Goal: Task Accomplishment & Management: Manage account settings

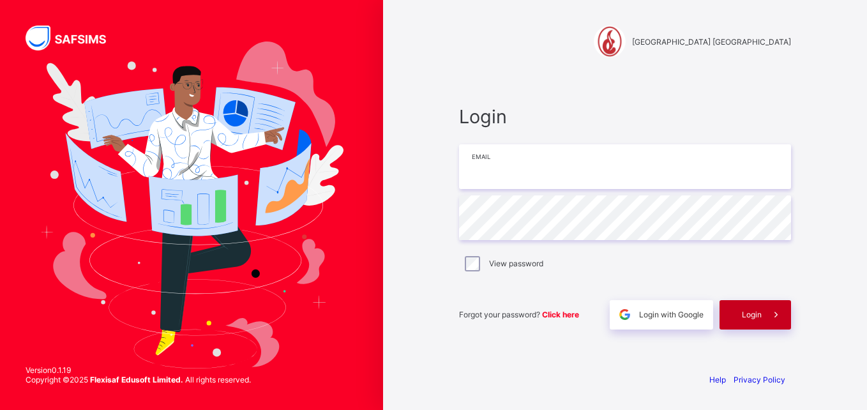
type input "**********"
click at [750, 320] on div "Login" at bounding box center [756, 314] width 72 height 29
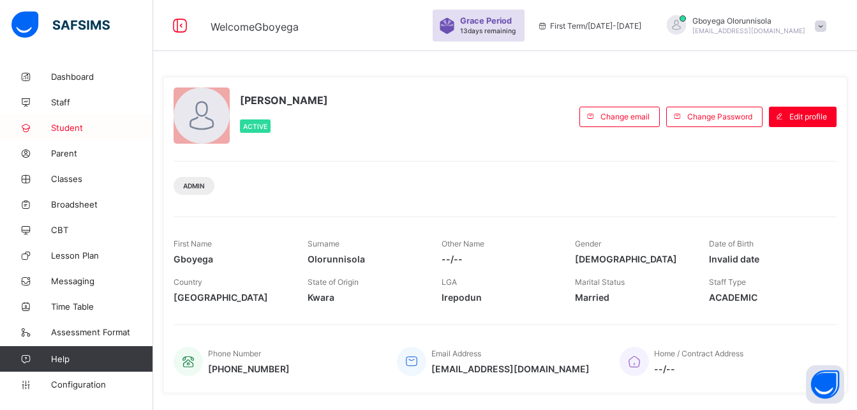
click at [70, 132] on span "Student" at bounding box center [102, 128] width 102 height 10
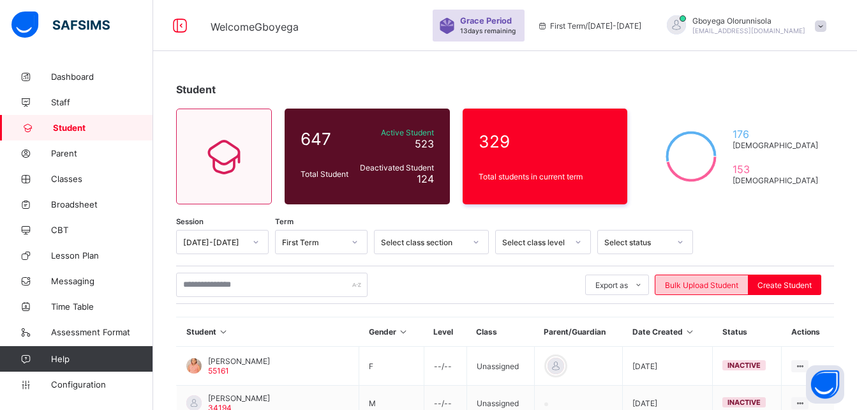
click at [721, 283] on span "Bulk Upload Student" at bounding box center [701, 285] width 73 height 10
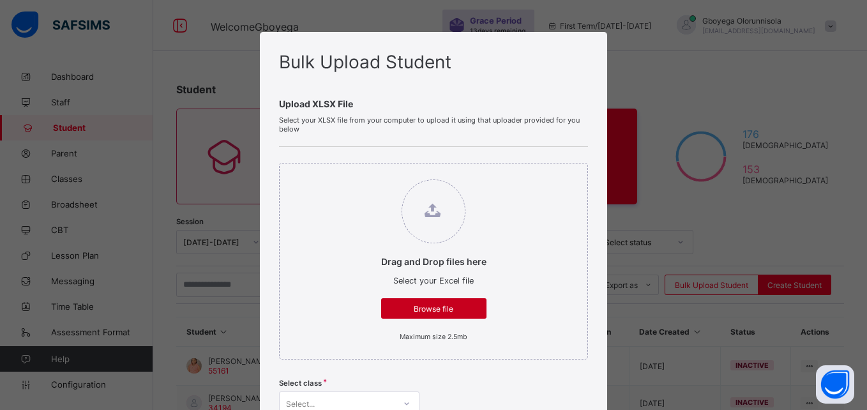
click at [451, 309] on span "Browse file" at bounding box center [434, 309] width 86 height 10
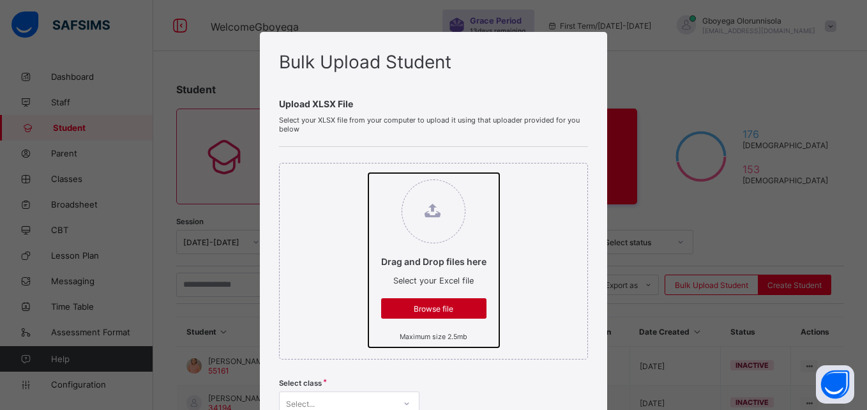
click at [368, 173] on input "Drag and Drop files here Select your Excel file Browse file Maximum size 2.5mb" at bounding box center [368, 173] width 0 height 0
type input "**********"
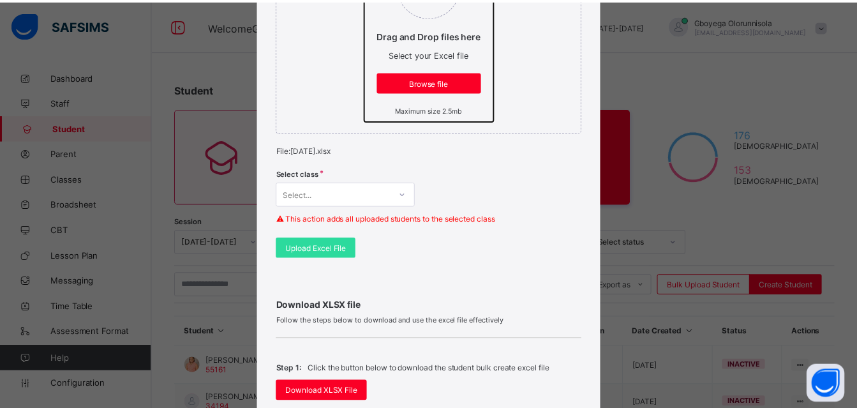
scroll to position [227, 0]
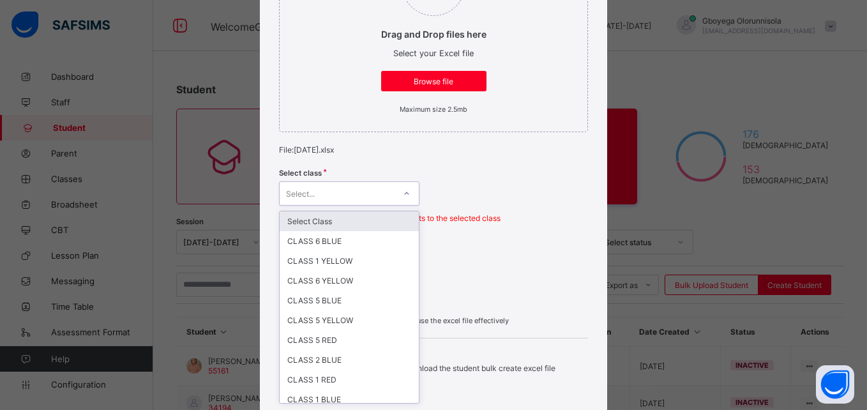
click at [373, 201] on div "Select..." at bounding box center [337, 194] width 115 height 18
click at [349, 224] on div "Select Class" at bounding box center [349, 221] width 139 height 20
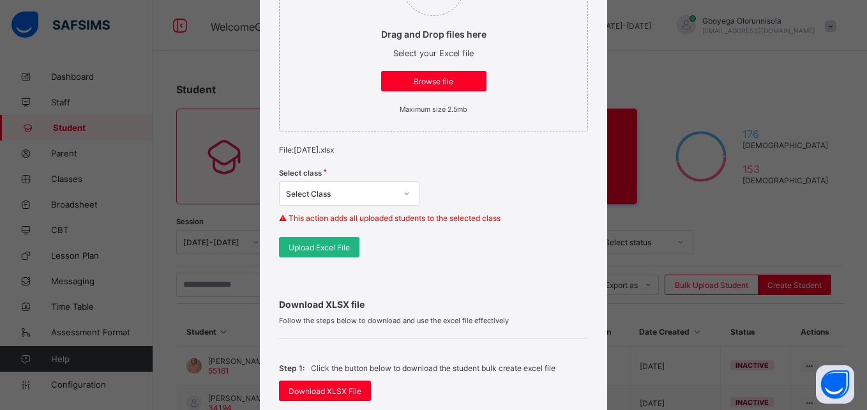
click at [331, 250] on span "Upload Excel File" at bounding box center [319, 248] width 61 height 10
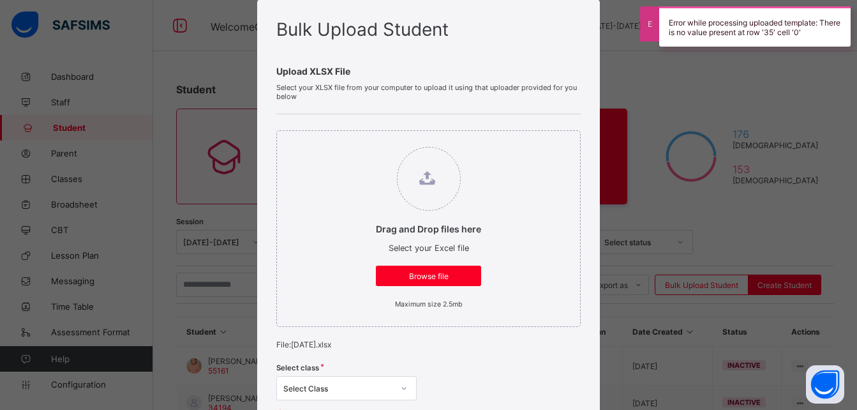
scroll to position [31, 0]
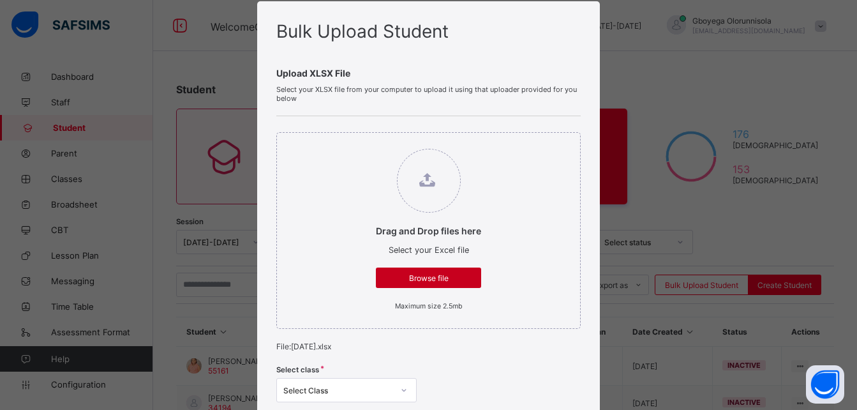
click at [446, 279] on span "Browse file" at bounding box center [429, 278] width 86 height 10
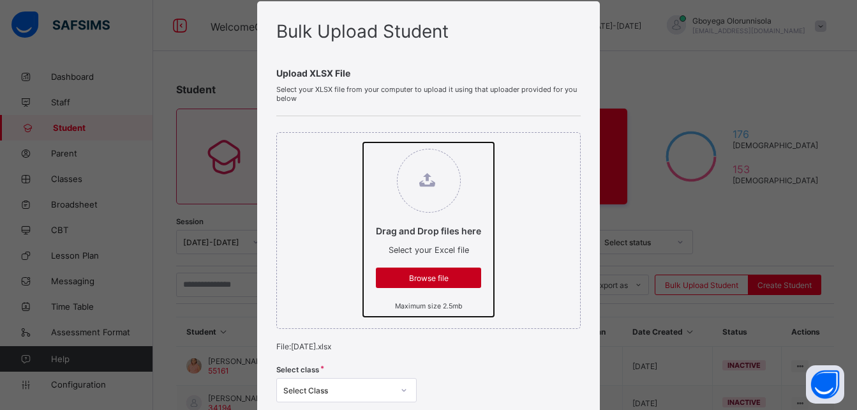
click at [363, 142] on input "Drag and Drop files here Select your Excel file Browse file Maximum size 2.5mb" at bounding box center [363, 142] width 0 height 0
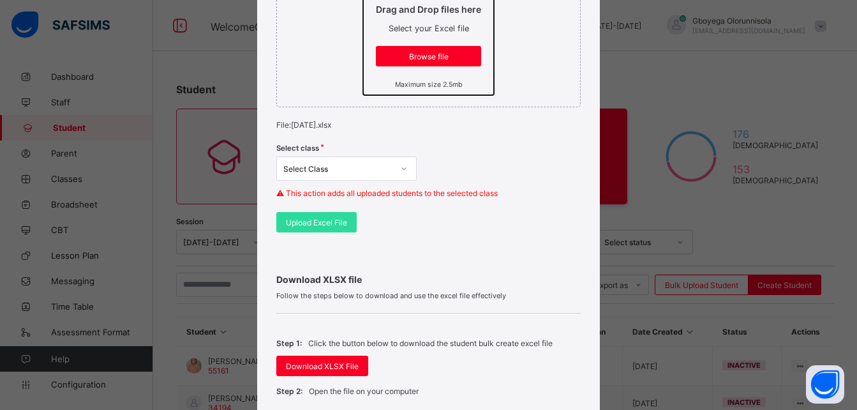
scroll to position [253, 0]
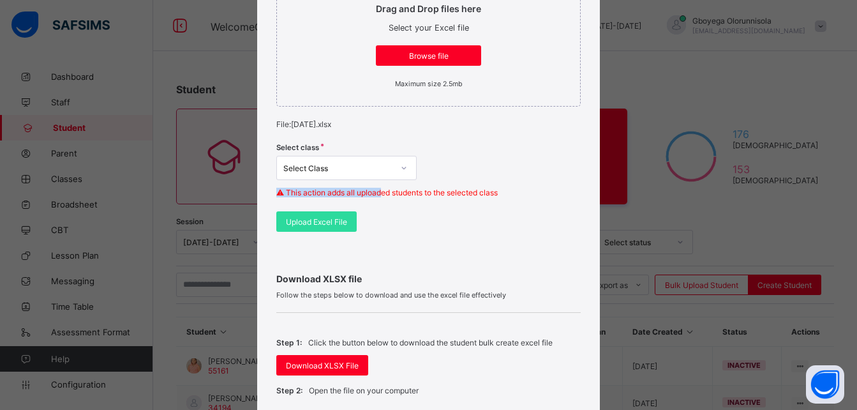
drag, startPoint x: 373, startPoint y: 184, endPoint x: 363, endPoint y: 172, distance: 15.9
click at [363, 172] on div "Select class Select Class ⚠ This action adds all uploaded students to the selec…" at bounding box center [428, 174] width 305 height 75
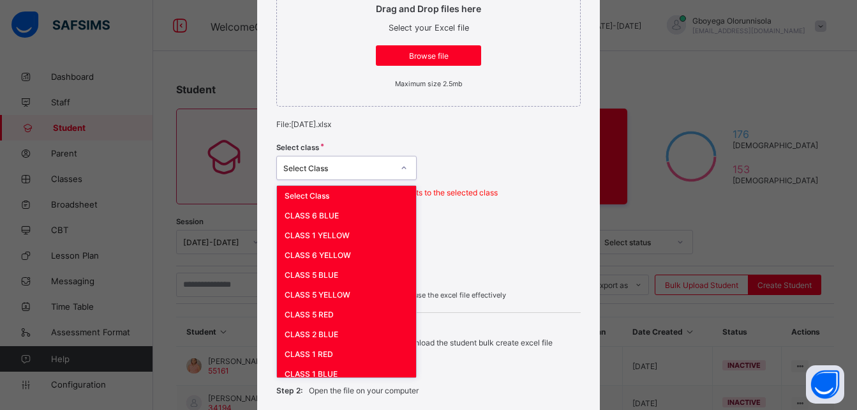
click at [363, 172] on div "Select Class" at bounding box center [338, 168] width 110 height 10
click at [342, 190] on div "Select Class" at bounding box center [346, 196] width 139 height 20
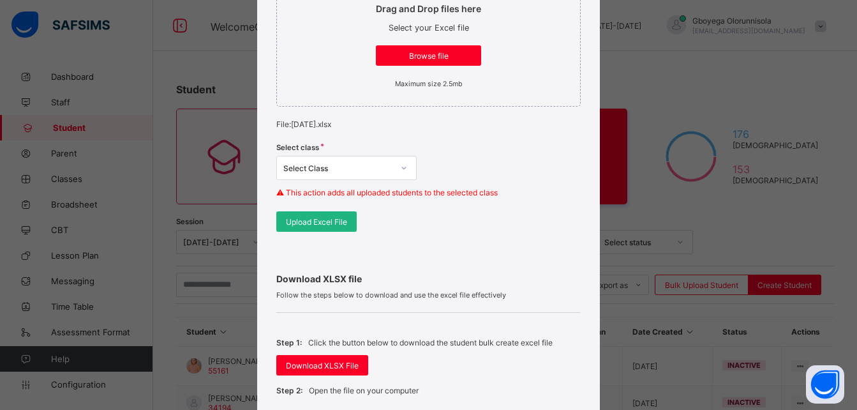
click at [325, 230] on div "Upload Excel File" at bounding box center [316, 221] width 80 height 20
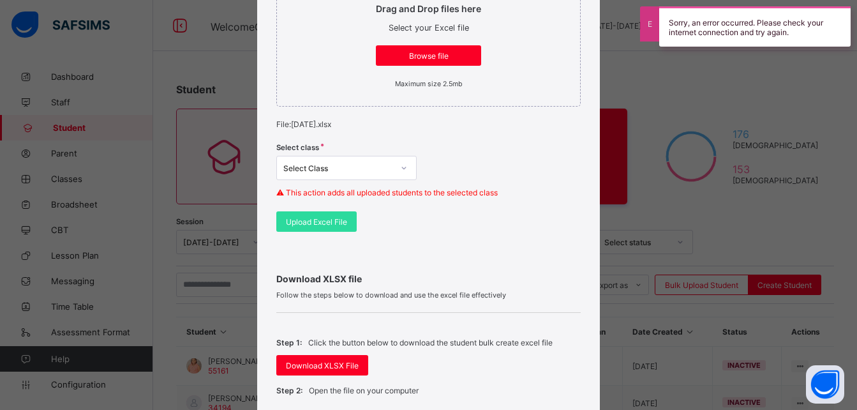
click at [493, 69] on div "Drag and Drop files here Select your Excel file Browse file Maximum size 2.5mb" at bounding box center [428, 8] width 305 height 197
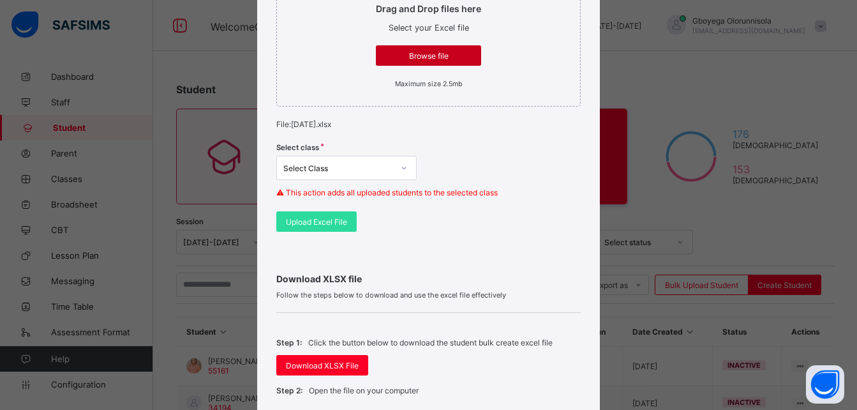
click at [446, 48] on div "Browse file" at bounding box center [428, 55] width 105 height 20
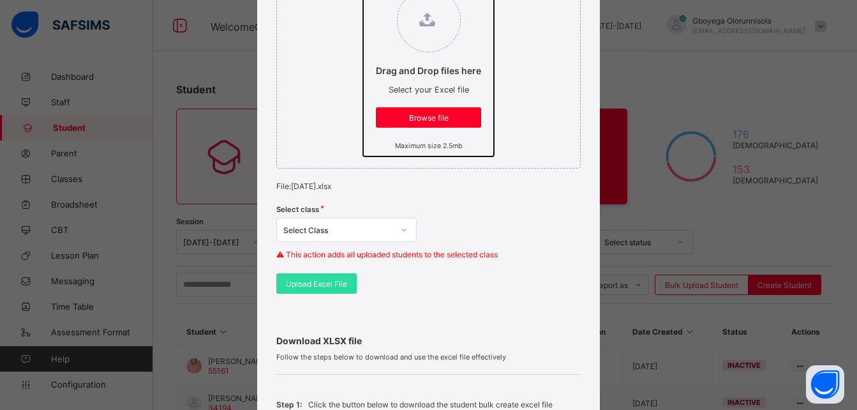
scroll to position [196, 0]
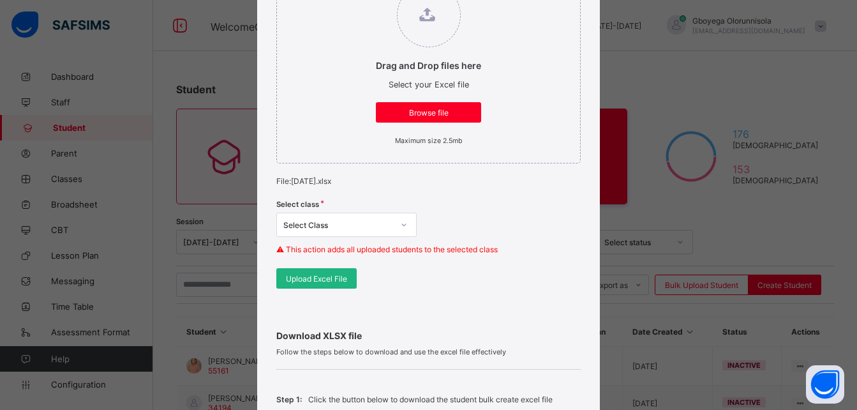
click at [321, 283] on span "Upload Excel File" at bounding box center [316, 279] width 61 height 10
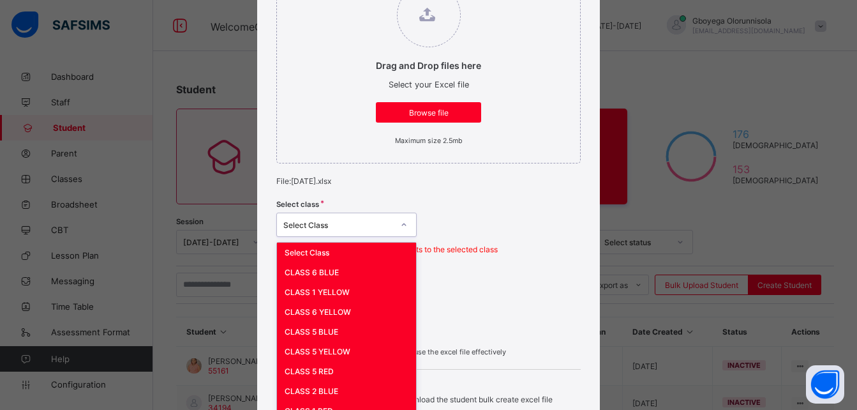
scroll to position [226, 0]
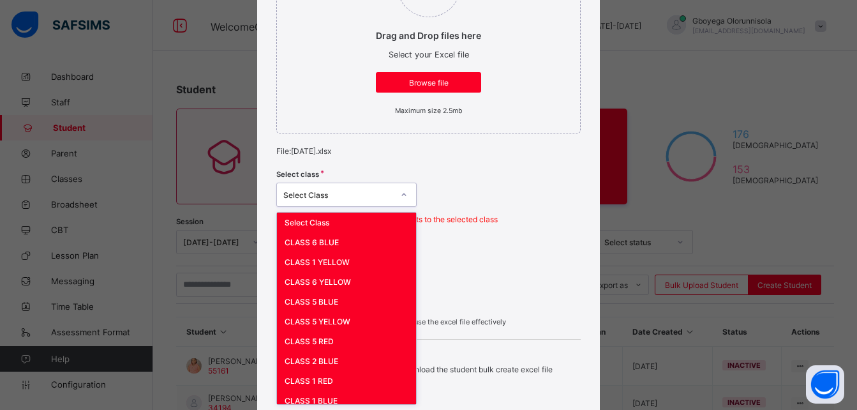
click at [363, 207] on div "option Select Class, selected. option Select Class focused, 1 of 27. 27 results…" at bounding box center [346, 195] width 140 height 24
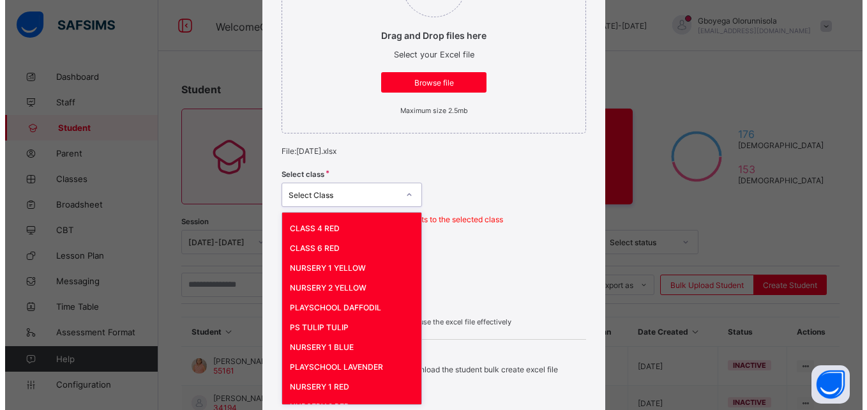
scroll to position [343, 0]
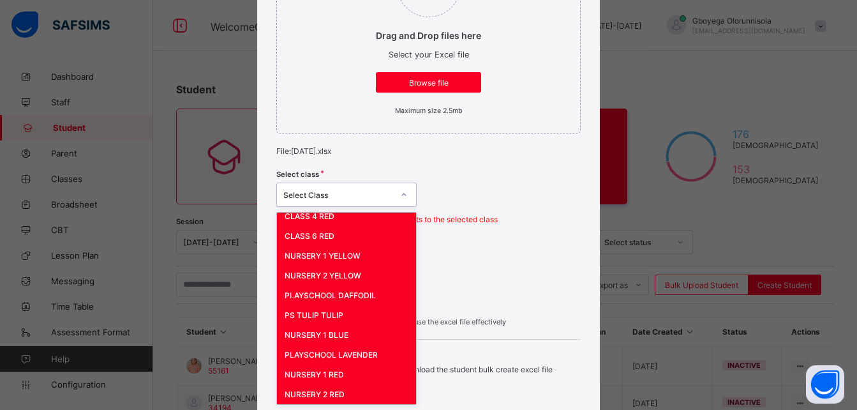
click at [369, 364] on div "PLAYSCHOOL LAVENDER" at bounding box center [346, 355] width 139 height 20
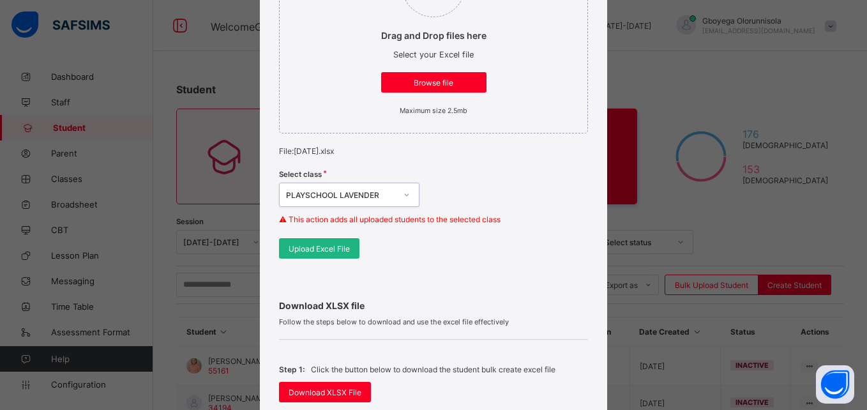
click at [314, 252] on span "Upload Excel File" at bounding box center [319, 249] width 61 height 10
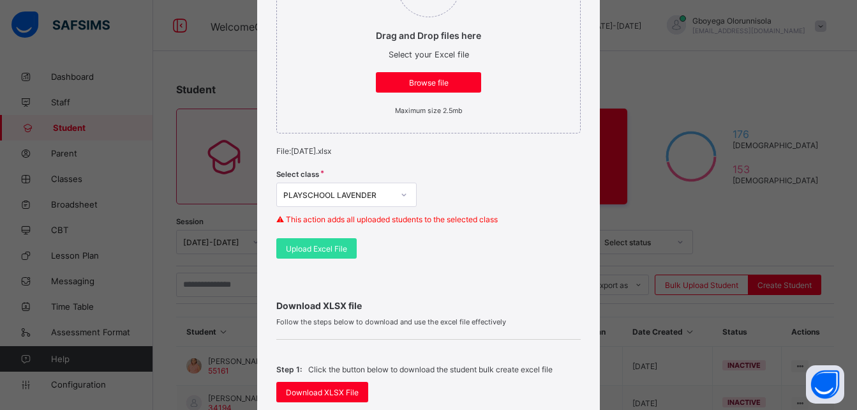
click at [324, 248] on span "Upload Excel File" at bounding box center [316, 249] width 61 height 10
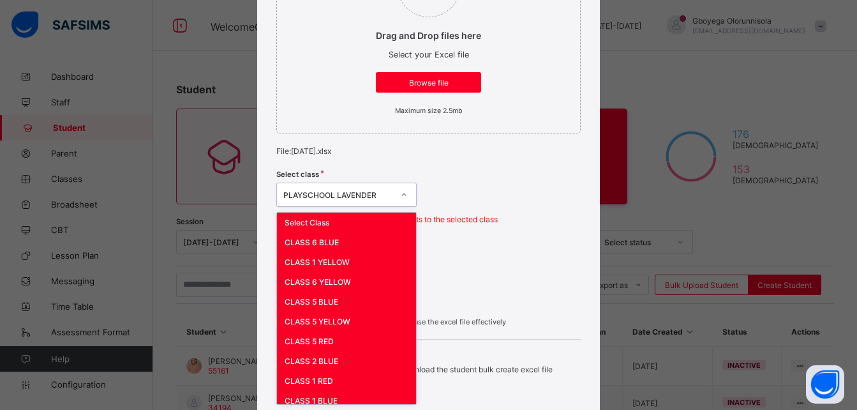
click at [352, 189] on div "PLAYSCHOOL LAVENDER" at bounding box center [334, 195] width 115 height 18
click at [329, 216] on div "Select Class" at bounding box center [346, 223] width 139 height 20
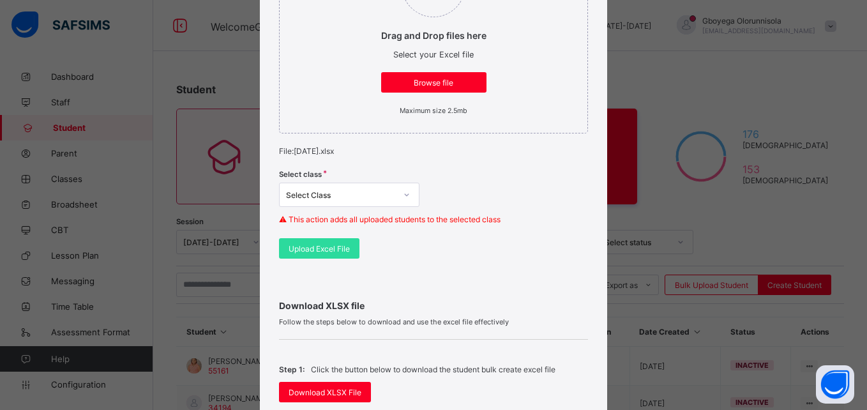
click at [451, 237] on div "Select class Select Class ⚠ This action adds all uploaded students to the selec…" at bounding box center [433, 200] width 308 height 75
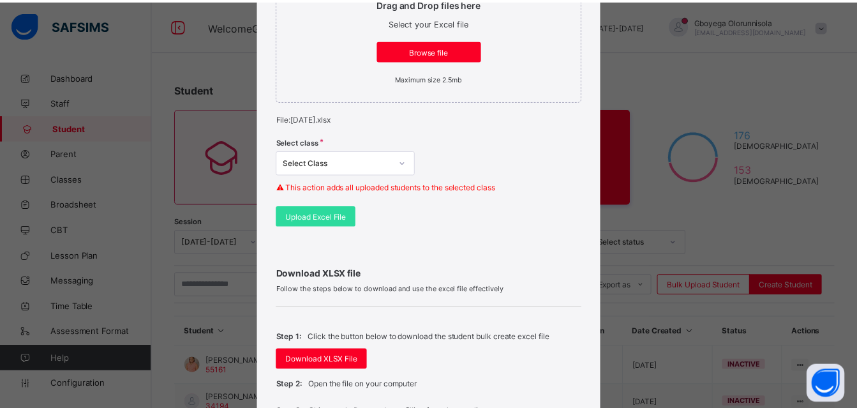
scroll to position [264, 0]
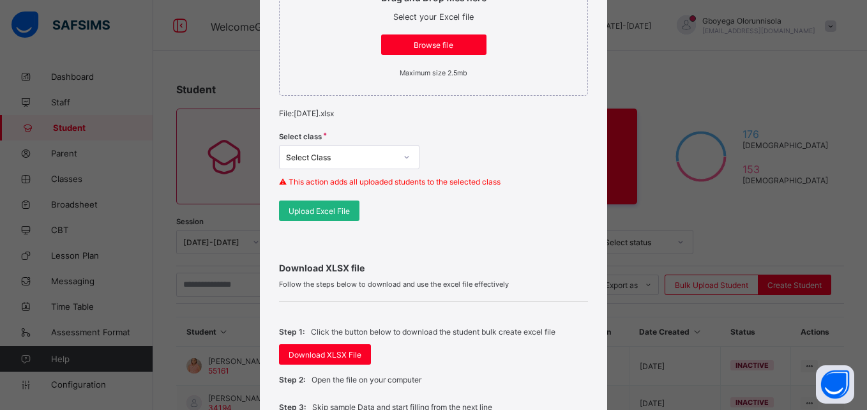
click at [319, 211] on span "Upload Excel File" at bounding box center [319, 211] width 61 height 10
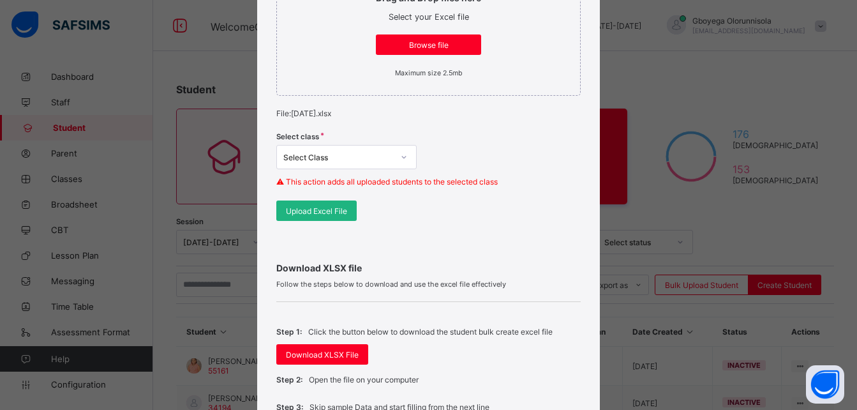
click at [323, 207] on span "Upload Excel File" at bounding box center [316, 211] width 61 height 10
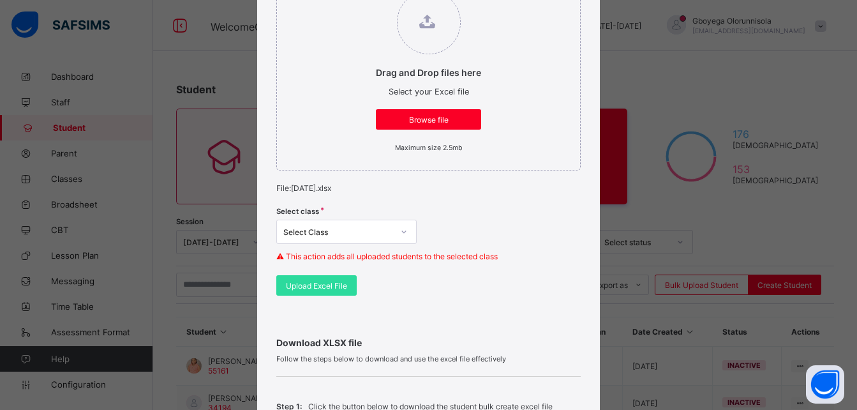
scroll to position [188, 0]
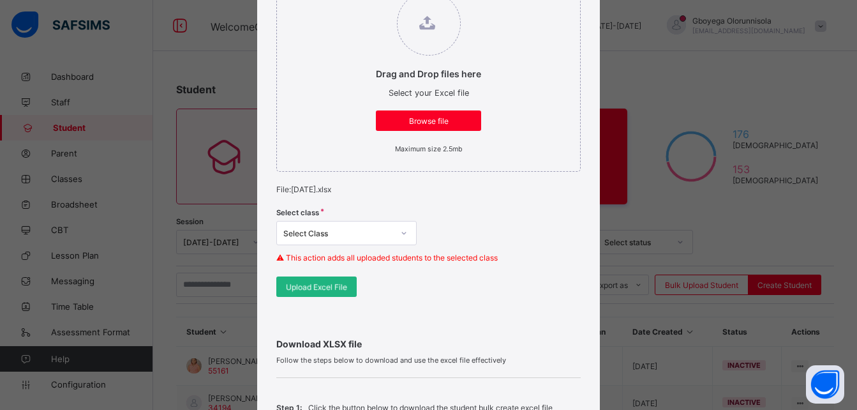
click at [308, 280] on div "Upload Excel File" at bounding box center [316, 286] width 80 height 20
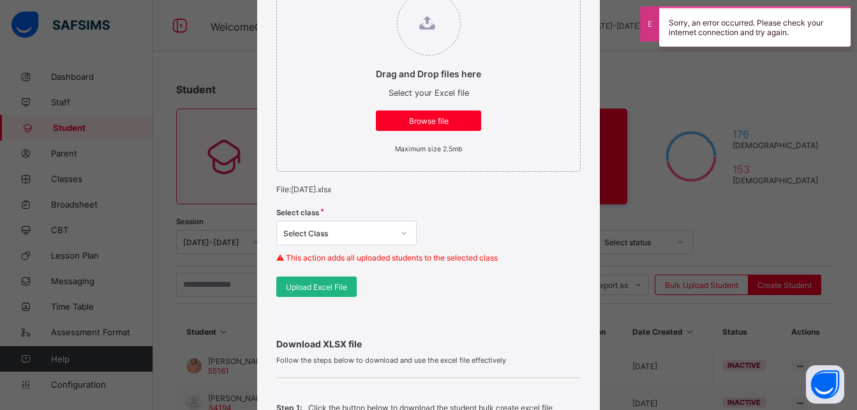
click at [308, 280] on div "Upload Excel File" at bounding box center [316, 286] width 80 height 20
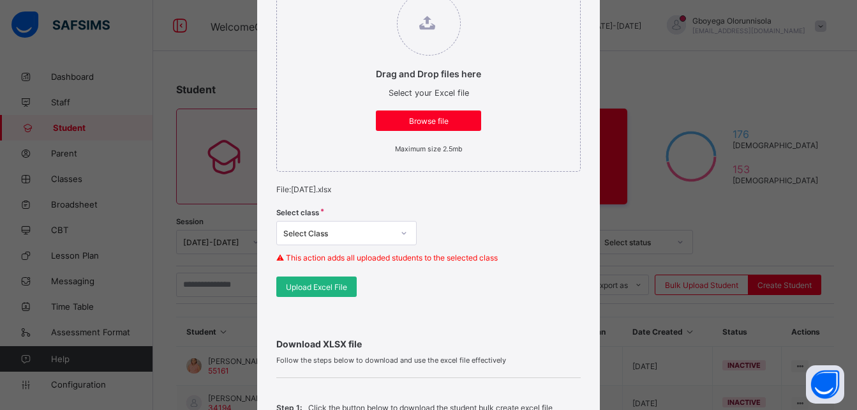
click at [323, 289] on span "Upload Excel File" at bounding box center [316, 287] width 61 height 10
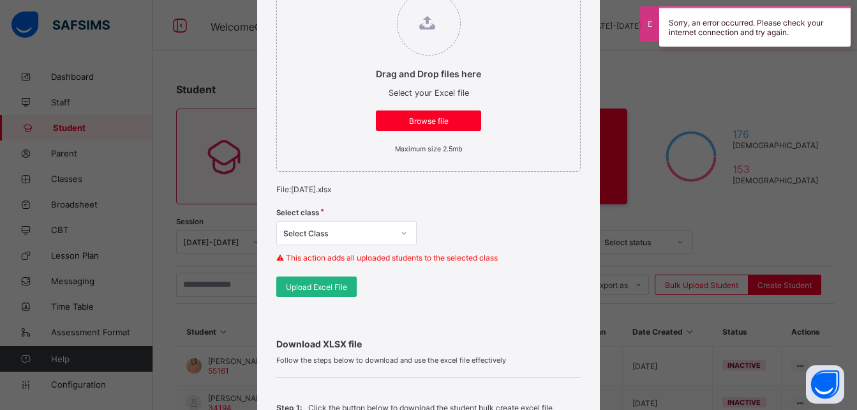
click at [326, 285] on span "Upload Excel File" at bounding box center [316, 287] width 61 height 10
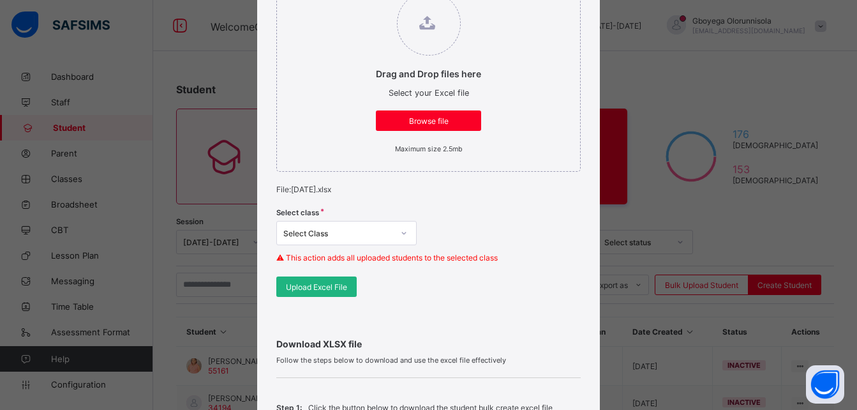
click at [315, 280] on div "Upload Excel File" at bounding box center [316, 286] width 80 height 20
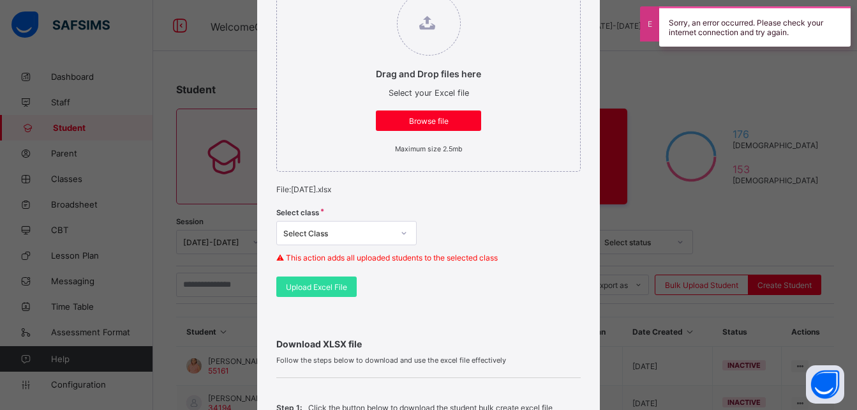
scroll to position [545, 0]
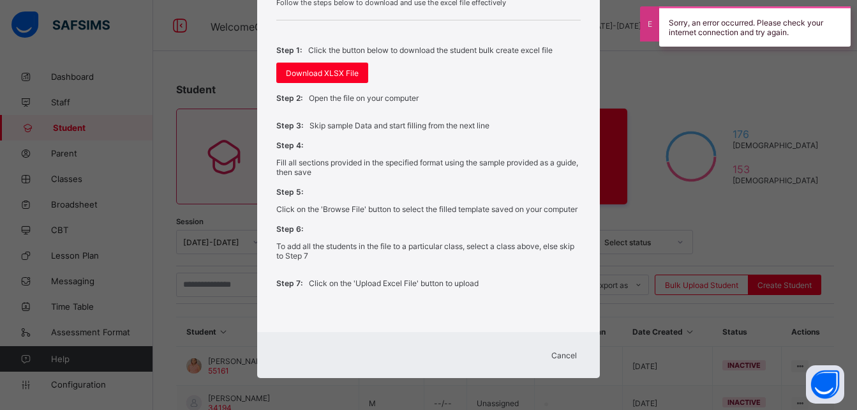
click at [562, 355] on span "Cancel" at bounding box center [565, 355] width 26 height 10
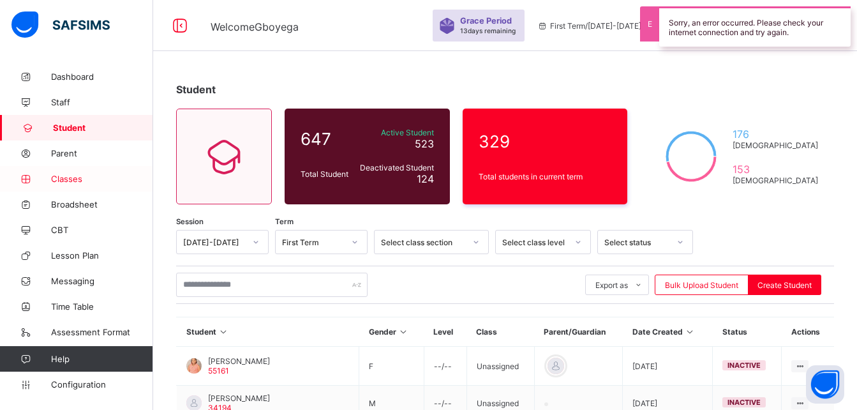
click at [79, 173] on link "Classes" at bounding box center [76, 179] width 153 height 26
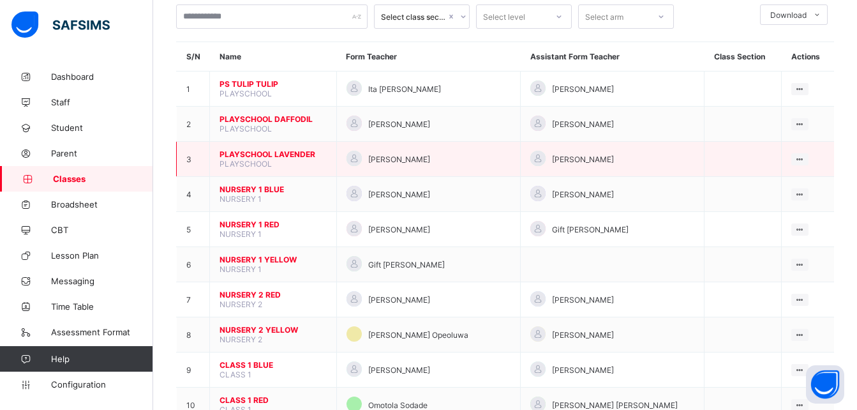
scroll to position [80, 0]
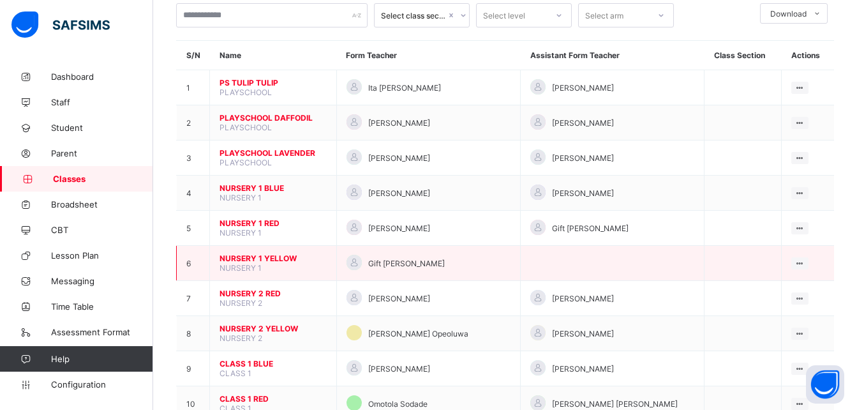
click at [269, 255] on span "NURSERY 1 YELLOW" at bounding box center [273, 258] width 107 height 10
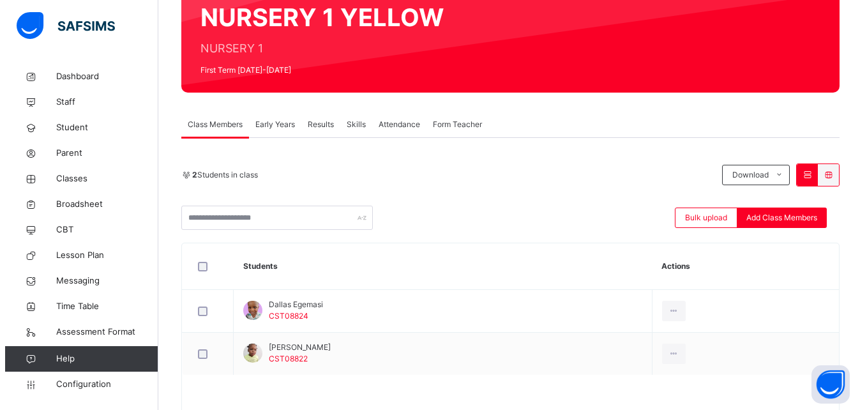
scroll to position [129, 0]
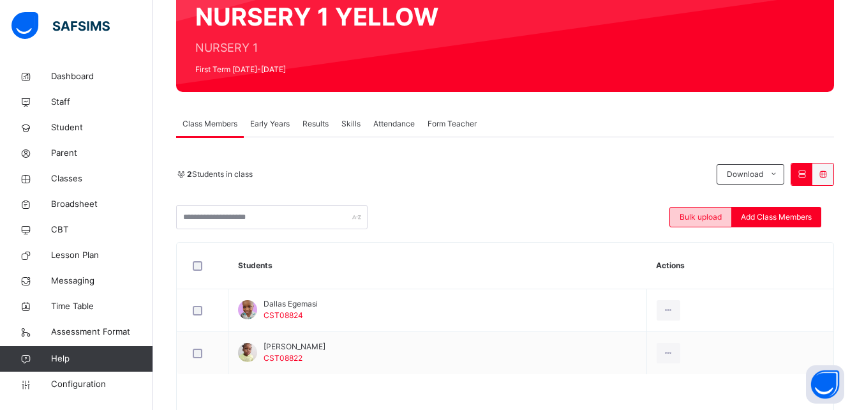
click at [696, 221] on span "Bulk upload" at bounding box center [701, 216] width 42 height 11
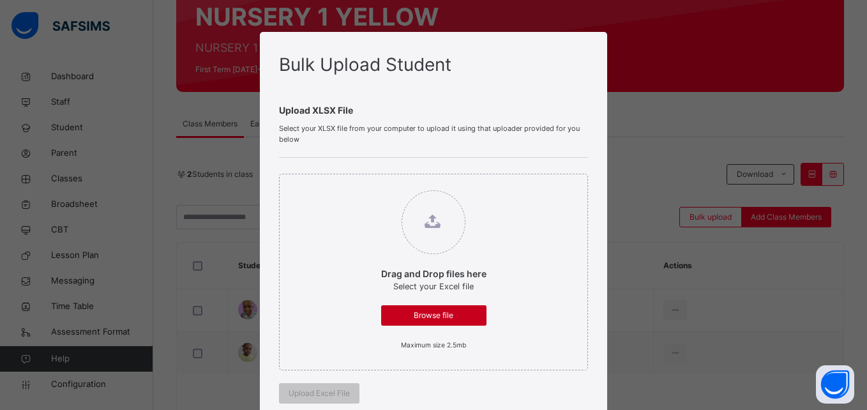
click at [395, 320] on span "Browse file" at bounding box center [434, 315] width 86 height 11
click at [368, 184] on input "Drag and Drop files here Select your Excel file Browse file Maximum size 2.5mb" at bounding box center [368, 184] width 0 height 0
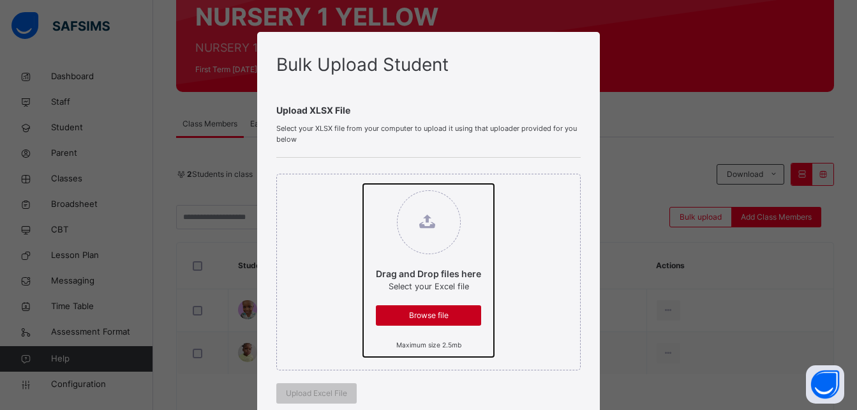
type input "**********"
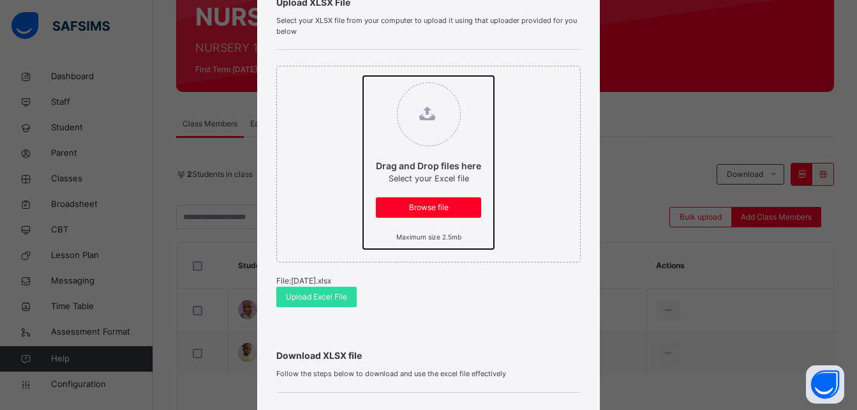
scroll to position [109, 0]
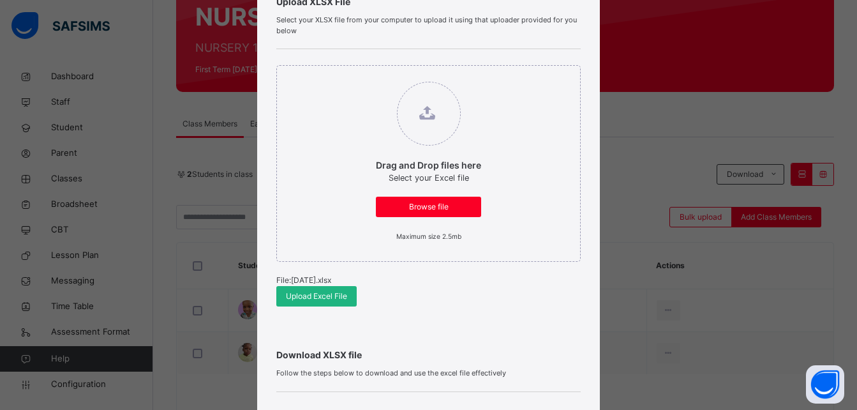
click at [319, 296] on span "Upload Excel File" at bounding box center [316, 295] width 61 height 11
click at [318, 301] on span "Upload Excel File" at bounding box center [316, 295] width 61 height 11
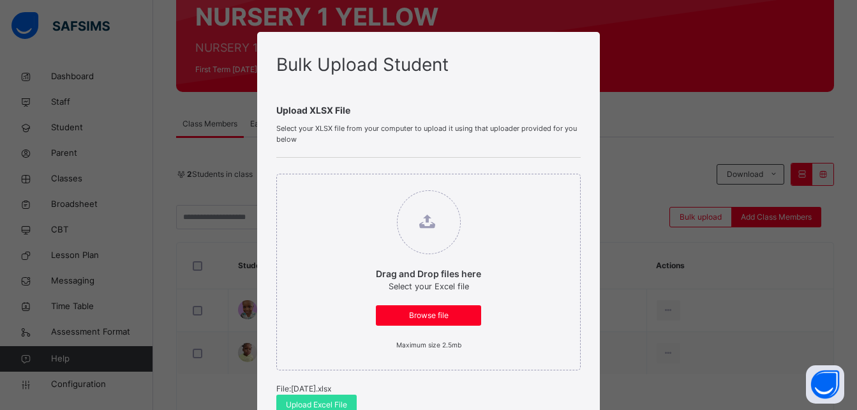
scroll to position [359, 0]
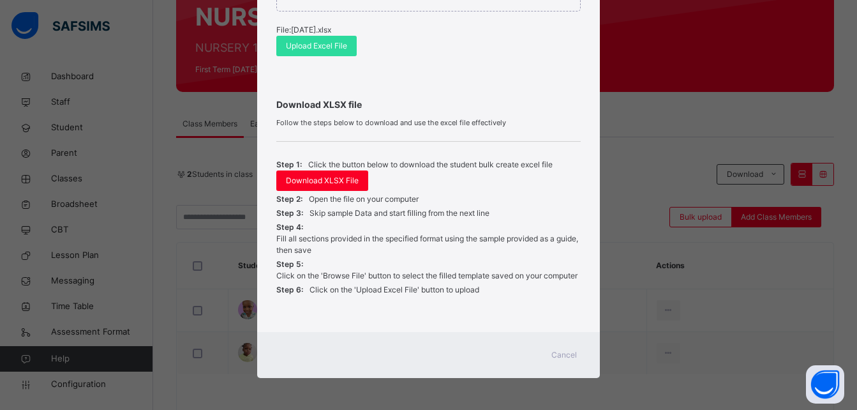
click at [563, 358] on span "Cancel" at bounding box center [565, 354] width 26 height 11
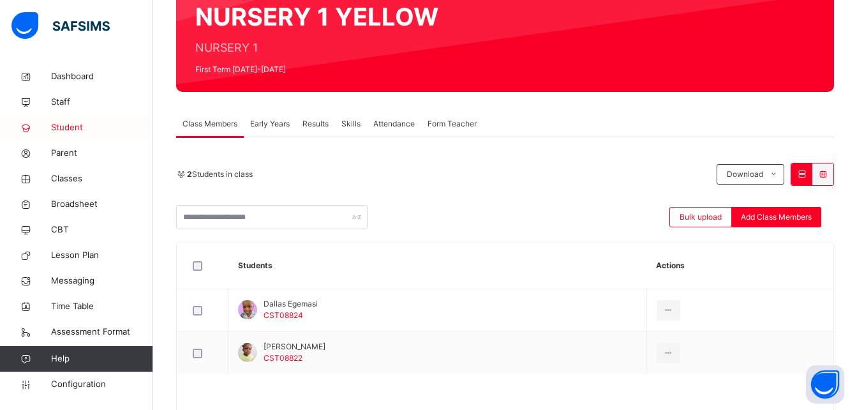
click at [75, 127] on span "Student" at bounding box center [102, 127] width 102 height 13
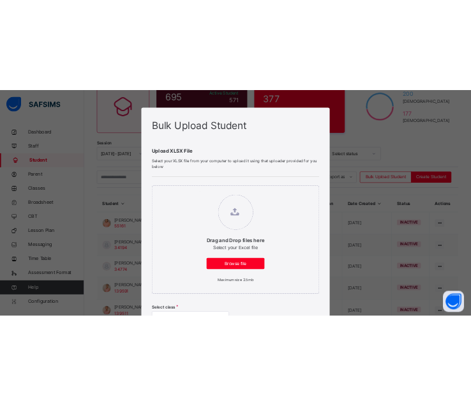
scroll to position [446, 0]
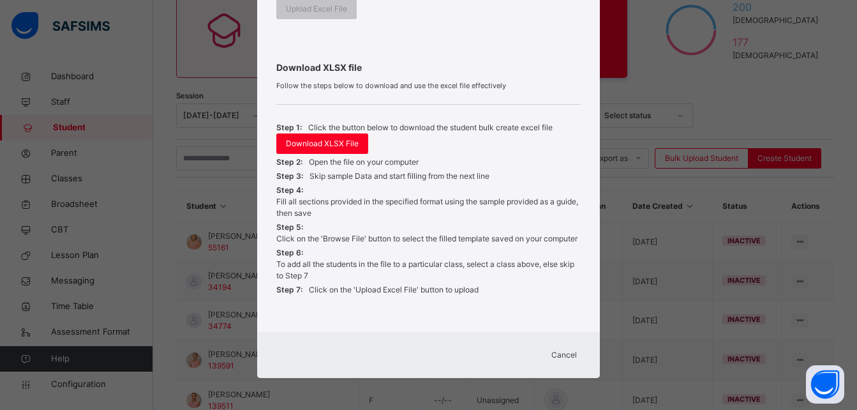
click at [579, 353] on div "Cancel" at bounding box center [564, 355] width 46 height 20
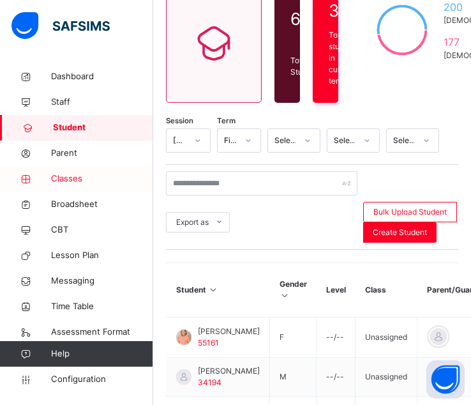
click at [66, 179] on span "Classes" at bounding box center [102, 178] width 102 height 13
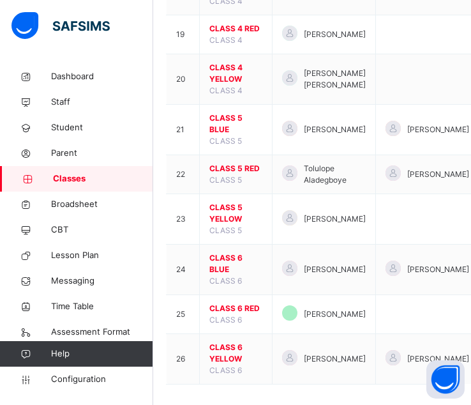
scroll to position [1053, 0]
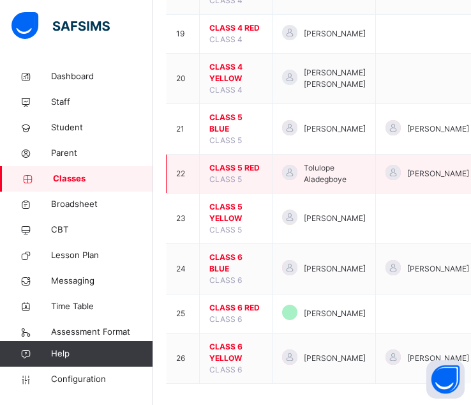
click at [237, 163] on span "CLASS 5 RED" at bounding box center [235, 167] width 53 height 11
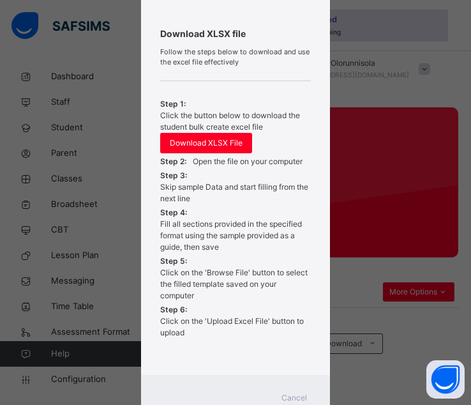
scroll to position [504, 0]
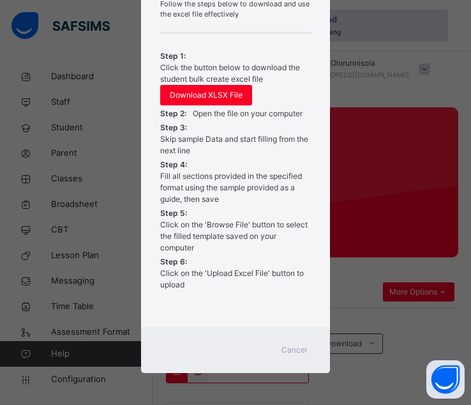
click at [292, 347] on span "Cancel" at bounding box center [295, 349] width 26 height 11
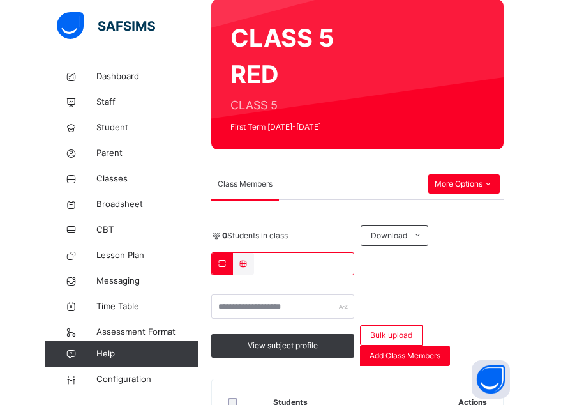
scroll to position [0, 0]
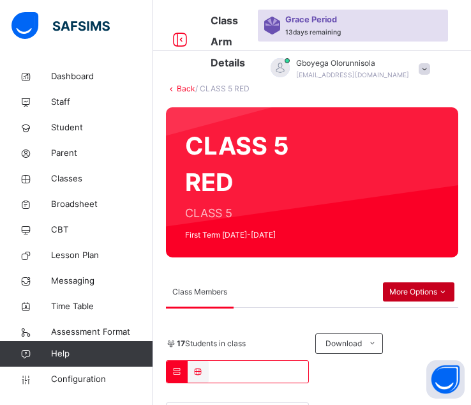
click at [448, 294] on icon at bounding box center [442, 291] width 11 height 11
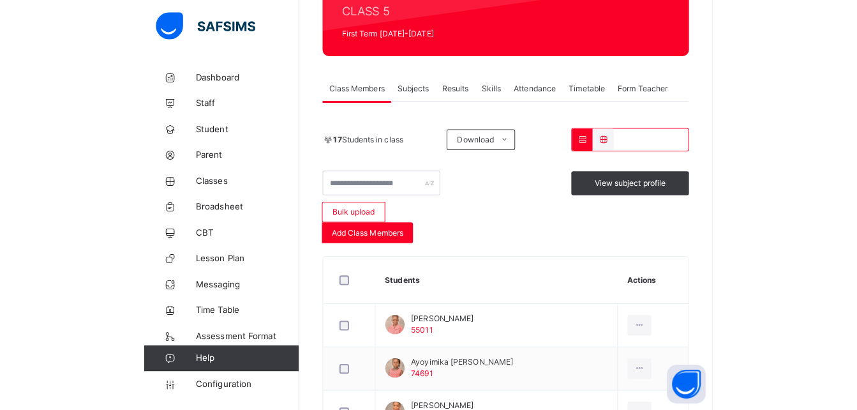
scroll to position [203, 0]
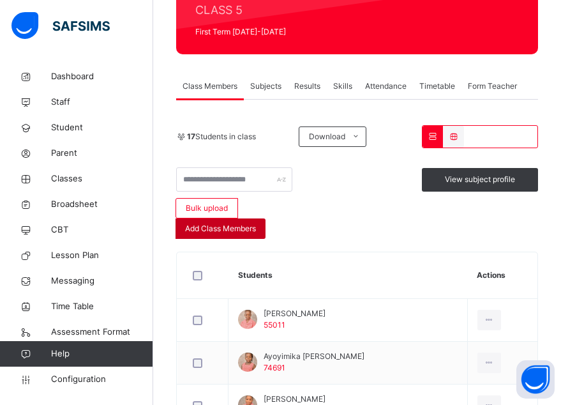
click at [229, 228] on span "Add Class Members" at bounding box center [220, 228] width 71 height 11
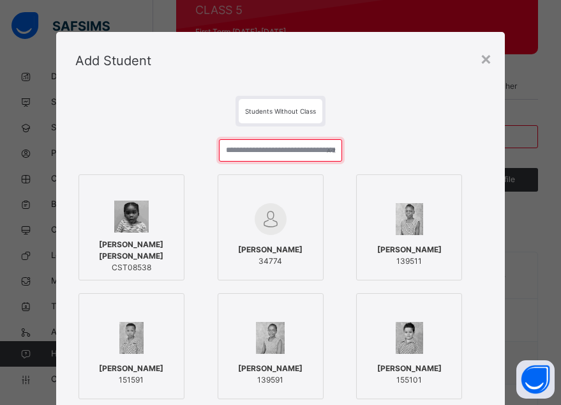
click at [268, 147] on input "text" at bounding box center [280, 150] width 123 height 22
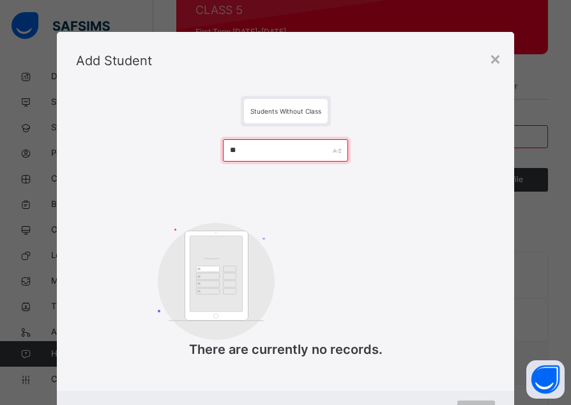
type input "*"
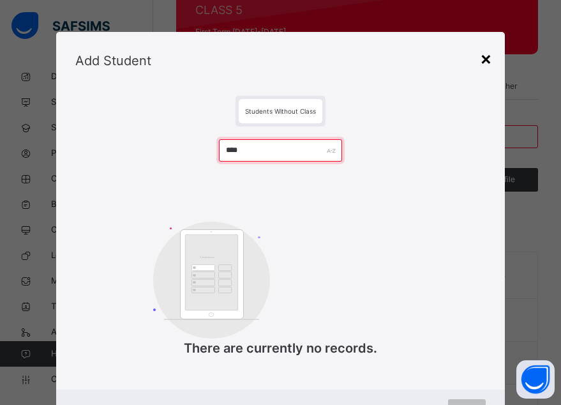
type input "****"
click at [487, 56] on div "×" at bounding box center [486, 58] width 12 height 27
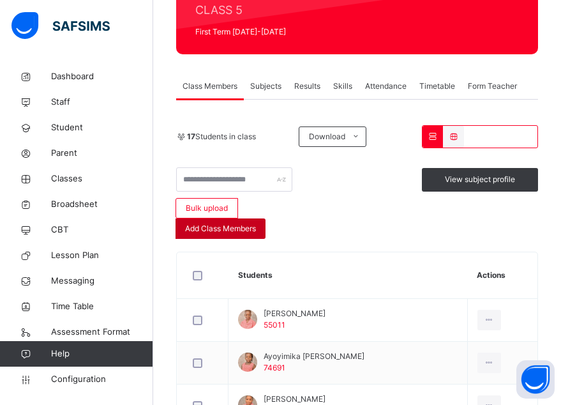
click at [233, 229] on span "Add Class Members" at bounding box center [220, 228] width 71 height 11
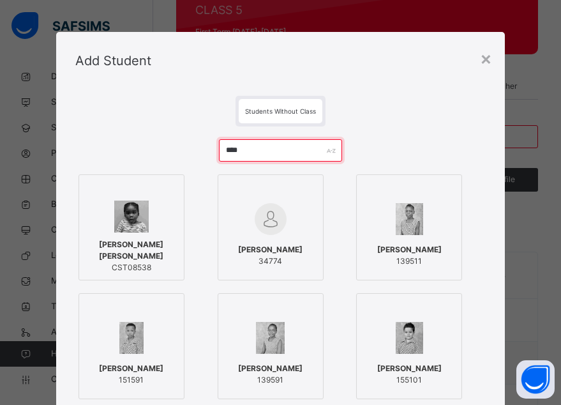
click at [252, 149] on input "****" at bounding box center [280, 150] width 123 height 22
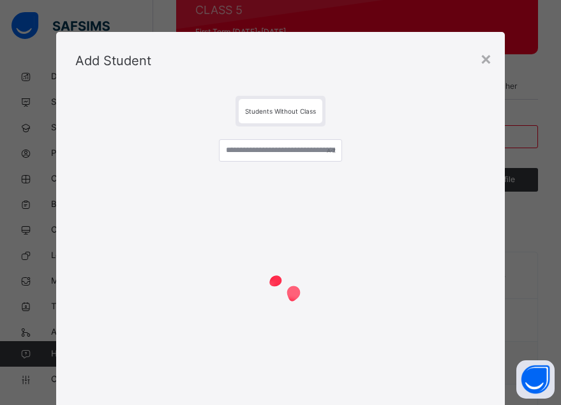
click at [272, 114] on span "Students Without Class" at bounding box center [280, 111] width 71 height 8
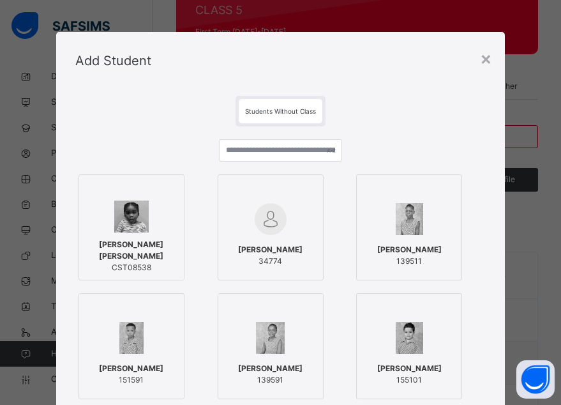
click at [261, 110] on span "Students Without Class" at bounding box center [280, 111] width 71 height 8
click at [255, 110] on span "Students Without Class" at bounding box center [280, 111] width 71 height 8
click at [259, 144] on input "text" at bounding box center [280, 150] width 123 height 22
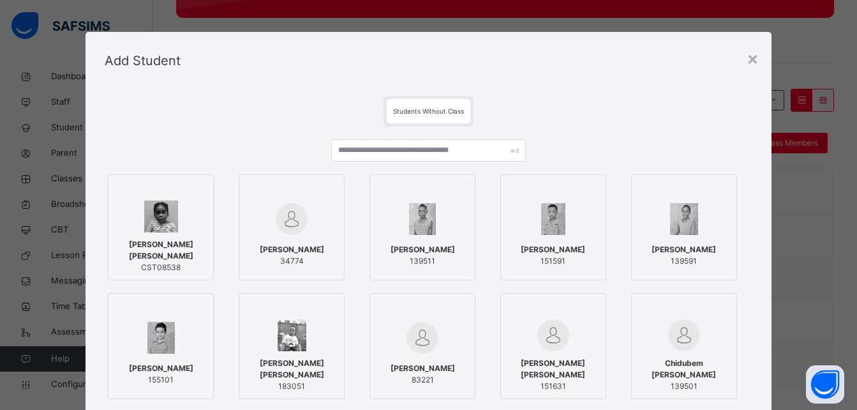
click at [413, 117] on div "Students Without Class" at bounding box center [429, 111] width 84 height 24
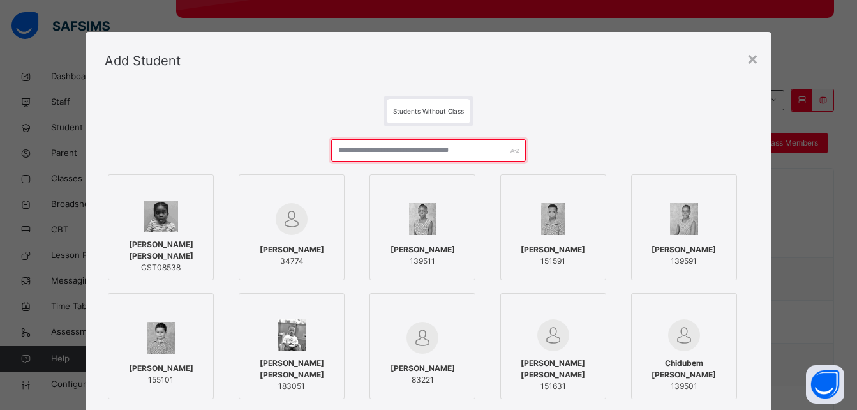
click at [379, 151] on input "text" at bounding box center [428, 150] width 194 height 22
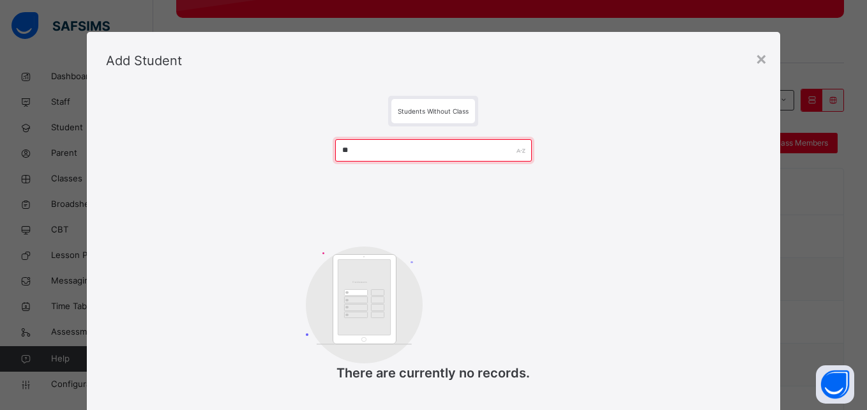
type input "*"
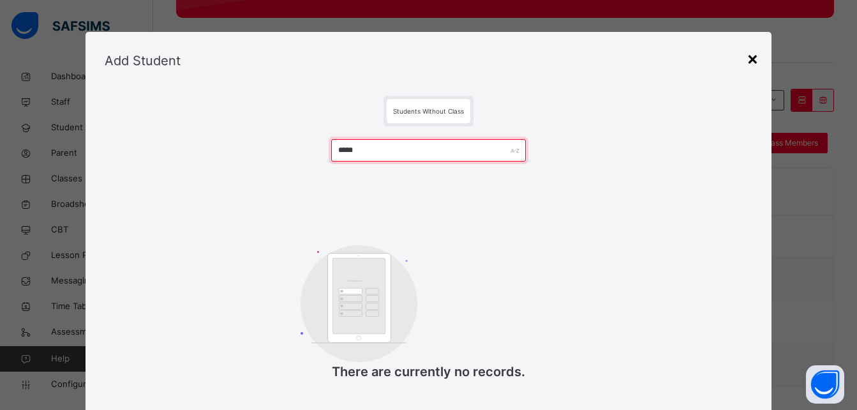
type input "*****"
click at [753, 61] on div "×" at bounding box center [753, 58] width 12 height 27
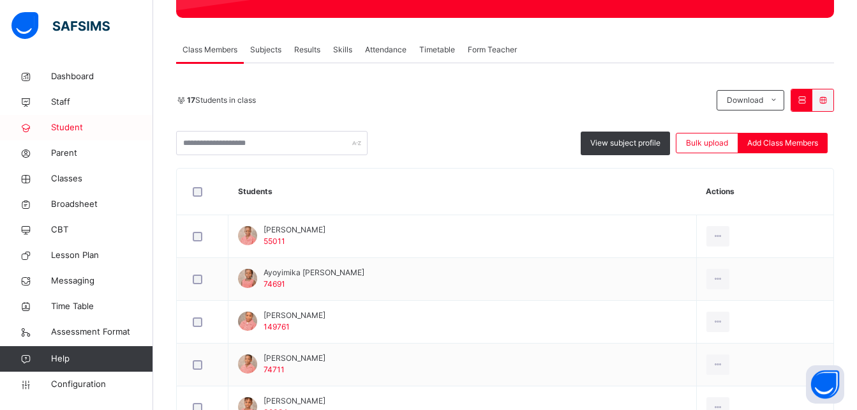
click at [73, 130] on span "Student" at bounding box center [102, 127] width 102 height 13
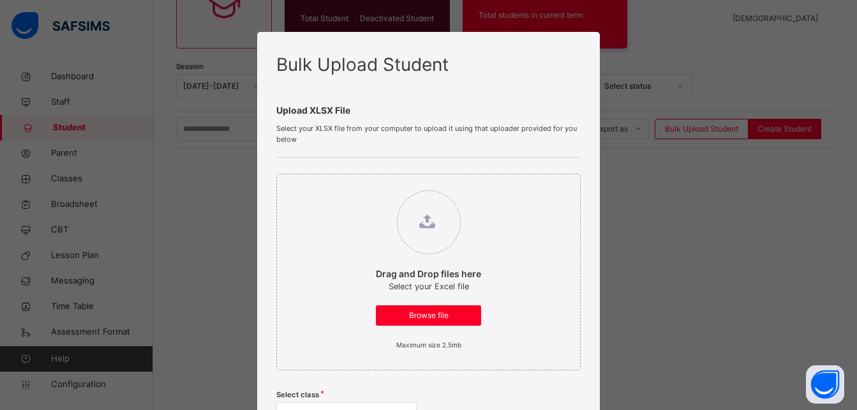
scroll to position [446, 0]
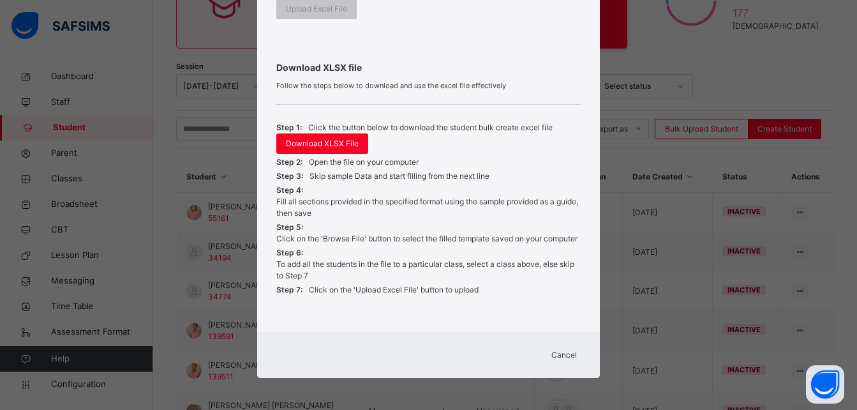
click at [569, 358] on span "Cancel" at bounding box center [565, 354] width 26 height 11
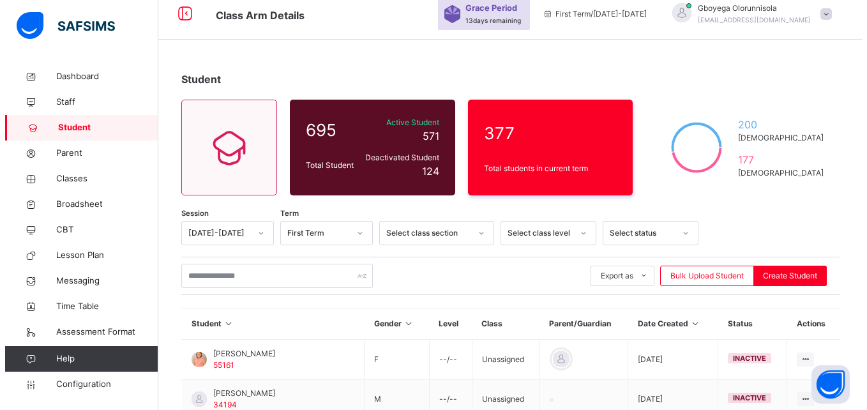
scroll to position [0, 0]
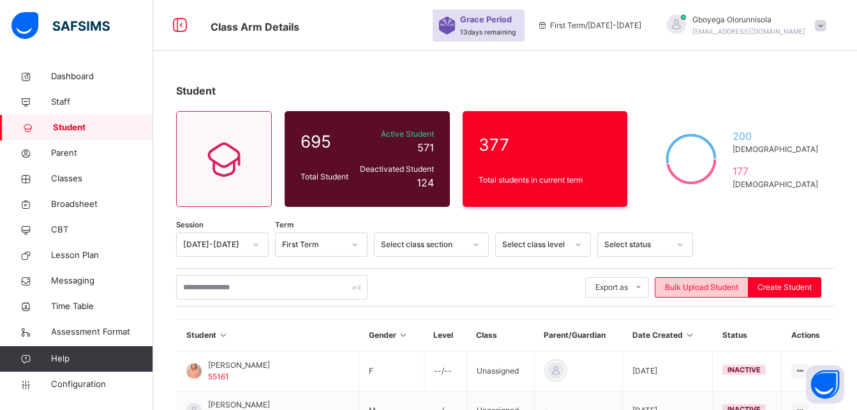
click at [712, 289] on span "Bulk Upload Student" at bounding box center [701, 287] width 73 height 11
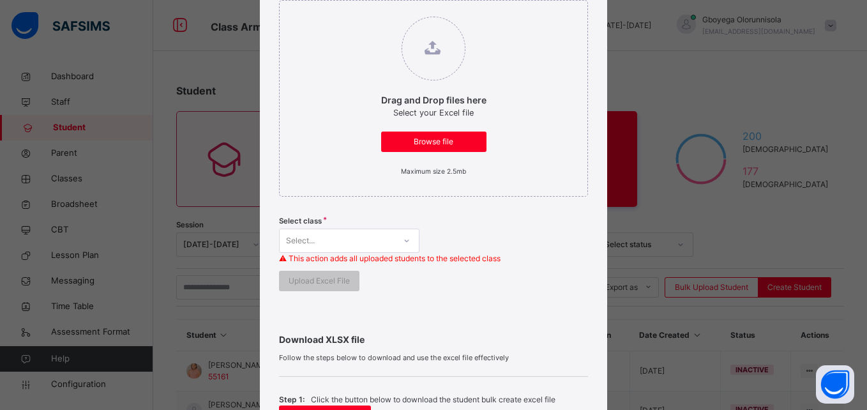
scroll to position [220, 0]
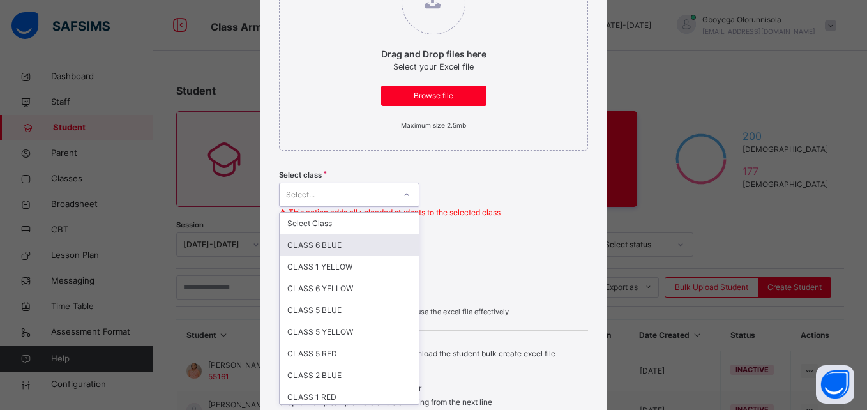
click at [364, 207] on div "option CLASS 6 BLUE focused, 2 of 27. 27 results available. Use Up and Down to …" at bounding box center [349, 195] width 140 height 24
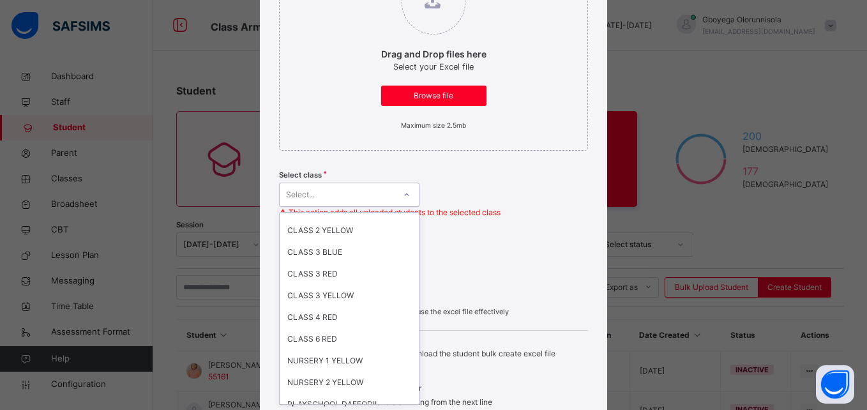
scroll to position [273, 0]
click at [389, 194] on div "Select..." at bounding box center [337, 195] width 115 height 20
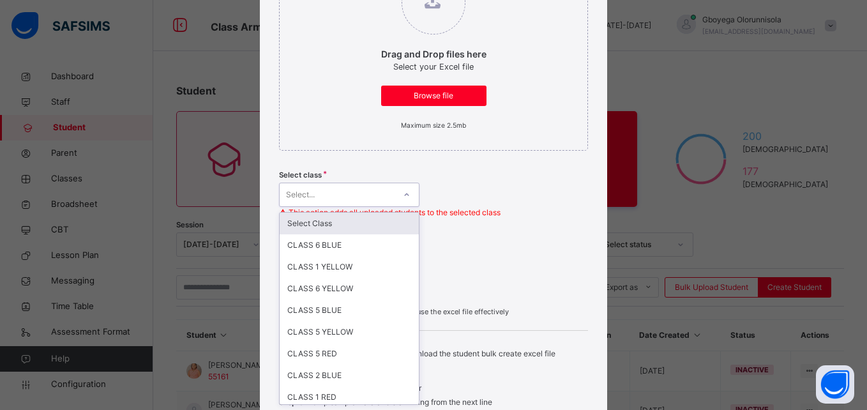
click at [378, 197] on div "Select..." at bounding box center [337, 195] width 115 height 20
click at [336, 227] on div "Select Class" at bounding box center [349, 224] width 139 height 22
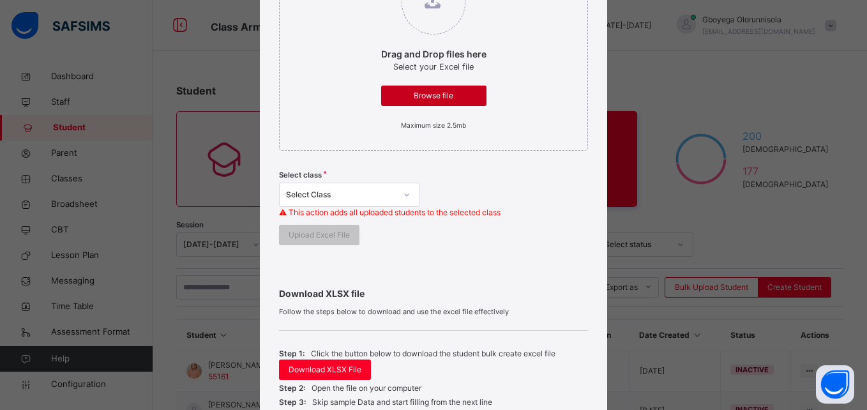
click at [432, 100] on span "Browse file" at bounding box center [434, 95] width 86 height 11
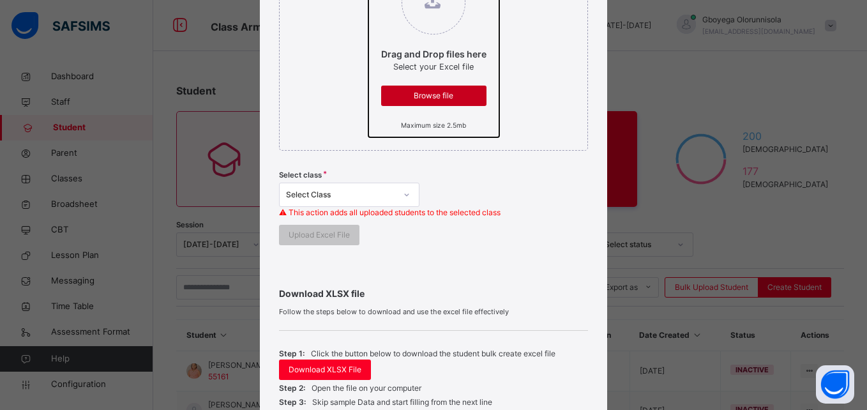
scroll to position [0, 0]
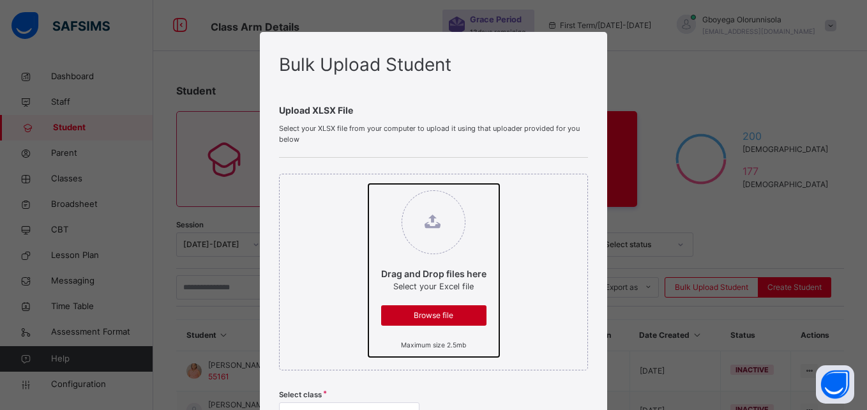
type input "**********"
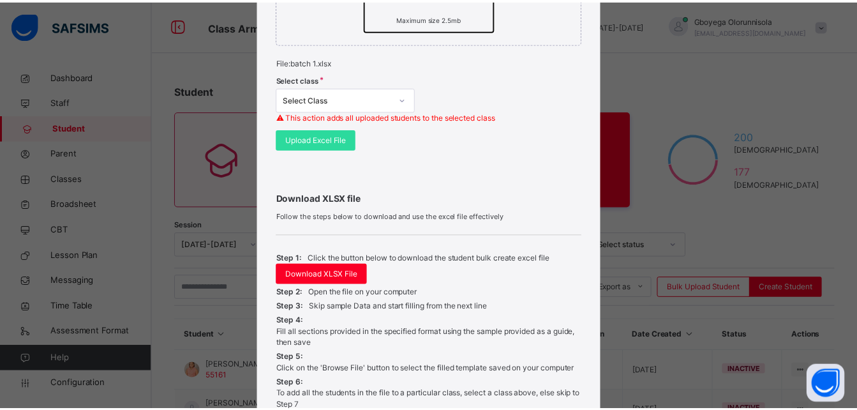
scroll to position [328, 0]
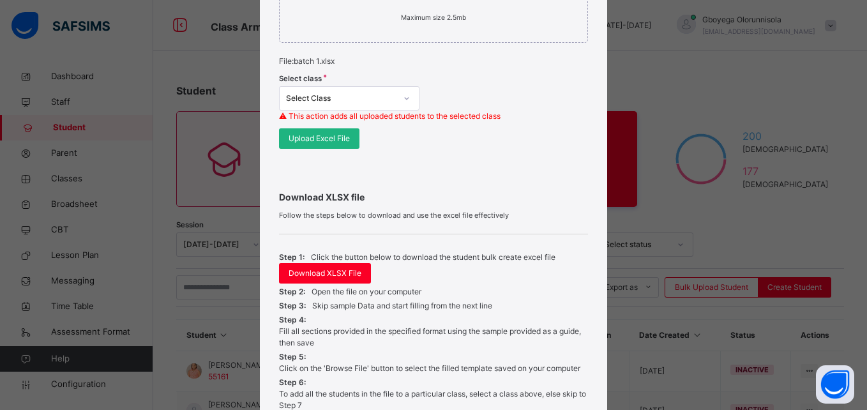
click at [301, 140] on span "Upload Excel File" at bounding box center [319, 138] width 61 height 11
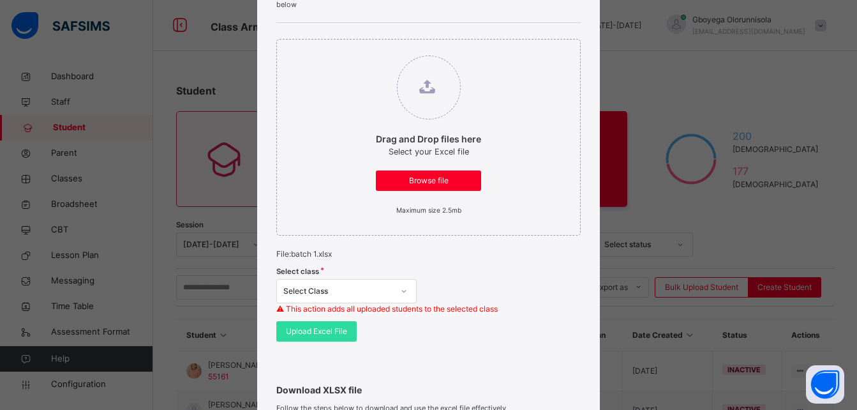
scroll to position [135, 0]
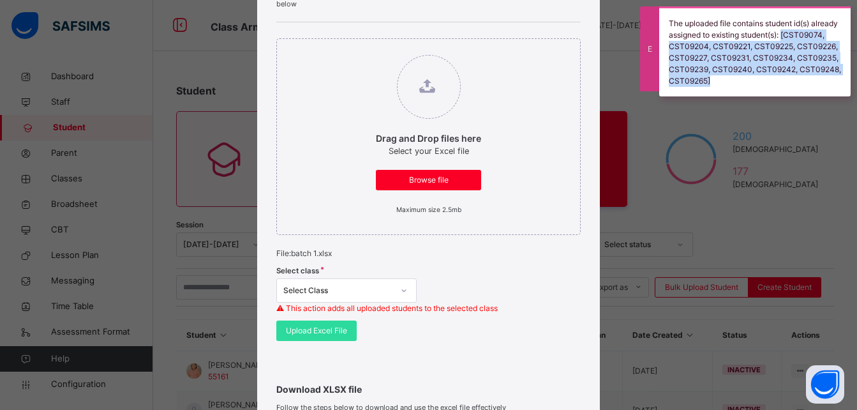
drag, startPoint x: 762, startPoint y: 76, endPoint x: 670, endPoint y: 46, distance: 96.7
click at [670, 46] on div "The uploaded file contains student id(s) already assigned to existing student(s…" at bounding box center [755, 51] width 192 height 90
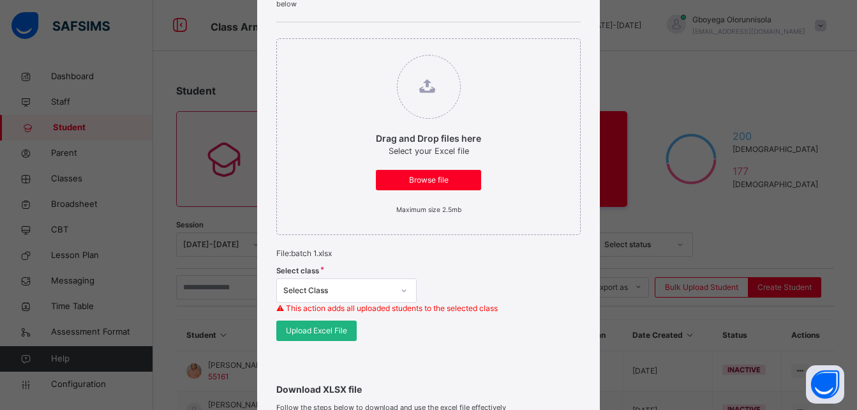
click at [326, 333] on span "Upload Excel File" at bounding box center [316, 330] width 61 height 11
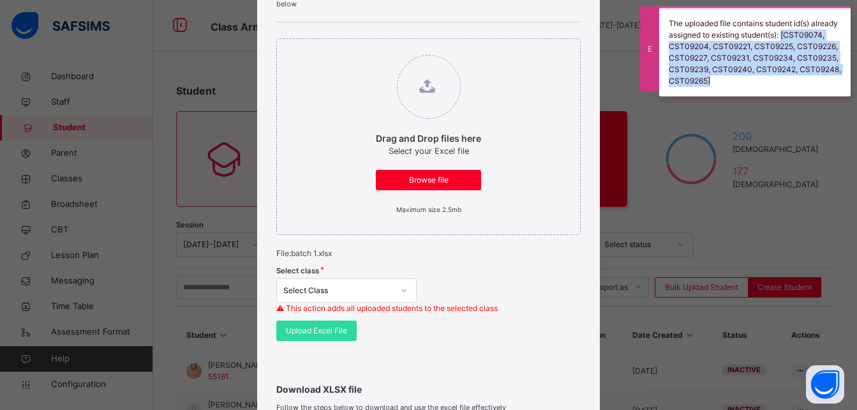
drag, startPoint x: 766, startPoint y: 81, endPoint x: 670, endPoint y: 45, distance: 102.4
click at [670, 45] on div "The uploaded file contains student id(s) already assigned to existing student(s…" at bounding box center [755, 51] width 192 height 90
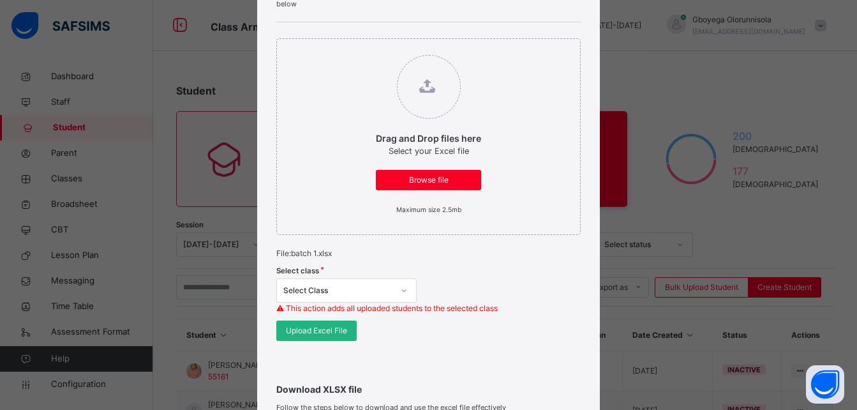
click at [313, 329] on span "Upload Excel File" at bounding box center [316, 330] width 61 height 11
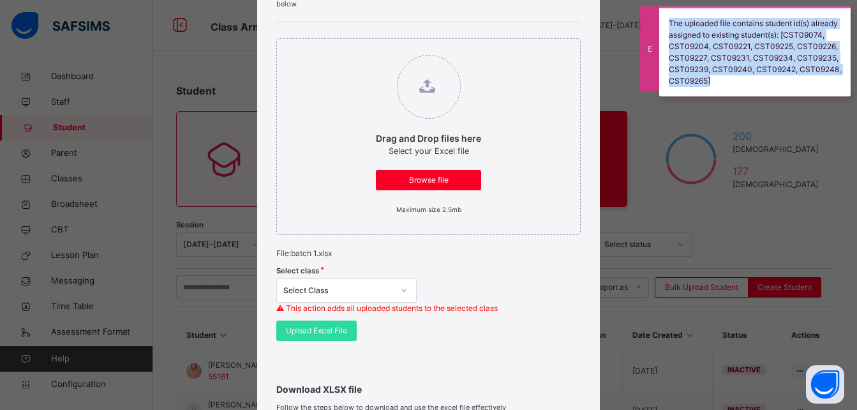
drag, startPoint x: 764, startPoint y: 79, endPoint x: 652, endPoint y: 19, distance: 127.1
click at [659, 19] on div "The uploaded file contains student id(s) already assigned to existing student(s…" at bounding box center [755, 51] width 192 height 90
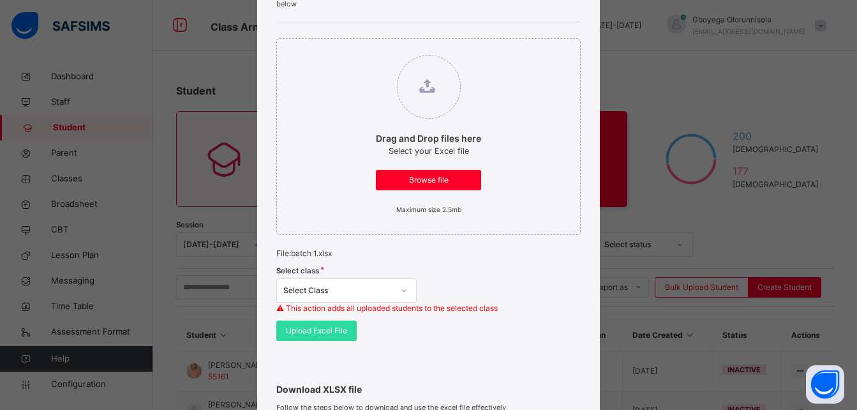
copy div "The uploaded file contains student id(s) already assigned to existing student(s…"
click at [325, 333] on span "Upload Excel File" at bounding box center [316, 330] width 61 height 11
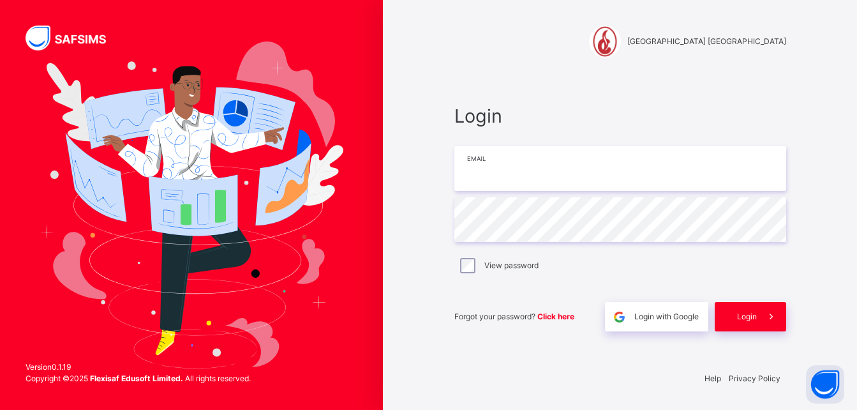
type input "**********"
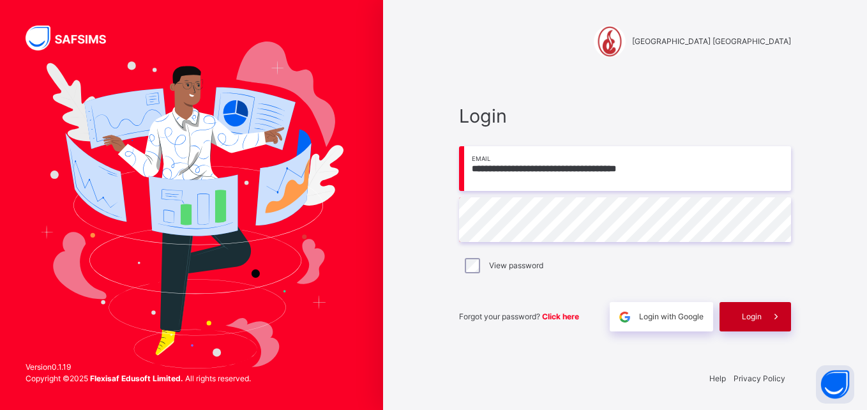
click at [758, 313] on span "Login" at bounding box center [752, 316] width 20 height 11
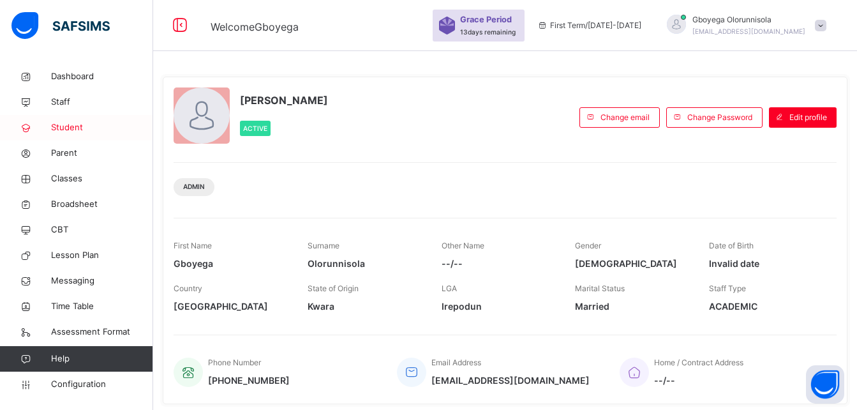
click at [65, 121] on span "Student" at bounding box center [102, 127] width 102 height 13
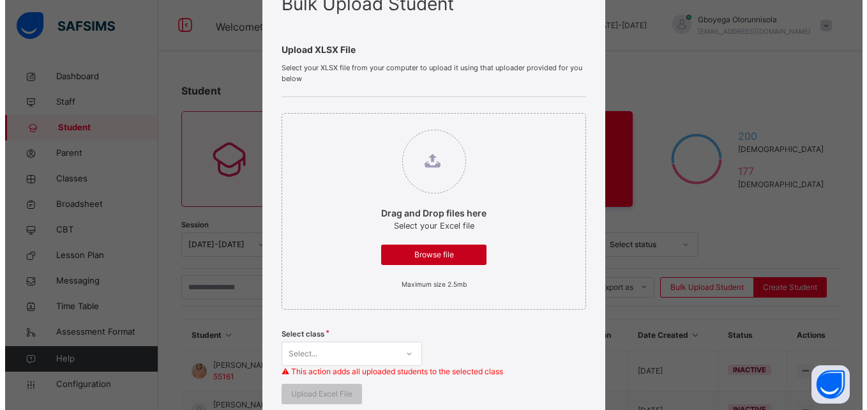
scroll to position [60, 0]
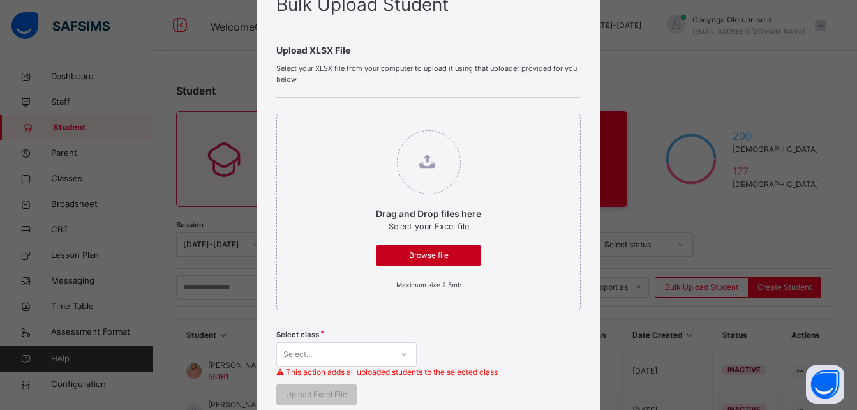
click at [441, 253] on span "Browse file" at bounding box center [429, 255] width 86 height 11
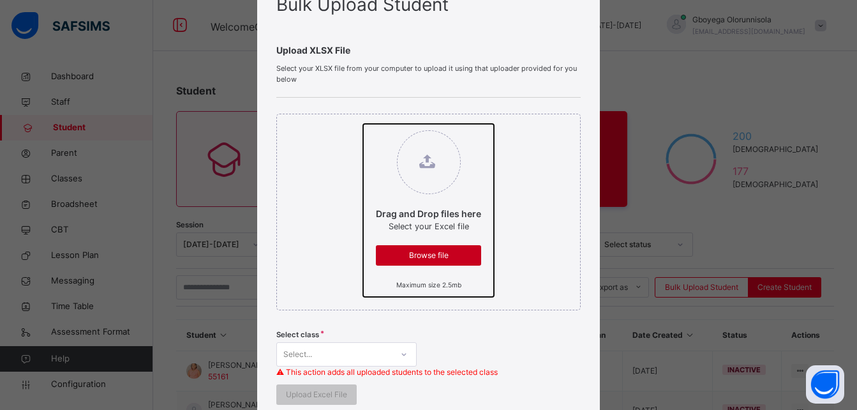
click at [363, 124] on input "Drag and Drop files here Select your Excel file Browse file Maximum size 2.5mb" at bounding box center [363, 124] width 0 height 0
type input "**********"
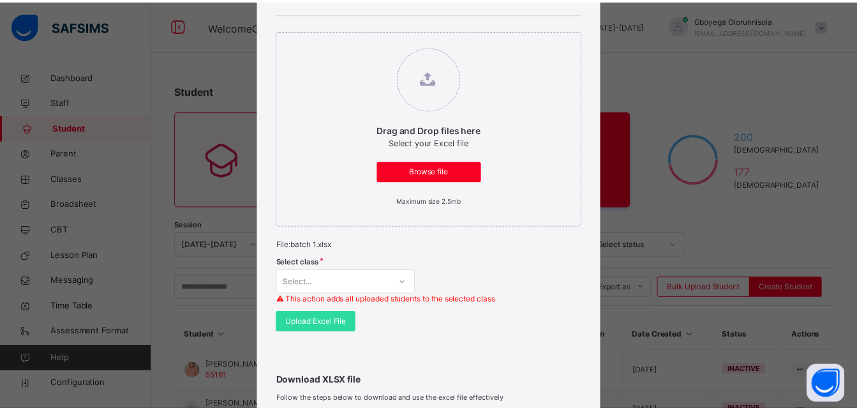
scroll to position [231, 0]
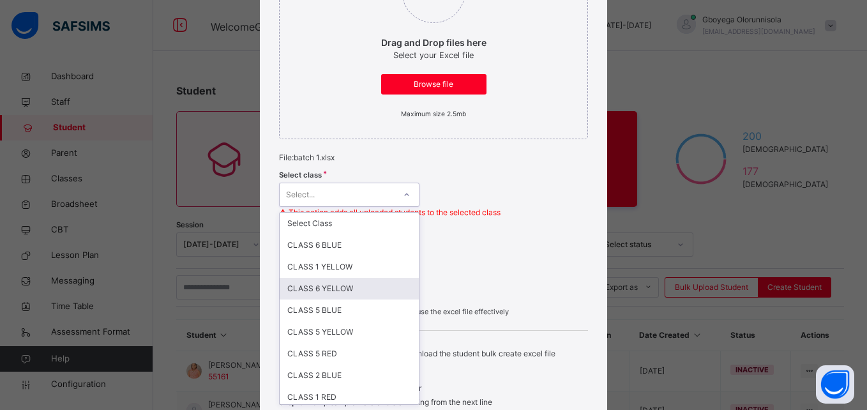
click at [352, 207] on div "option CLASS 6 YELLOW focused, 4 of 27. 27 results available. Use Up and Down t…" at bounding box center [349, 195] width 140 height 24
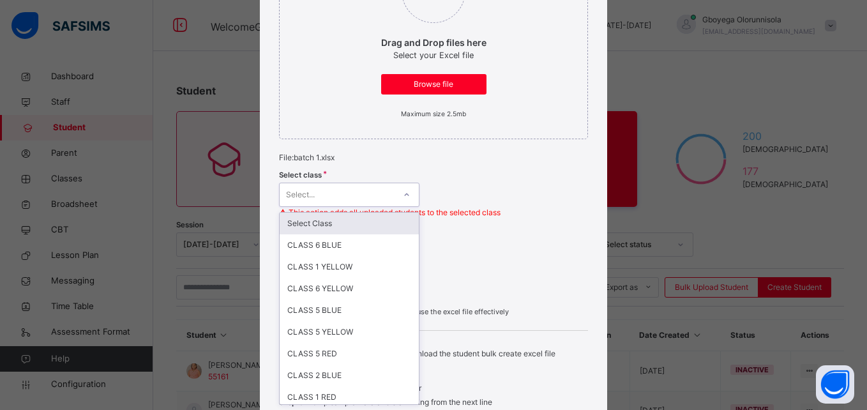
click at [333, 220] on div "Select Class" at bounding box center [349, 224] width 139 height 22
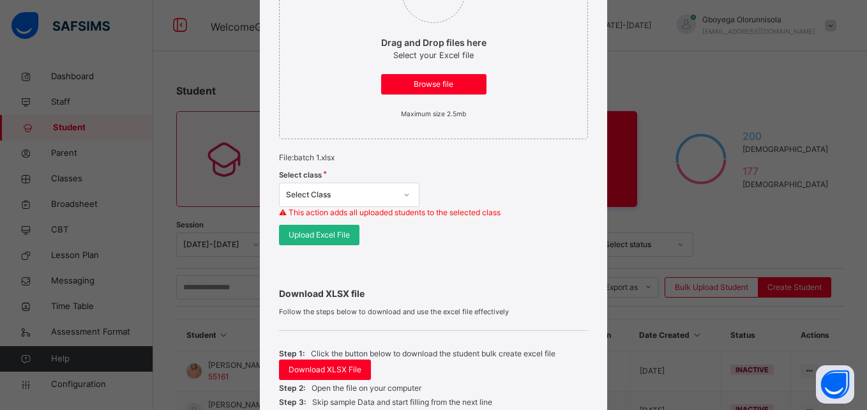
click at [336, 236] on span "Upload Excel File" at bounding box center [319, 234] width 61 height 11
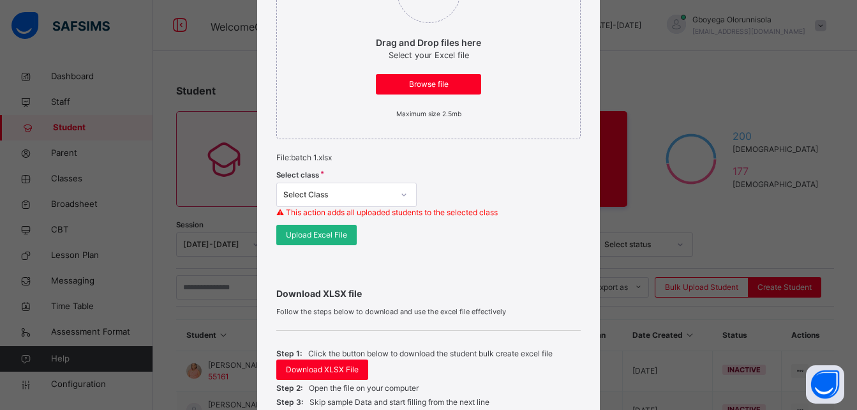
click at [329, 236] on span "Upload Excel File" at bounding box center [316, 234] width 61 height 11
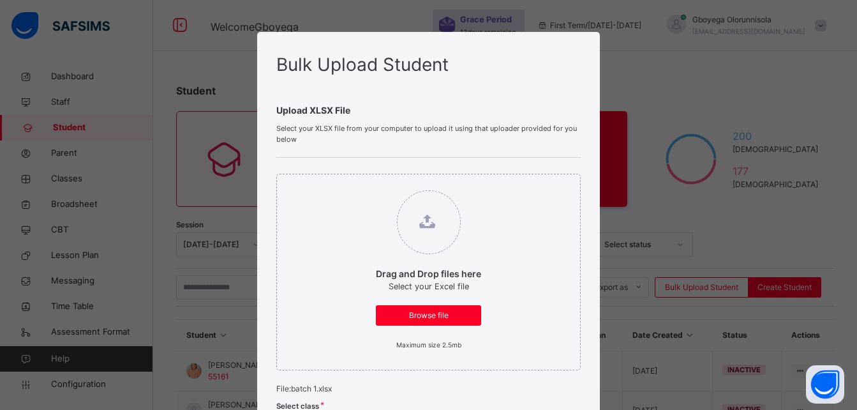
scroll to position [14, 0]
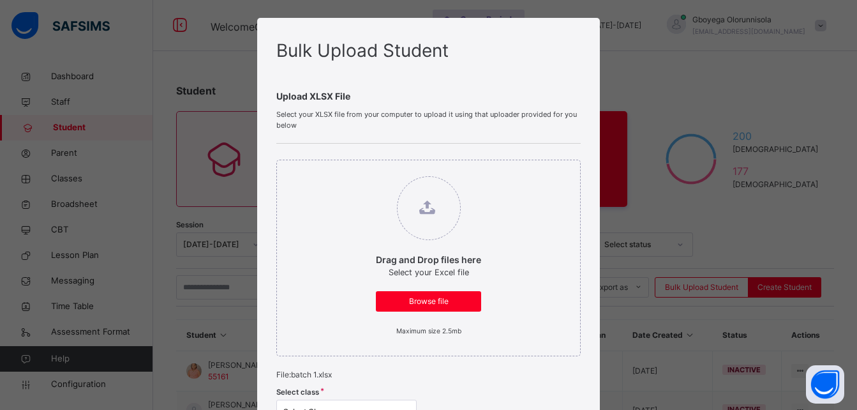
click at [384, 56] on span "Bulk Upload Student" at bounding box center [362, 51] width 172 height 22
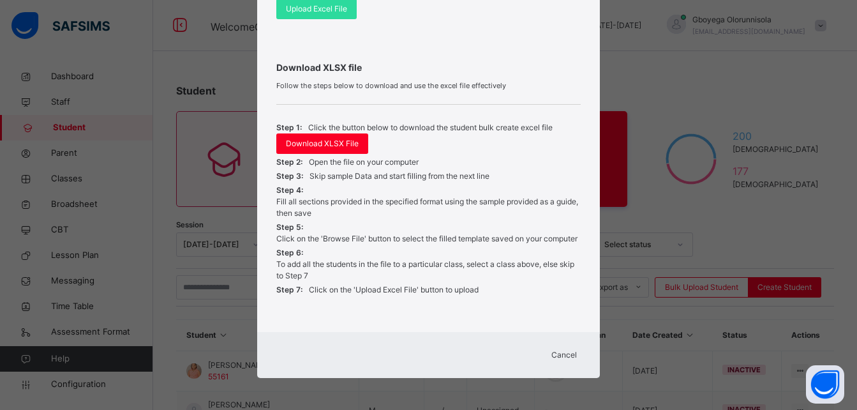
click at [566, 354] on span "Cancel" at bounding box center [565, 354] width 26 height 11
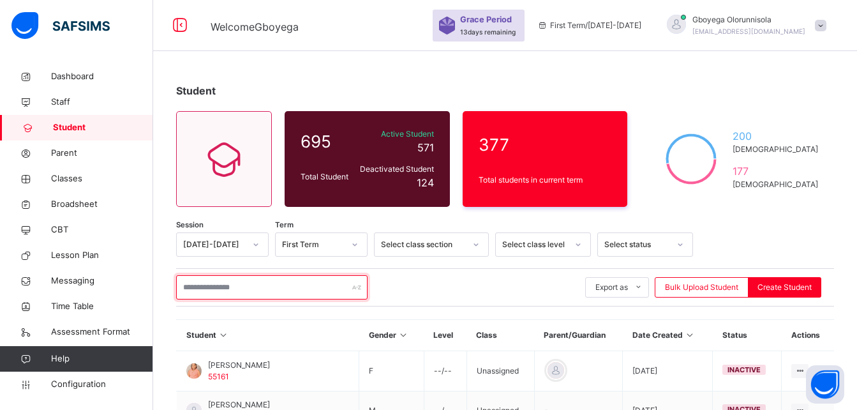
click at [253, 290] on input "text" at bounding box center [272, 287] width 192 height 24
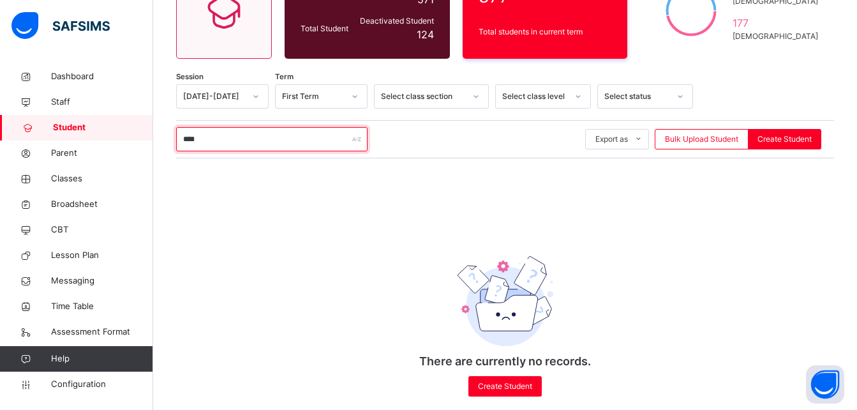
scroll to position [149, 0]
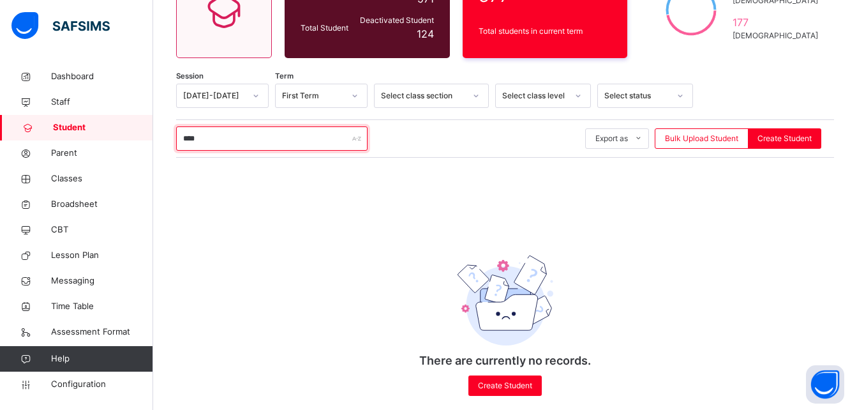
click at [202, 137] on input "****" at bounding box center [272, 138] width 192 height 24
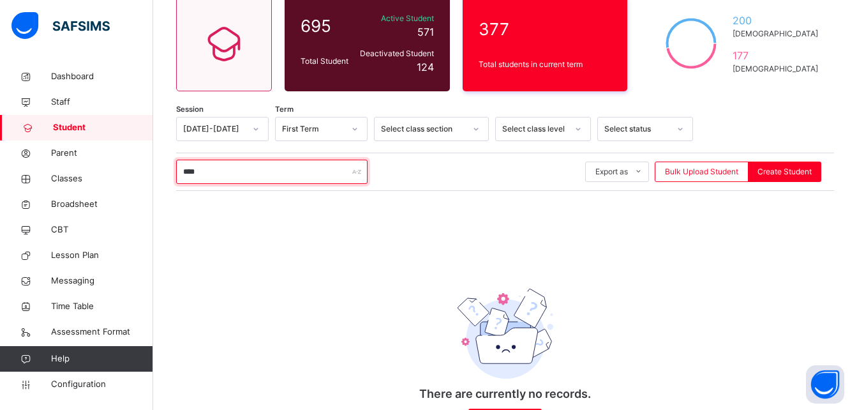
scroll to position [168, 0]
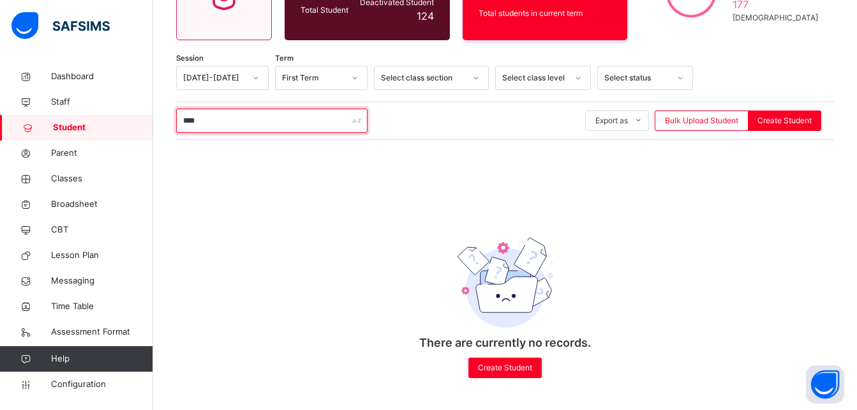
click at [184, 119] on input "****" at bounding box center [272, 121] width 192 height 24
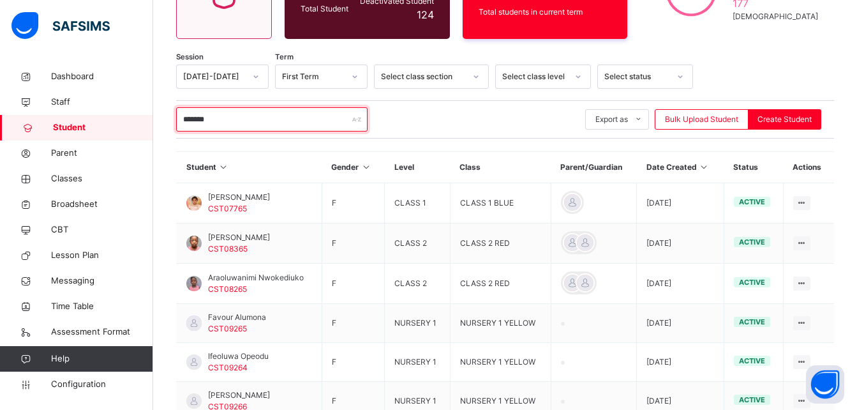
type input "*******"
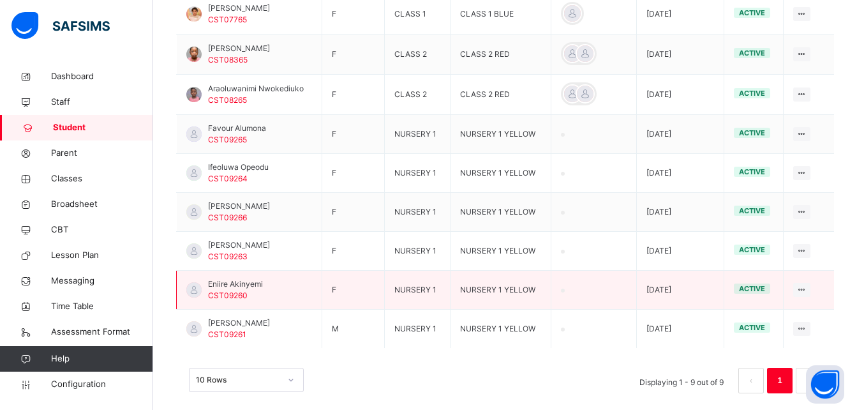
scroll to position [358, 0]
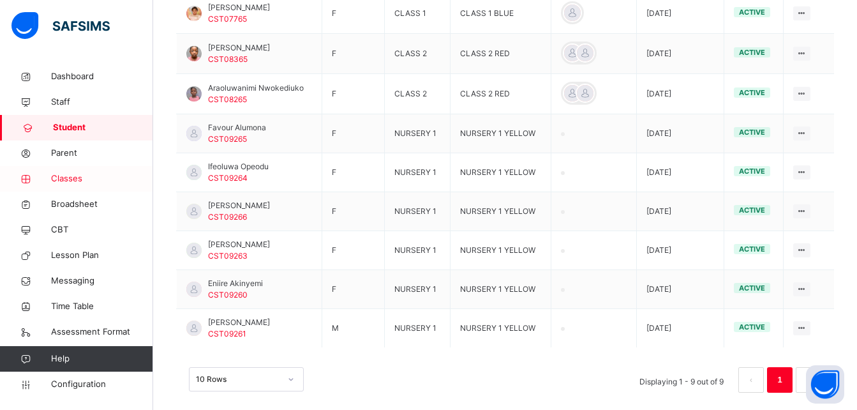
click at [71, 177] on span "Classes" at bounding box center [102, 178] width 102 height 13
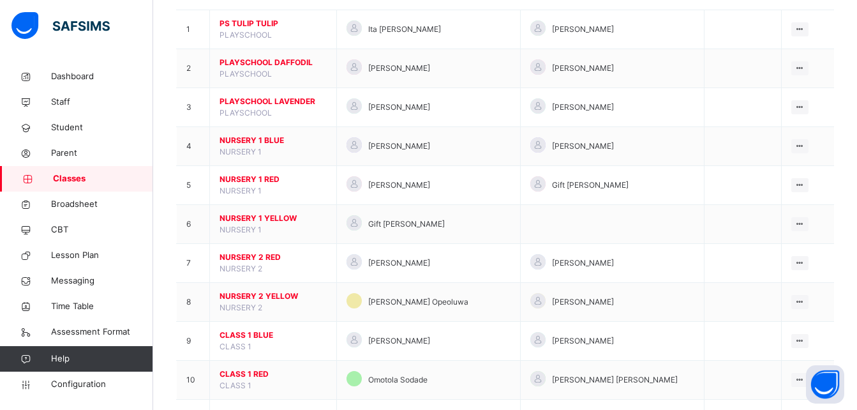
scroll to position [142, 0]
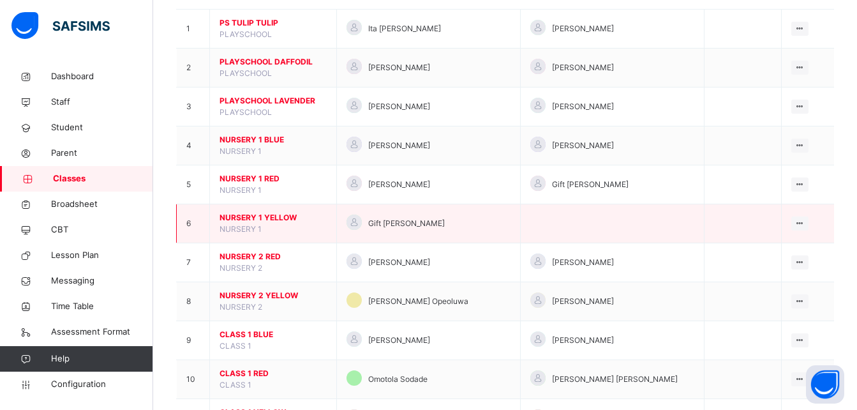
click at [266, 214] on span "NURSERY 1 YELLOW" at bounding box center [273, 217] width 107 height 11
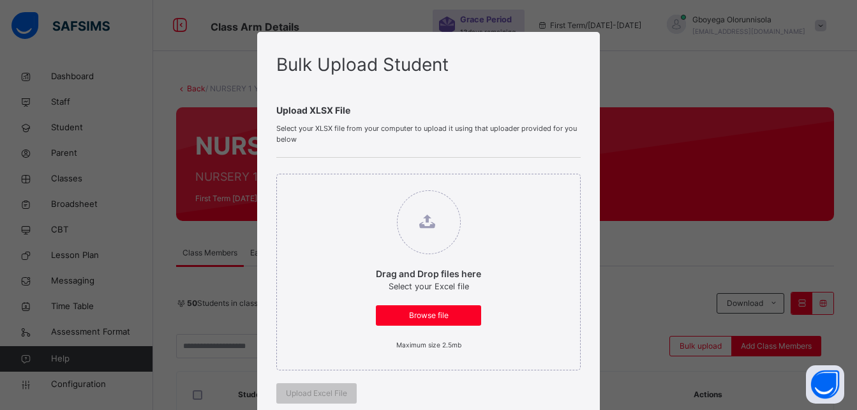
scroll to position [347, 0]
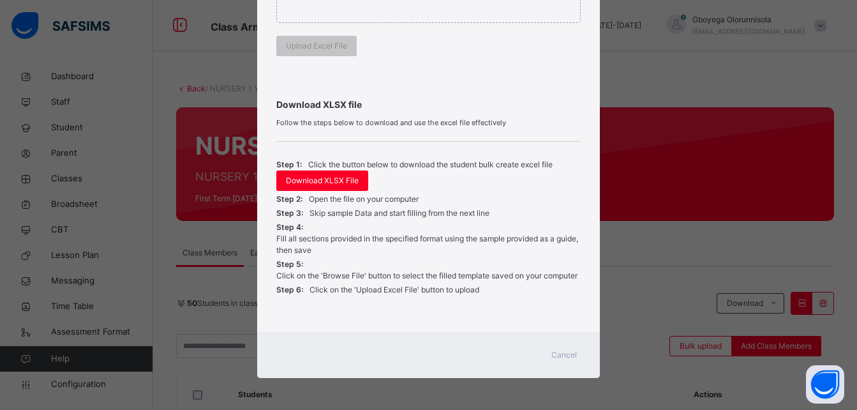
click at [569, 359] on span "Cancel" at bounding box center [565, 354] width 26 height 11
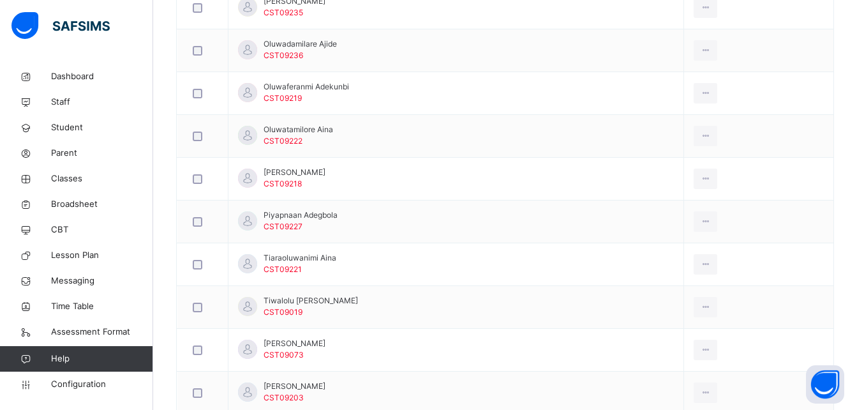
scroll to position [2217, 0]
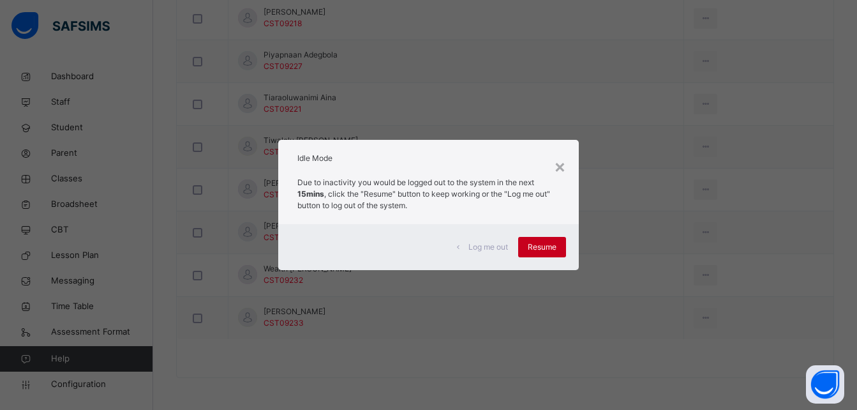
click at [537, 243] on span "Resume" at bounding box center [542, 246] width 29 height 11
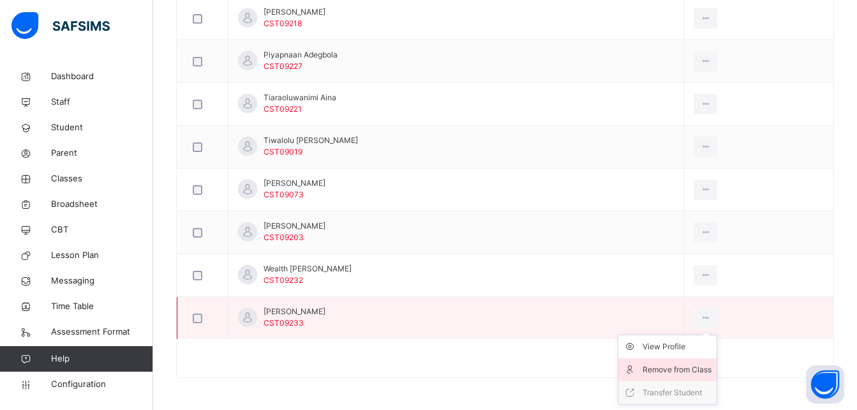
click at [703, 365] on div "Remove from Class" at bounding box center [677, 369] width 69 height 13
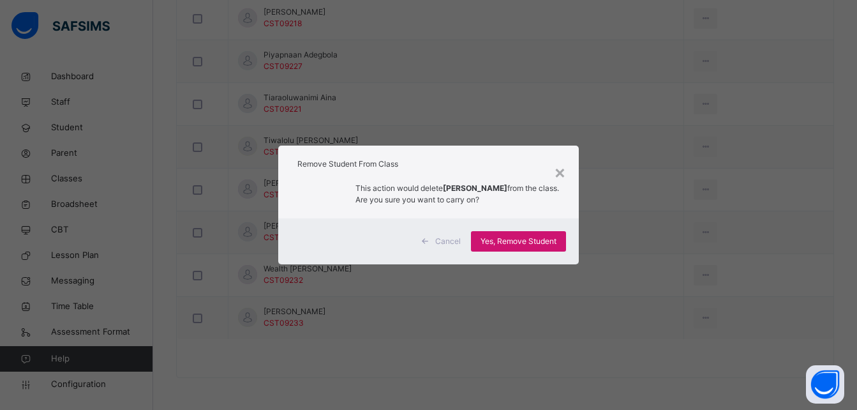
click at [513, 245] on span "Yes, Remove Student" at bounding box center [519, 241] width 76 height 11
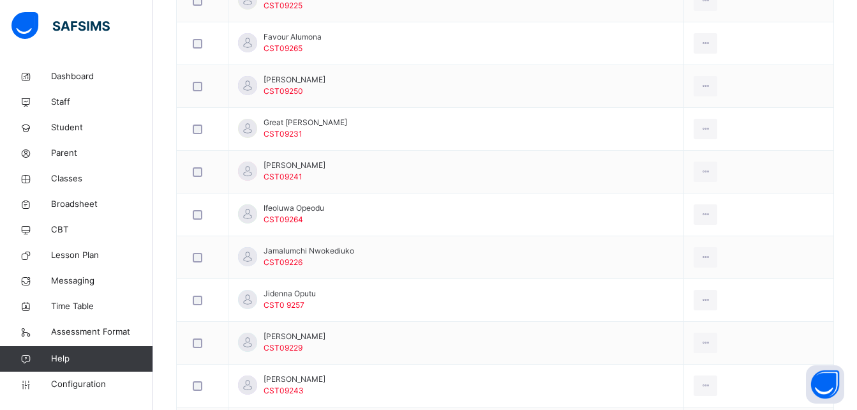
scroll to position [1337, 0]
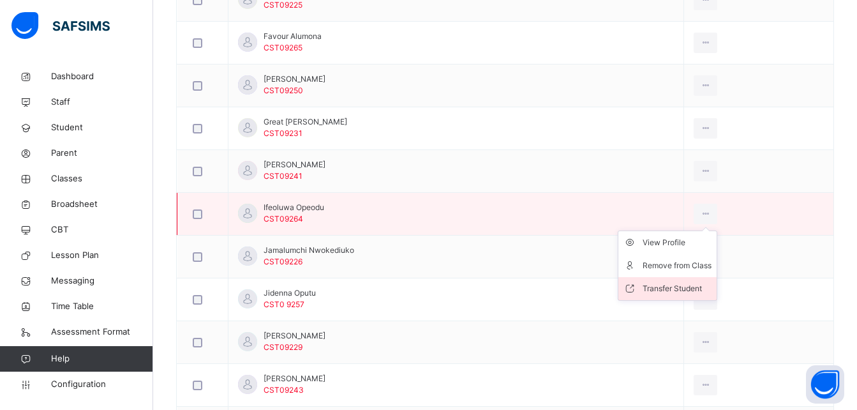
click at [673, 285] on div "Transfer Student" at bounding box center [677, 288] width 69 height 13
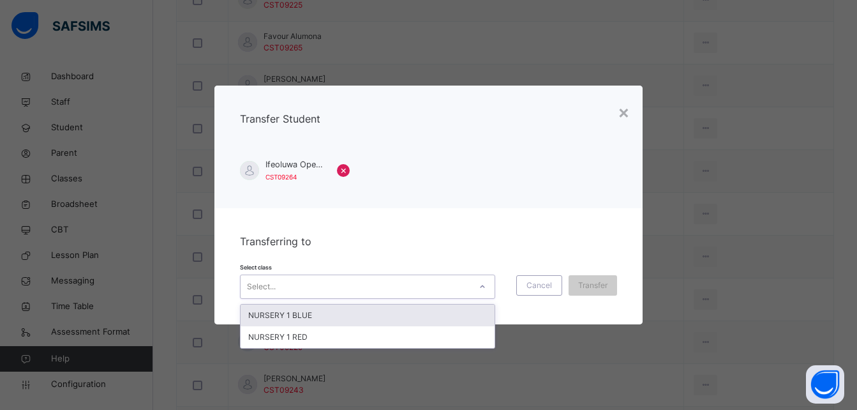
click at [445, 287] on div "Select..." at bounding box center [356, 286] width 230 height 20
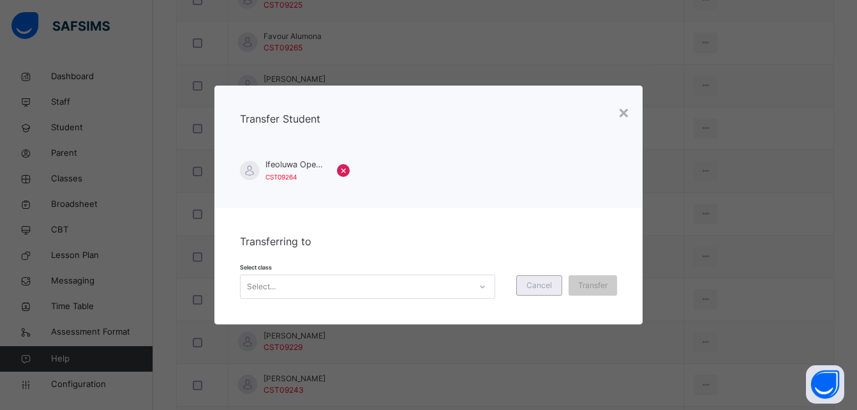
click at [543, 290] on span "Cancel" at bounding box center [540, 285] width 26 height 11
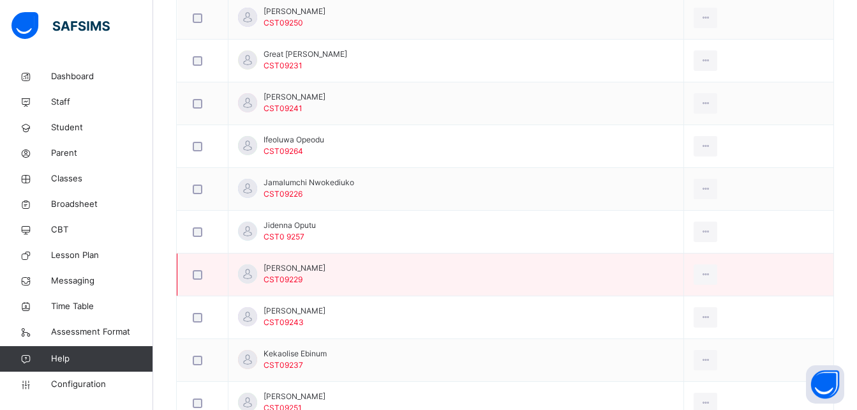
scroll to position [1406, 0]
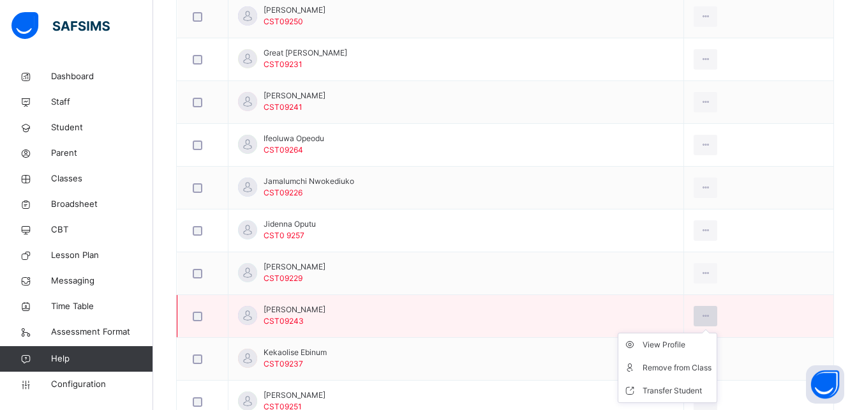
click at [709, 315] on icon at bounding box center [705, 315] width 11 height 11
click at [686, 361] on div "Remove from Class" at bounding box center [677, 367] width 69 height 13
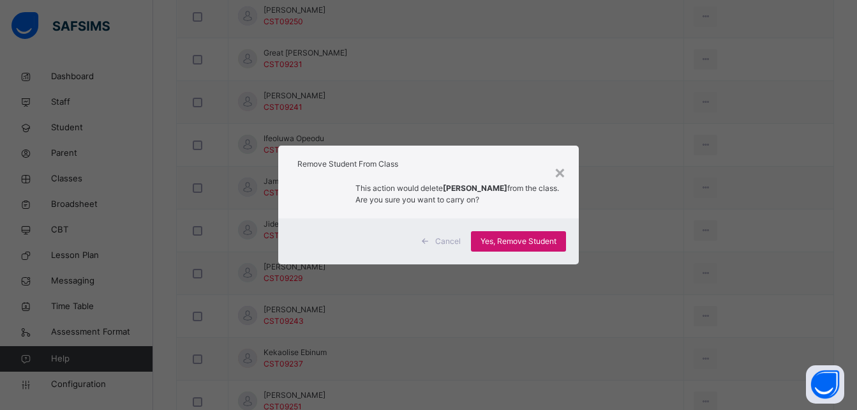
click at [515, 238] on span "Yes, Remove Student" at bounding box center [519, 241] width 76 height 11
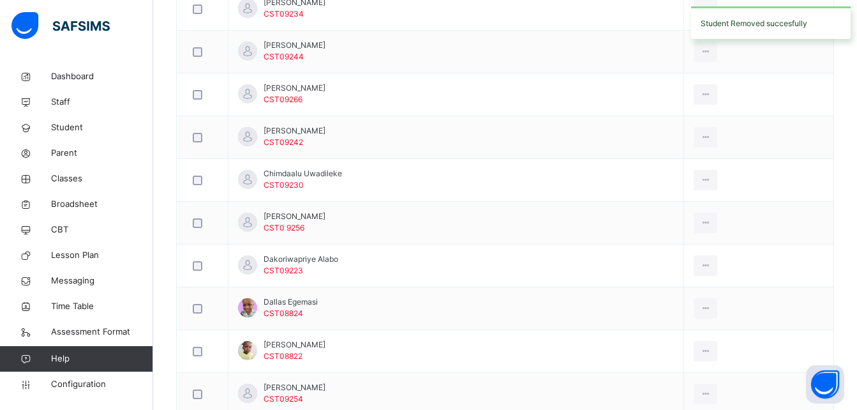
scroll to position [602, 0]
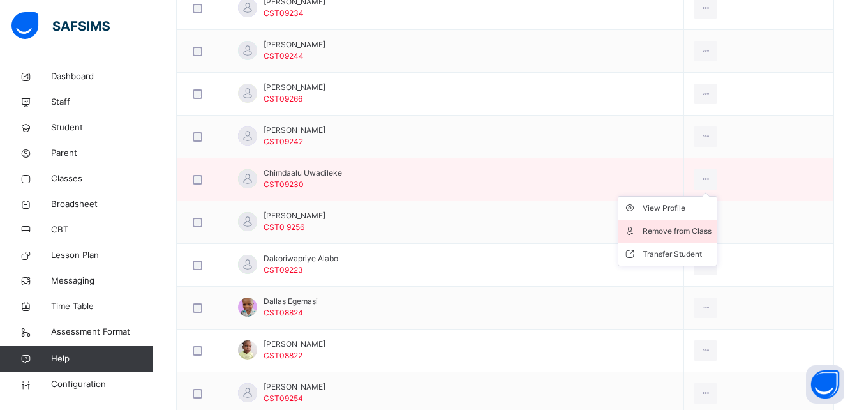
click at [692, 229] on div "Remove from Class" at bounding box center [677, 231] width 69 height 13
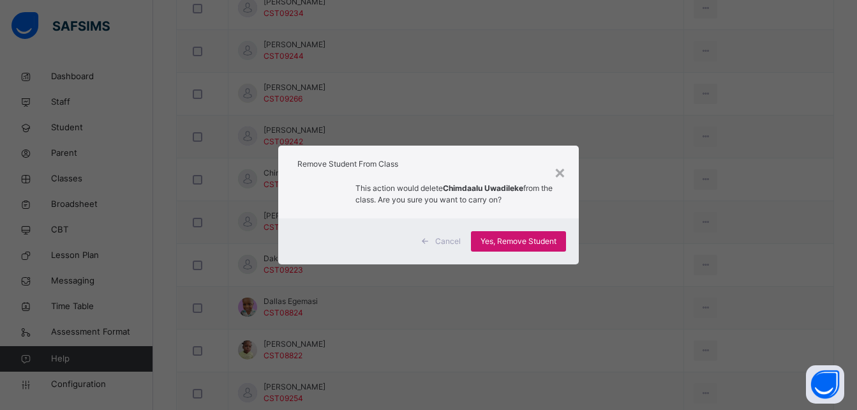
click at [532, 246] on span "Yes, Remove Student" at bounding box center [519, 241] width 76 height 11
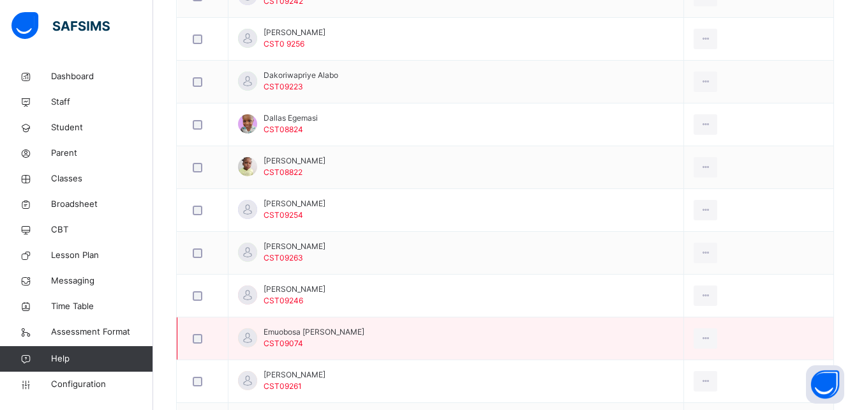
scroll to position [742, 0]
click at [679, 391] on div "Remove from Class" at bounding box center [677, 390] width 69 height 13
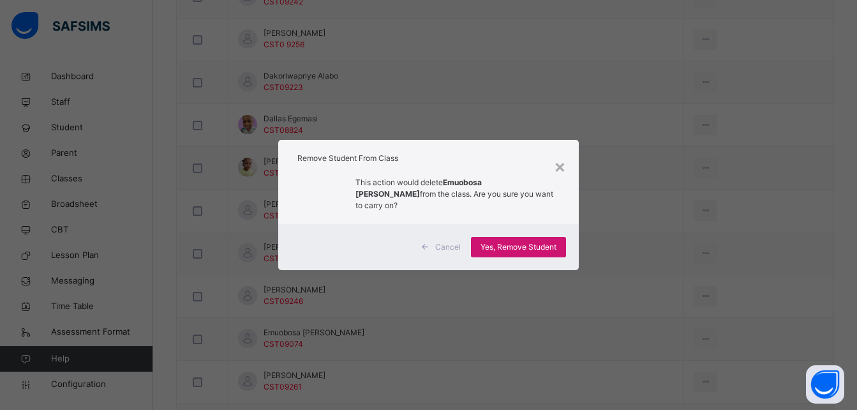
click at [506, 241] on span "Yes, Remove Student" at bounding box center [519, 246] width 76 height 11
click at [506, 237] on div "Yes, Remove Student" at bounding box center [518, 247] width 95 height 20
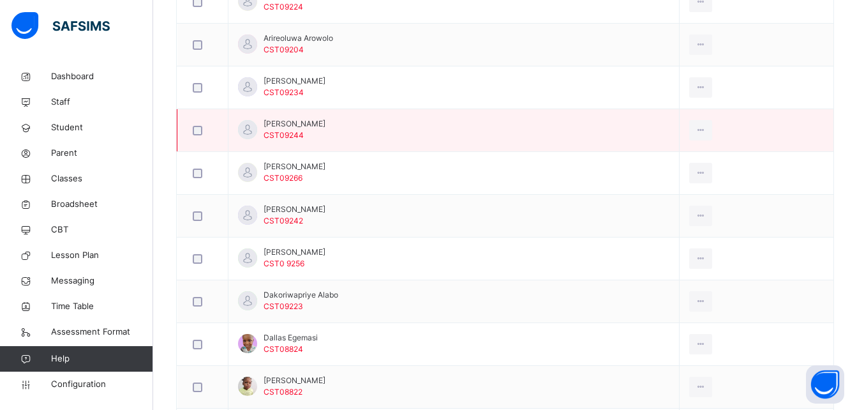
scroll to position [524, 0]
click at [685, 178] on div "Remove from Class" at bounding box center [672, 181] width 69 height 13
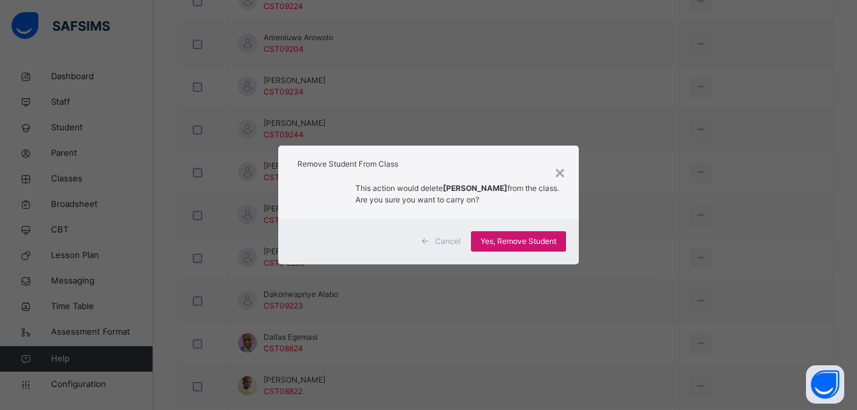
click at [512, 246] on span "Yes, Remove Student" at bounding box center [519, 241] width 76 height 11
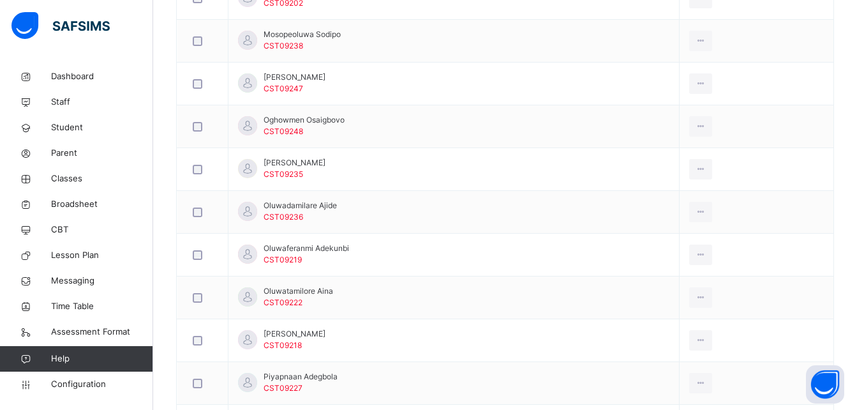
scroll to position [1725, 0]
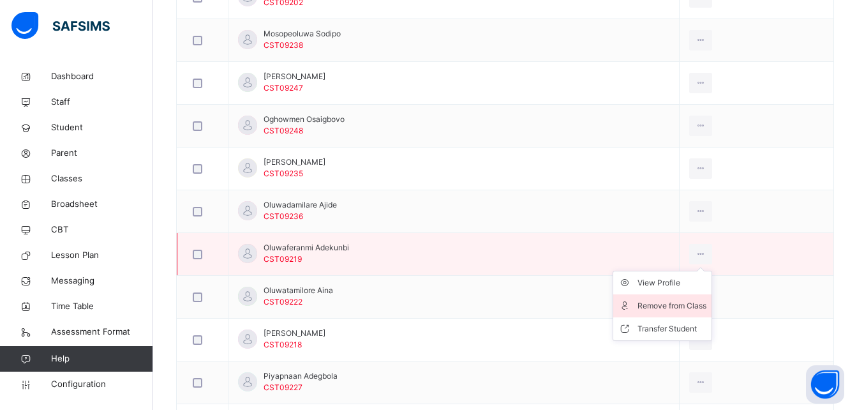
click at [701, 304] on div "Remove from Class" at bounding box center [672, 305] width 69 height 13
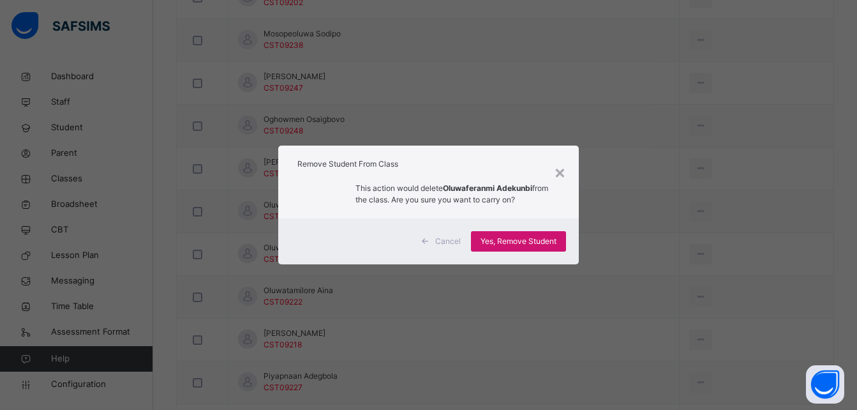
click at [534, 243] on span "Yes, Remove Student" at bounding box center [519, 241] width 76 height 11
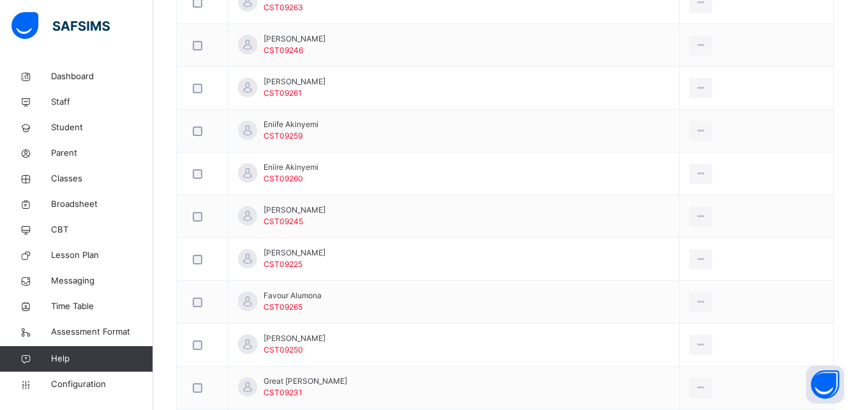
scroll to position [951, 0]
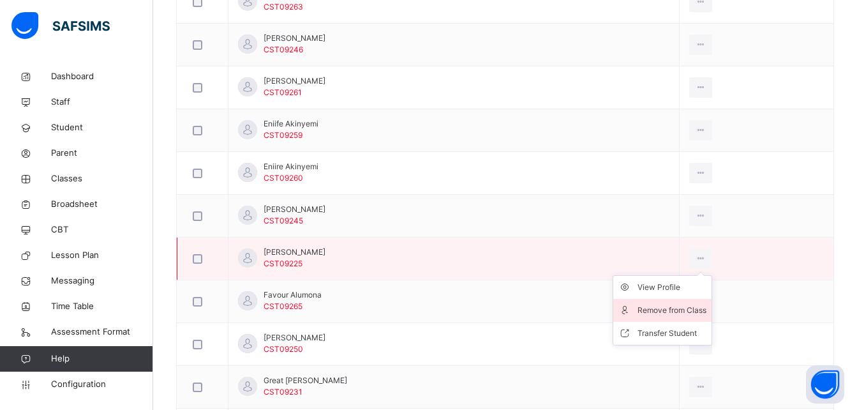
click at [695, 308] on div "Remove from Class" at bounding box center [672, 310] width 69 height 13
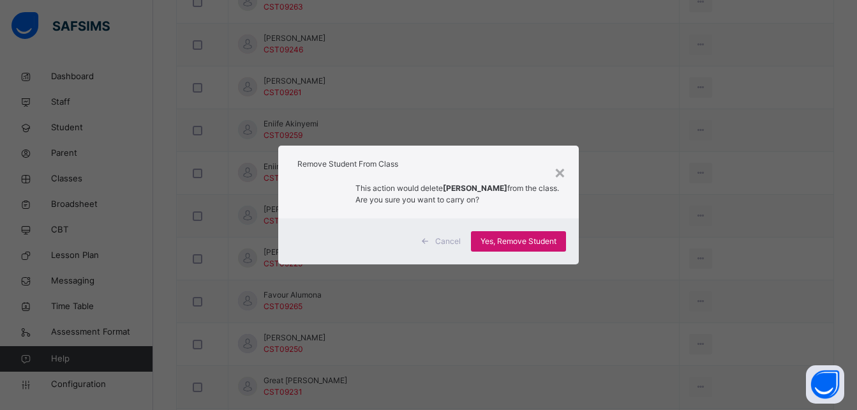
click at [520, 240] on span "Yes, Remove Student" at bounding box center [519, 241] width 76 height 11
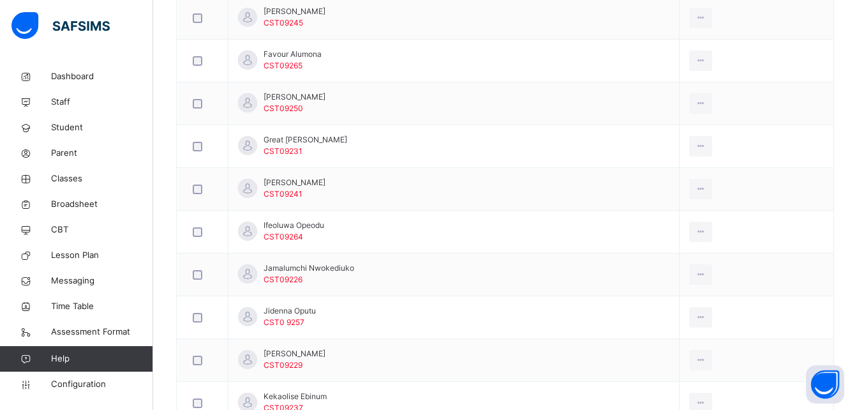
scroll to position [1149, 0]
click at [520, 240] on td "Ifeoluwa Opeodu CST09264" at bounding box center [454, 231] width 451 height 43
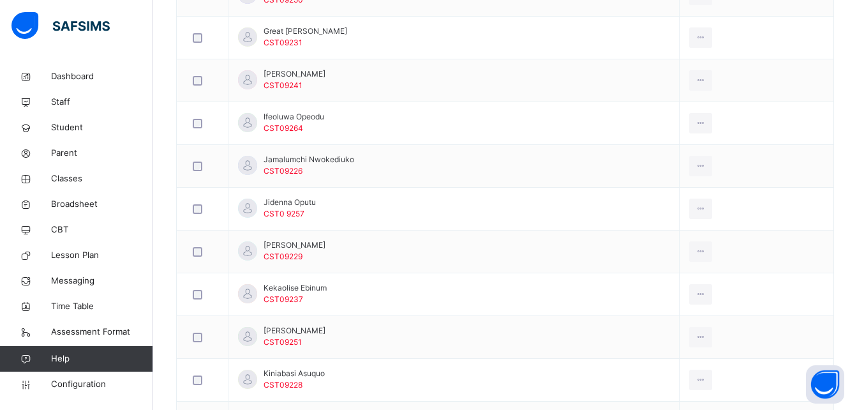
scroll to position [1258, 0]
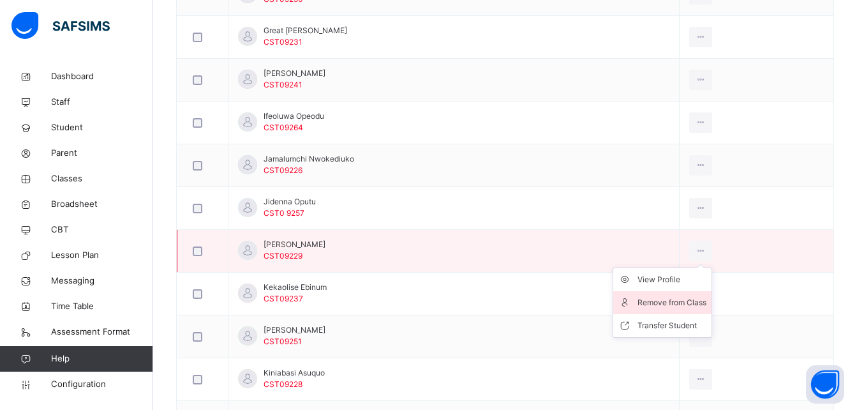
click at [702, 306] on div "Remove from Class" at bounding box center [672, 302] width 69 height 13
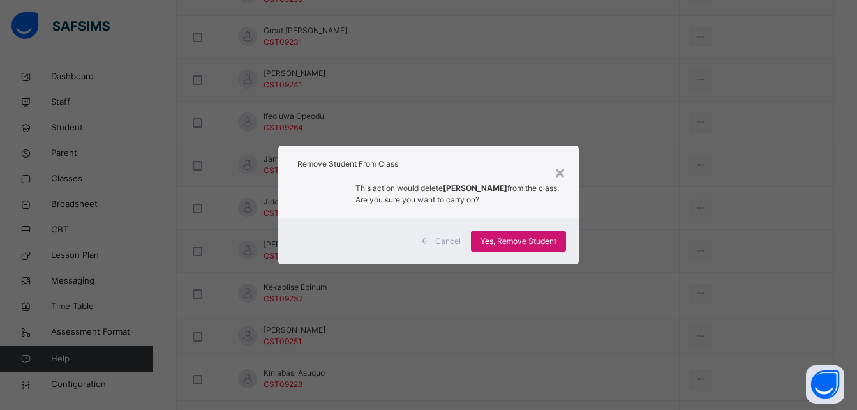
click at [536, 241] on span "Yes, Remove Student" at bounding box center [519, 241] width 76 height 11
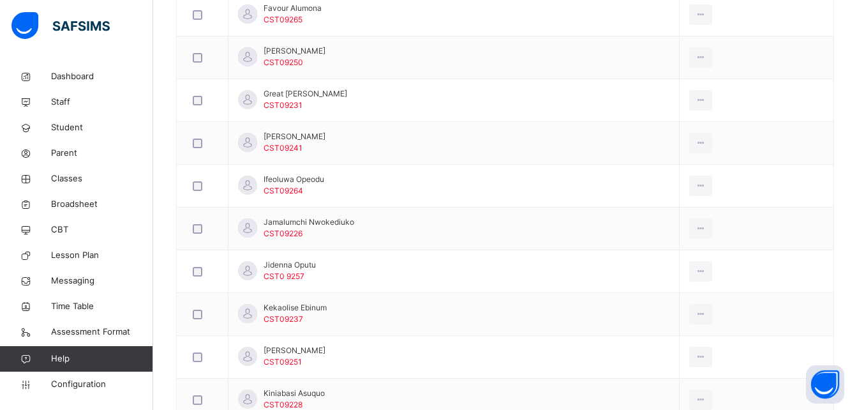
scroll to position [1203, 0]
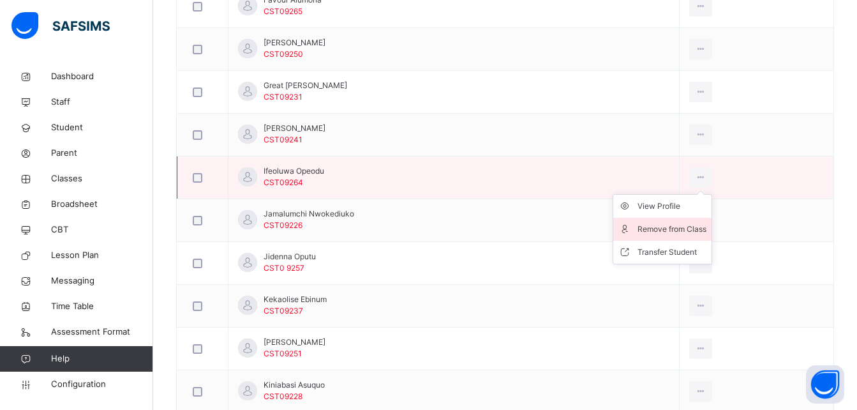
click at [691, 225] on div "Remove from Class" at bounding box center [672, 229] width 69 height 13
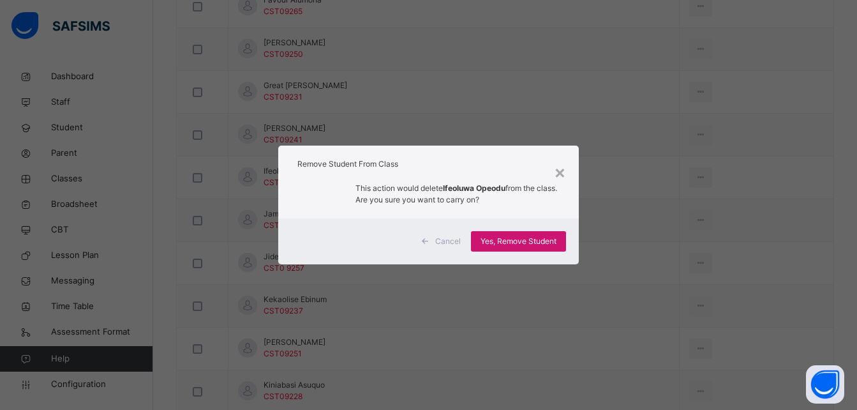
click at [523, 239] on span "Yes, Remove Student" at bounding box center [519, 241] width 76 height 11
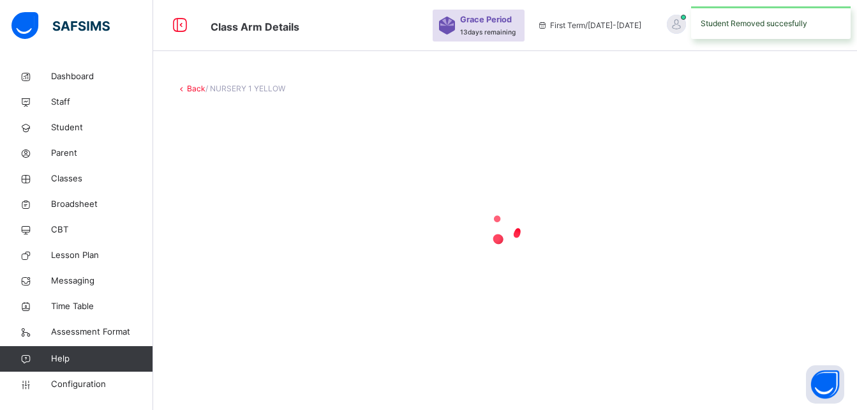
scroll to position [0, 0]
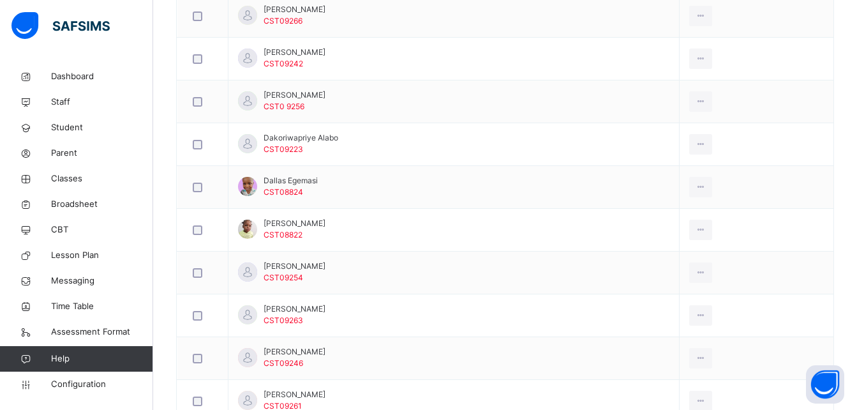
scroll to position [638, 0]
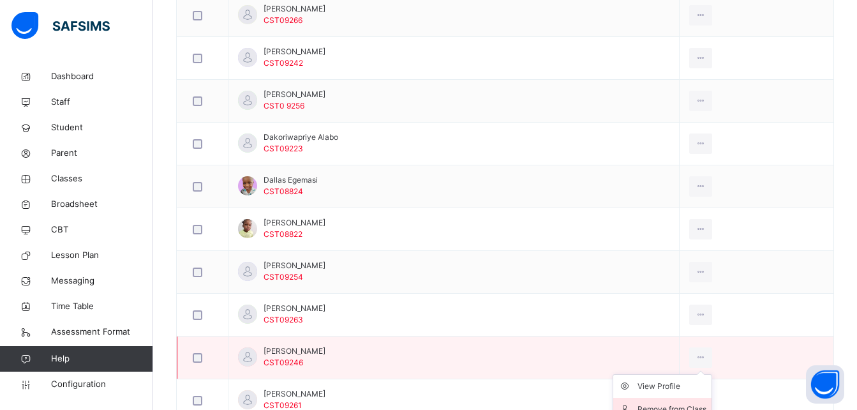
click at [697, 403] on div "Remove from Class" at bounding box center [672, 409] width 69 height 13
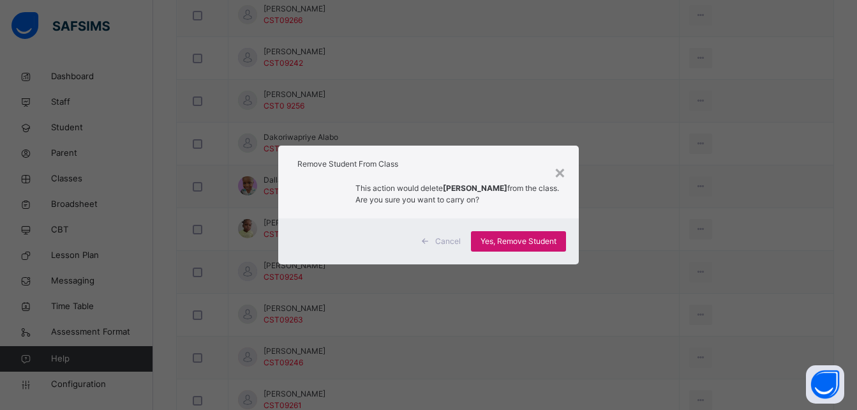
click at [532, 234] on div "Yes, Remove Student" at bounding box center [518, 241] width 95 height 20
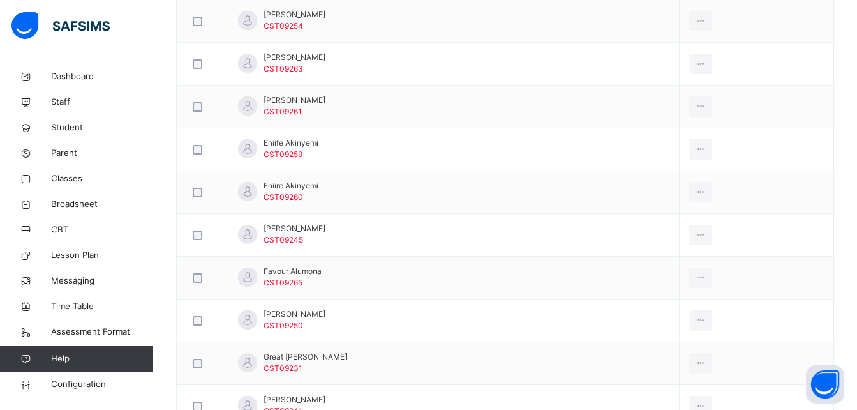
scroll to position [889, 0]
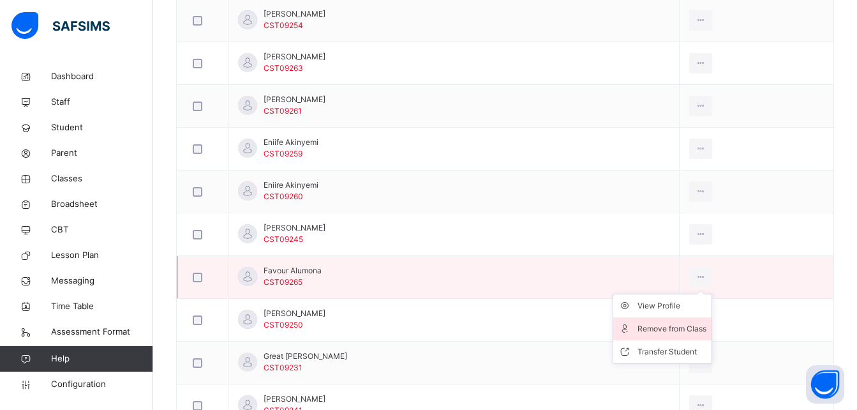
click at [687, 325] on div "Remove from Class" at bounding box center [672, 328] width 69 height 13
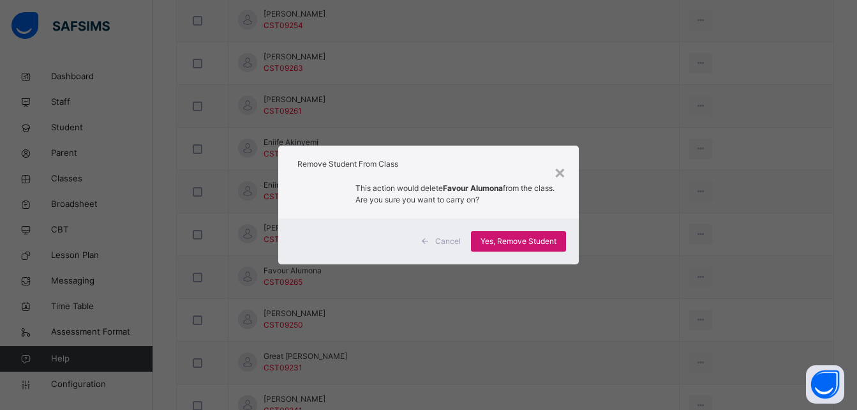
click at [510, 236] on span "Yes, Remove Student" at bounding box center [519, 241] width 76 height 11
click at [510, 236] on div "Yes, Remove Student" at bounding box center [518, 241] width 95 height 20
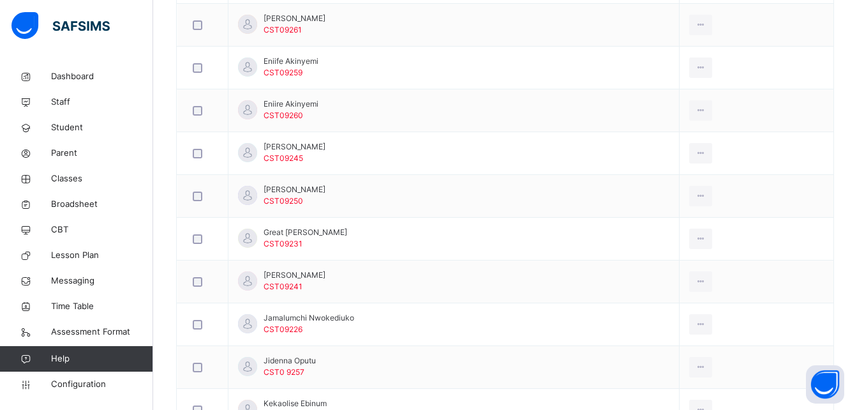
scroll to position [983, 0]
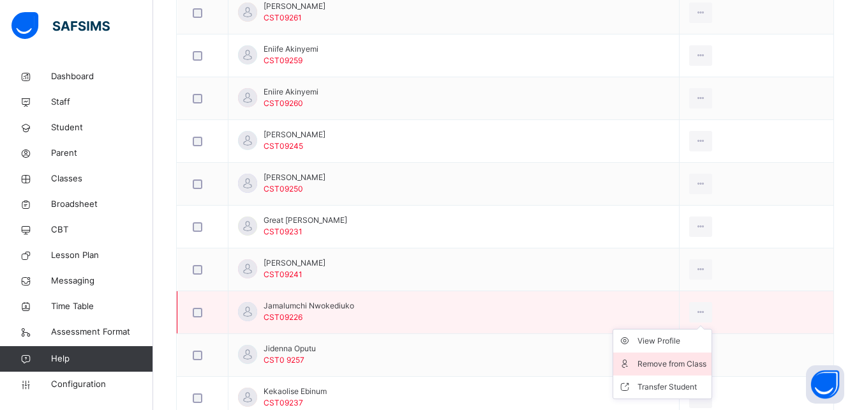
click at [683, 359] on div "Remove from Class" at bounding box center [672, 364] width 69 height 13
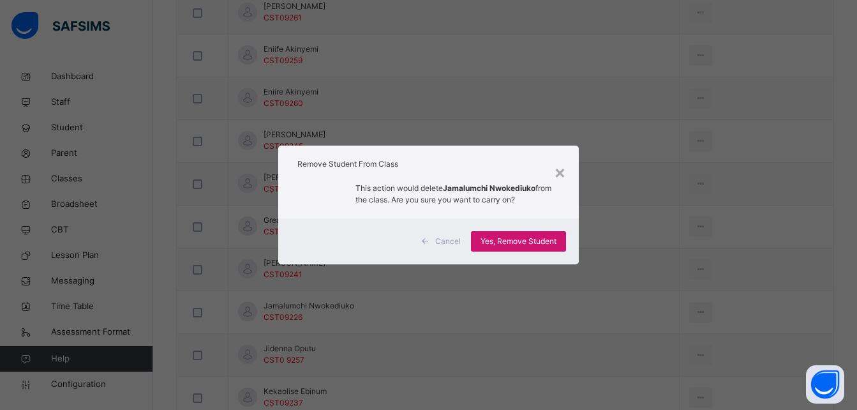
click at [517, 239] on span "Yes, Remove Student" at bounding box center [519, 241] width 76 height 11
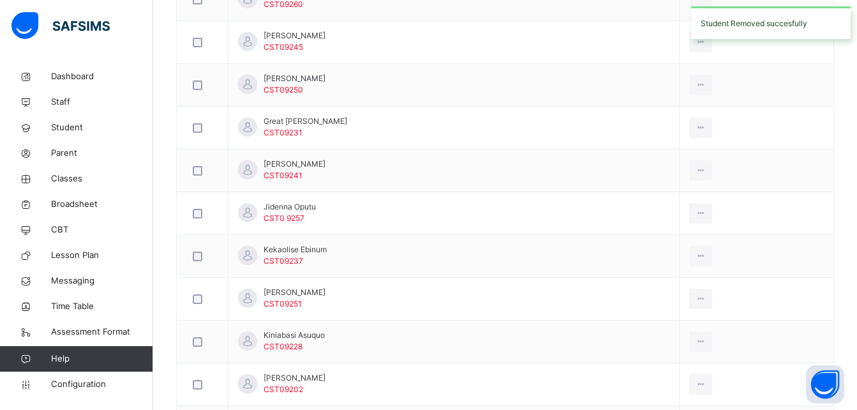
scroll to position [1184, 0]
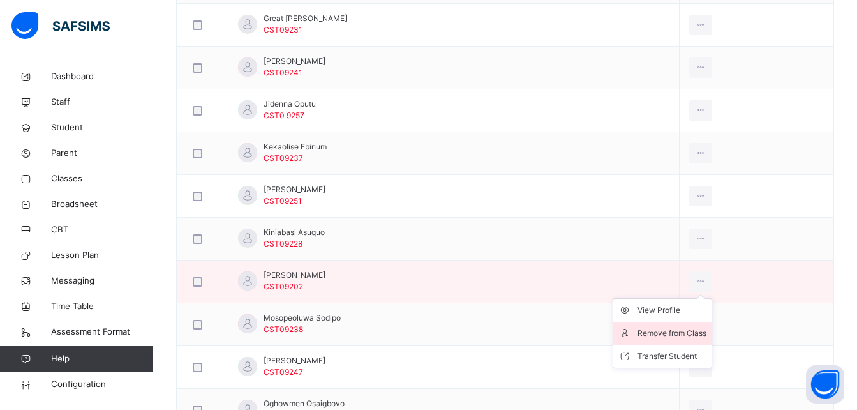
click at [676, 332] on div "Remove from Class" at bounding box center [672, 333] width 69 height 13
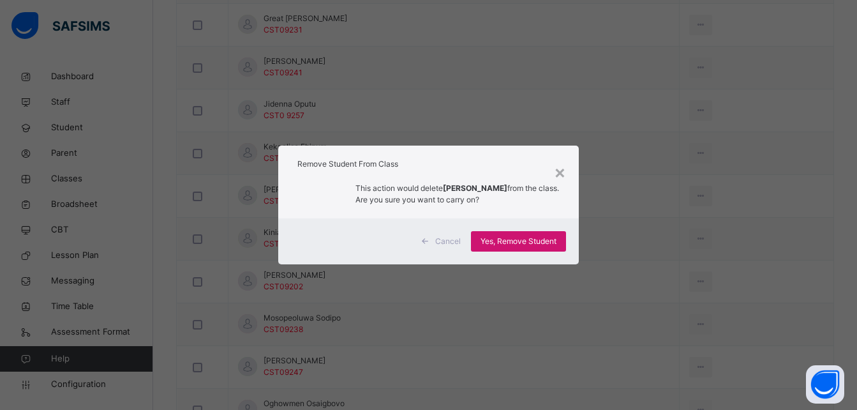
click at [529, 240] on span "Yes, Remove Student" at bounding box center [519, 241] width 76 height 11
click at [529, 240] on div "Yes, Remove Student" at bounding box center [518, 241] width 95 height 20
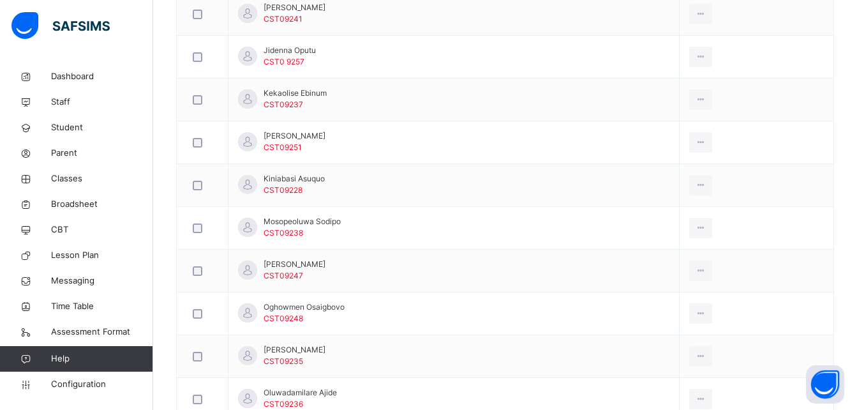
scroll to position [1239, 0]
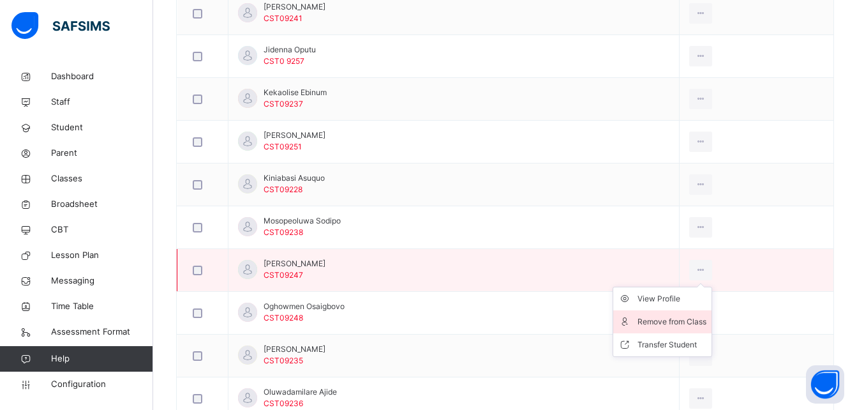
click at [689, 324] on div "Remove from Class" at bounding box center [672, 321] width 69 height 13
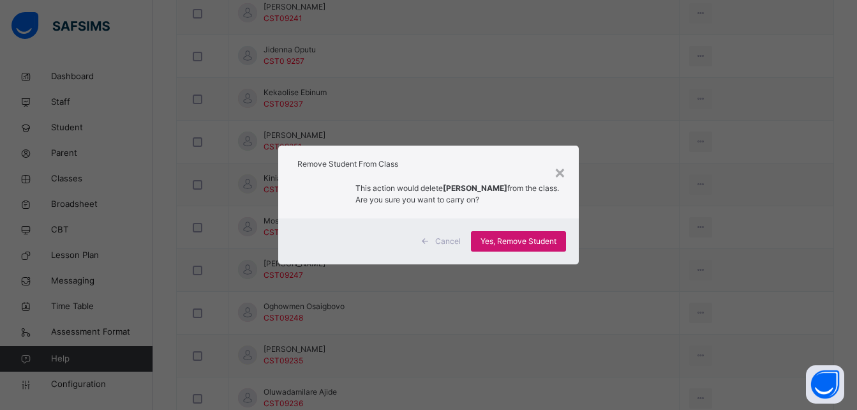
click at [523, 239] on span "Yes, Remove Student" at bounding box center [519, 241] width 76 height 11
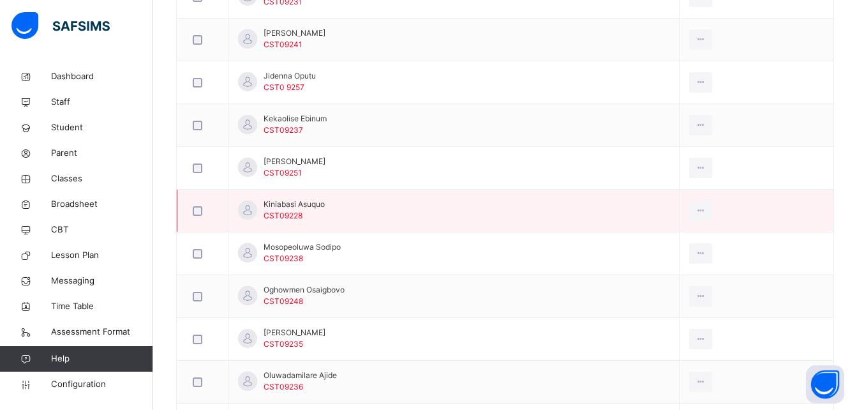
scroll to position [1216, 0]
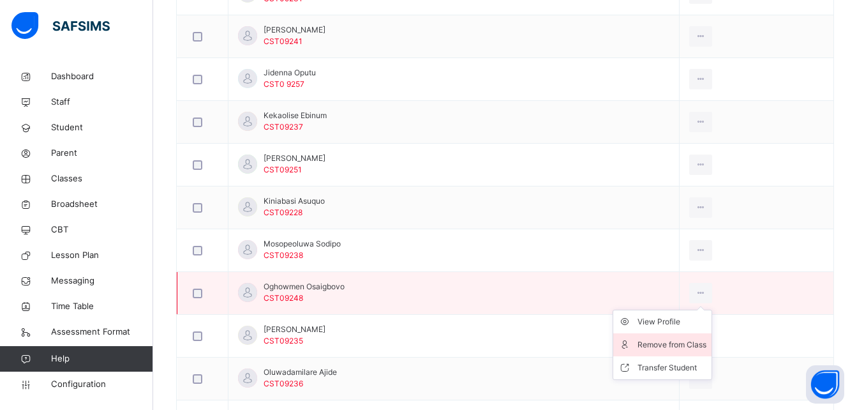
click at [689, 342] on div "Remove from Class" at bounding box center [672, 344] width 69 height 13
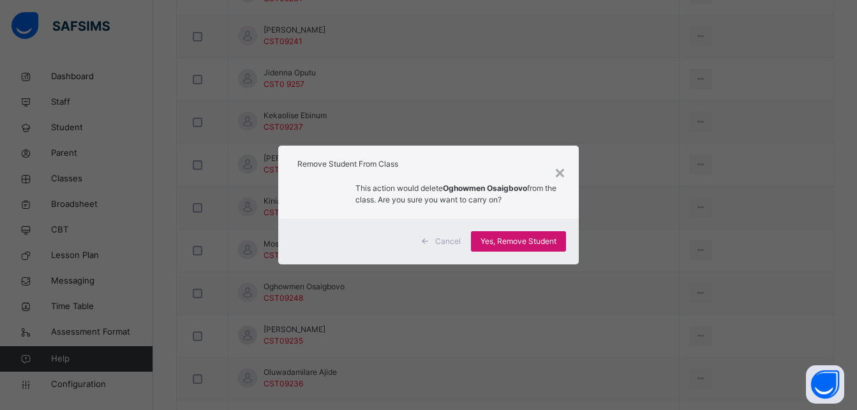
click at [499, 240] on span "Yes, Remove Student" at bounding box center [519, 241] width 76 height 11
click at [499, 240] on div "Yes, Remove Student" at bounding box center [518, 241] width 95 height 20
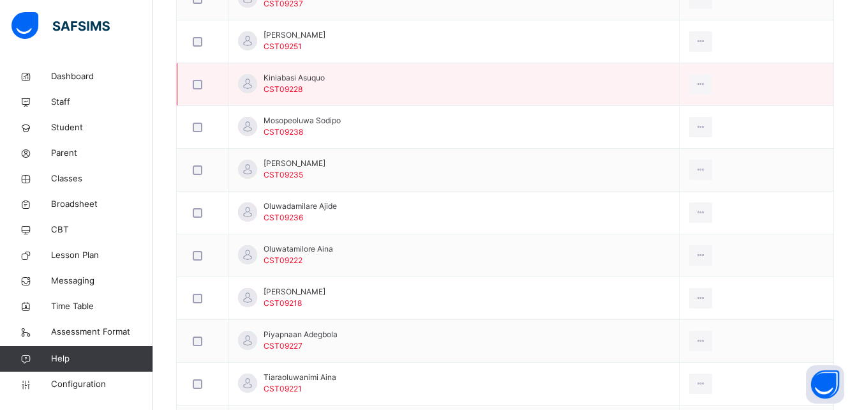
scroll to position [1339, 0]
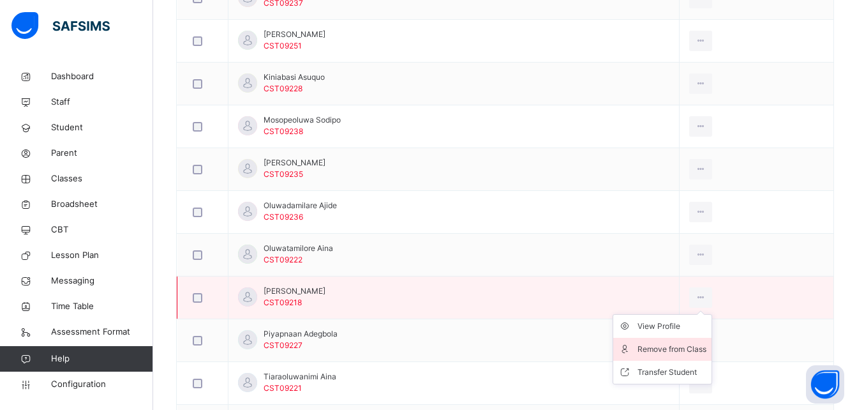
click at [690, 343] on div "Remove from Class" at bounding box center [672, 349] width 69 height 13
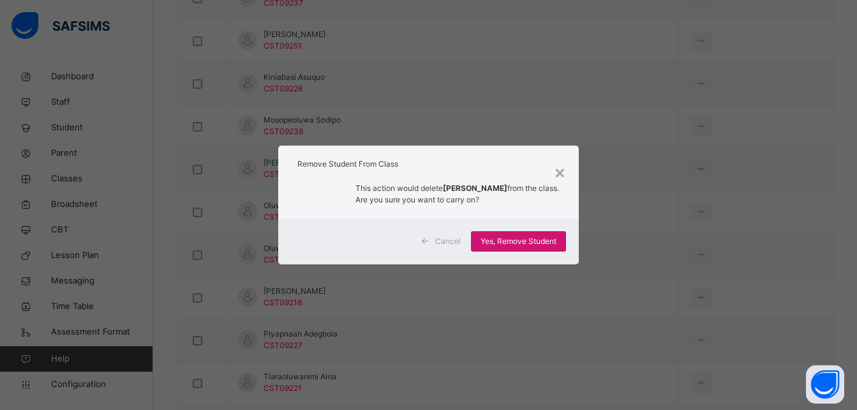
click at [516, 239] on span "Yes, Remove Student" at bounding box center [519, 241] width 76 height 11
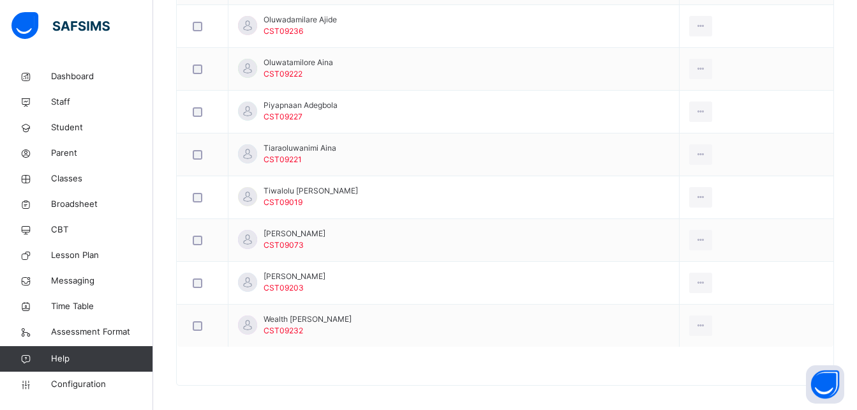
scroll to position [1531, 0]
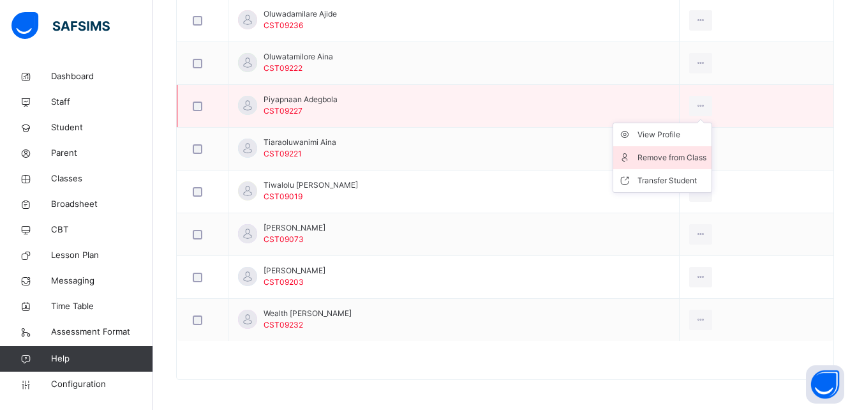
click at [690, 155] on div "Remove from Class" at bounding box center [672, 157] width 69 height 13
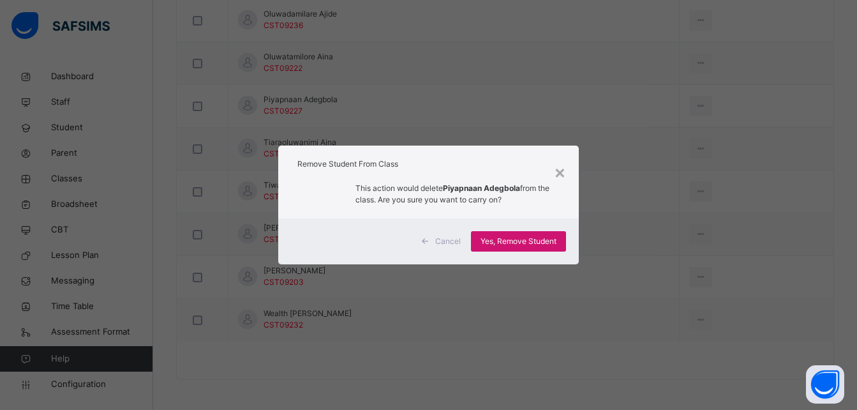
click at [514, 246] on span "Yes, Remove Student" at bounding box center [519, 241] width 76 height 11
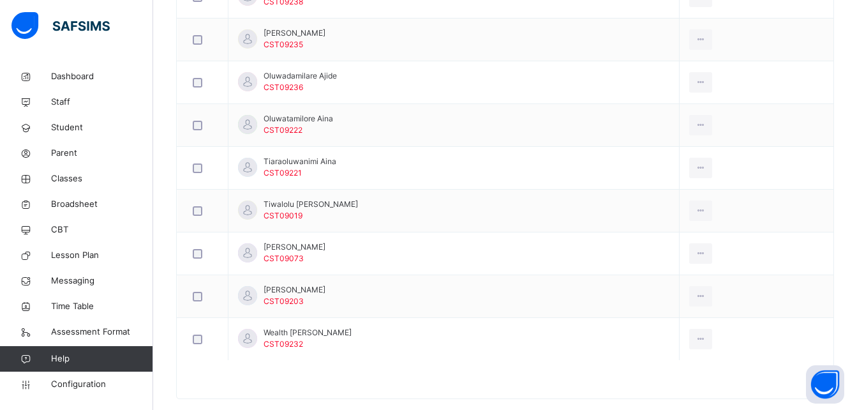
scroll to position [1470, 0]
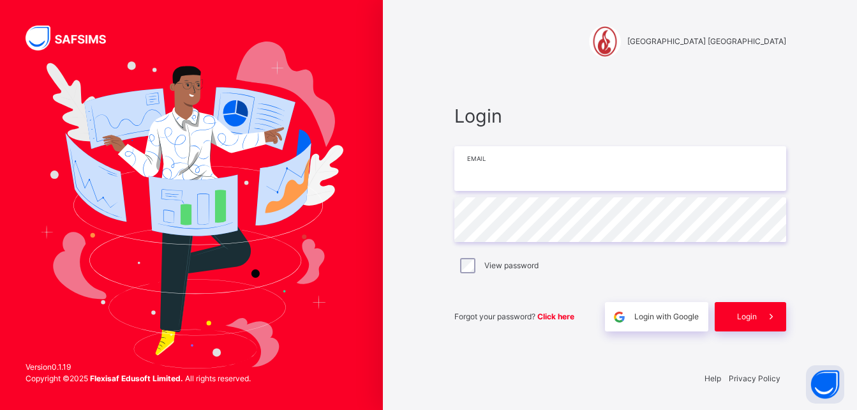
type input "**********"
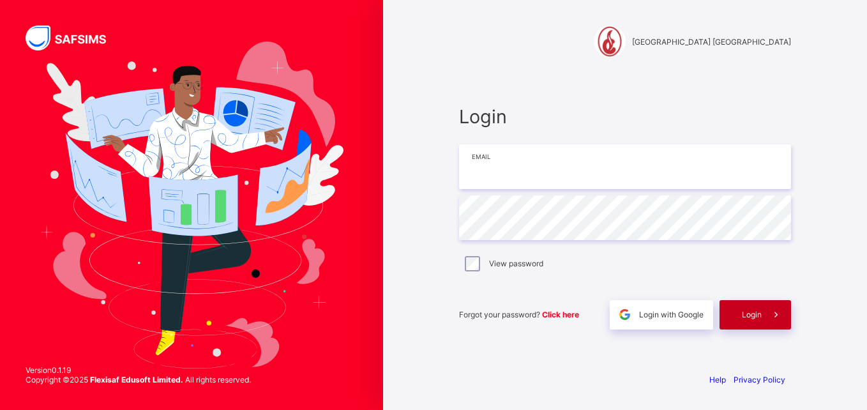
type input "**********"
click at [745, 309] on div "Login" at bounding box center [756, 314] width 72 height 29
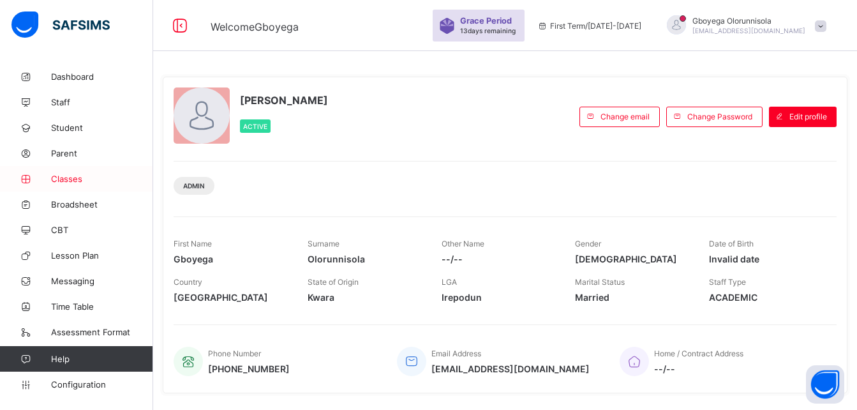
click at [74, 177] on span "Classes" at bounding box center [102, 179] width 102 height 10
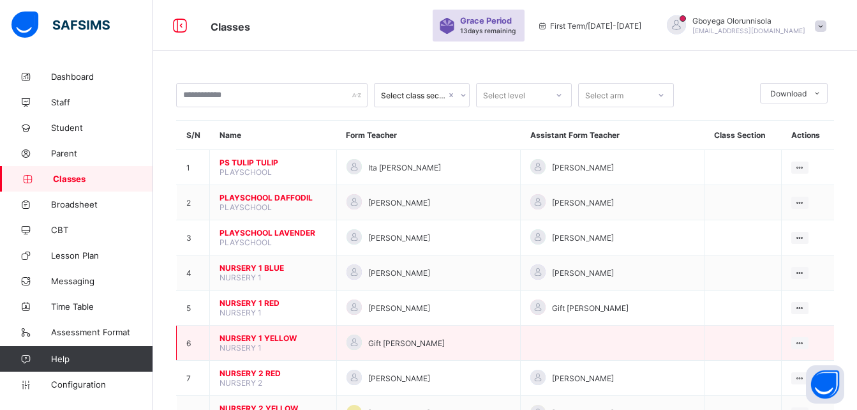
click at [248, 336] on span "NURSERY 1 YELLOW" at bounding box center [273, 338] width 107 height 10
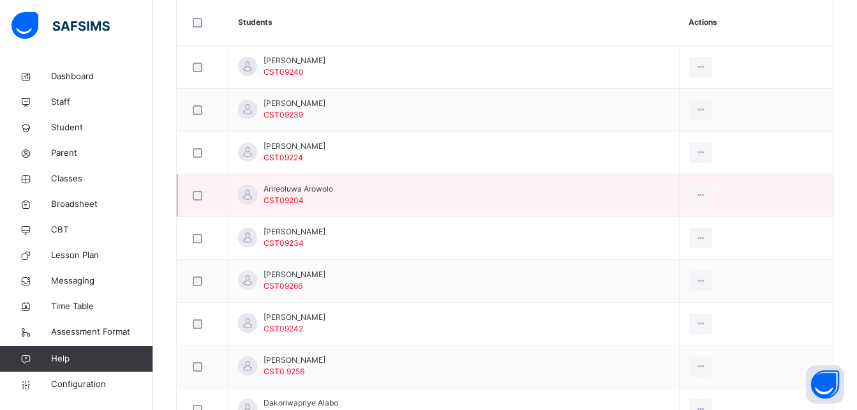
scroll to position [373, 0]
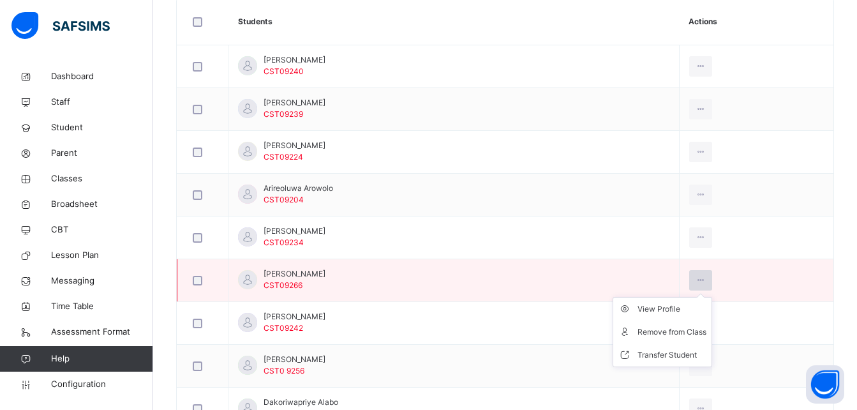
click at [707, 280] on icon at bounding box center [701, 280] width 11 height 11
click at [665, 335] on div "Remove from Class" at bounding box center [672, 332] width 69 height 13
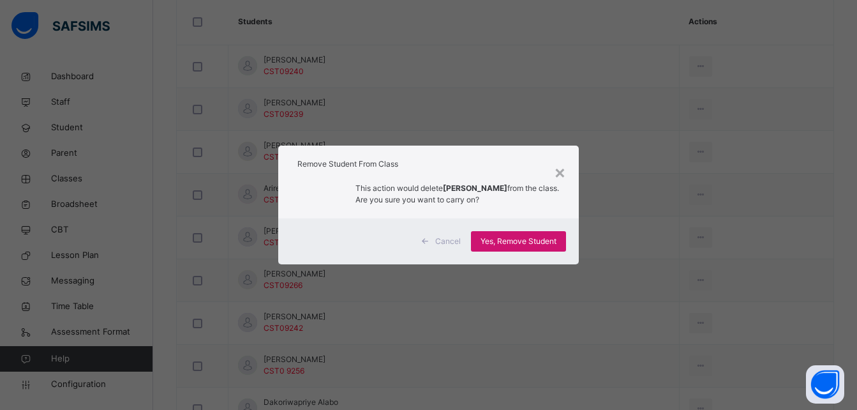
click at [515, 246] on span "Yes, Remove Student" at bounding box center [519, 241] width 76 height 11
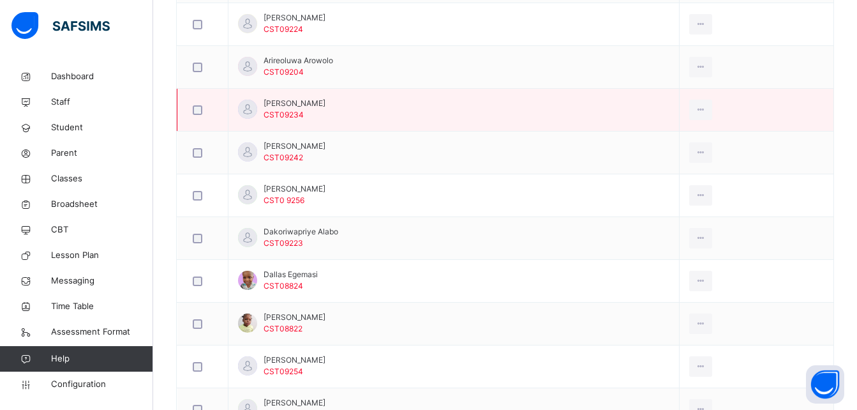
scroll to position [501, 0]
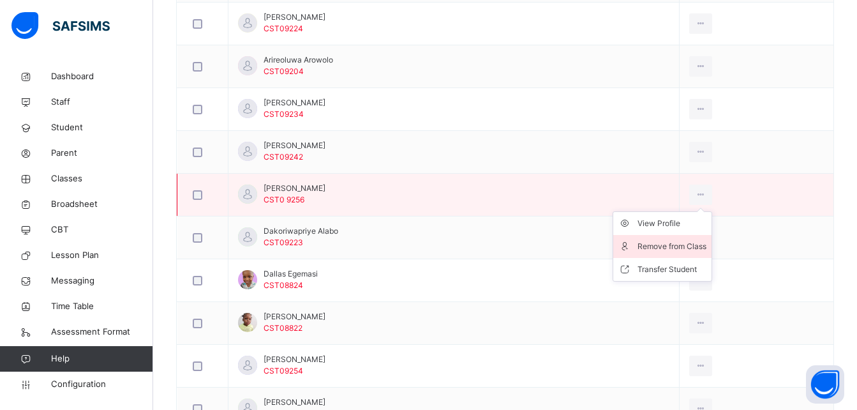
click at [691, 247] on div "Remove from Class" at bounding box center [672, 246] width 69 height 13
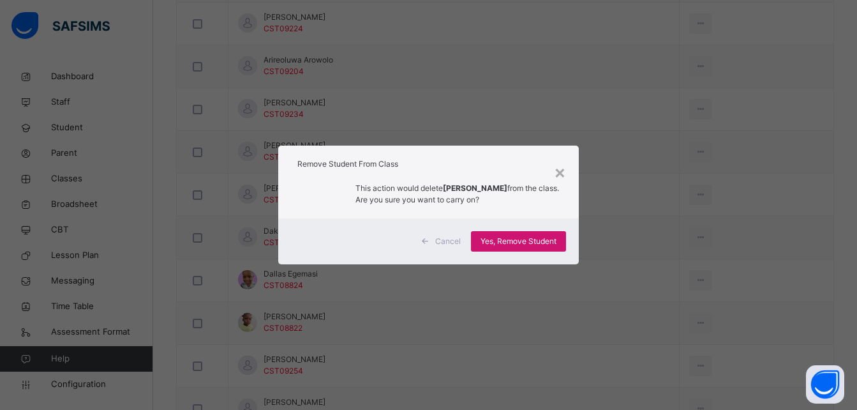
click at [533, 241] on span "Yes, Remove Student" at bounding box center [519, 241] width 76 height 11
click at [533, 241] on div "Yes, Remove Student" at bounding box center [518, 241] width 95 height 20
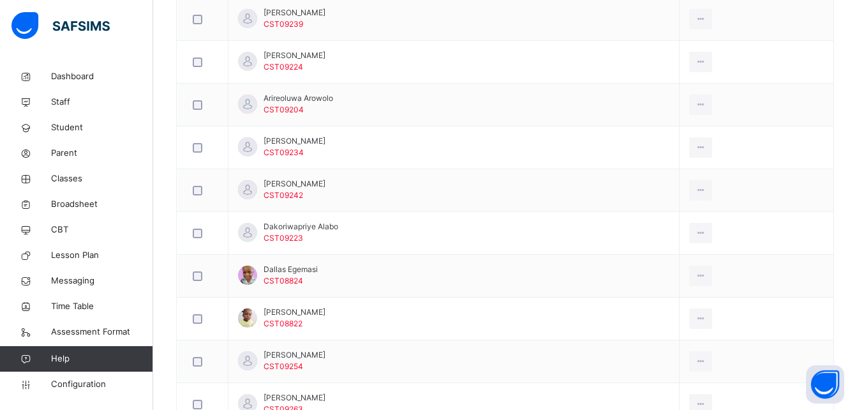
scroll to position [463, 0]
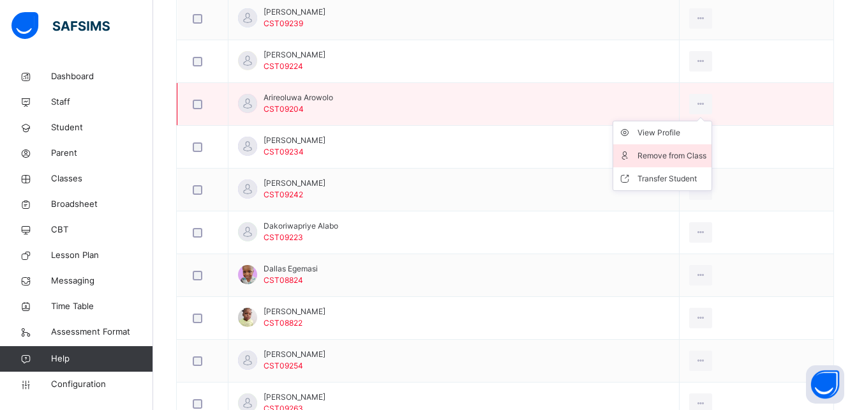
click at [678, 156] on div "Remove from Class" at bounding box center [672, 155] width 69 height 13
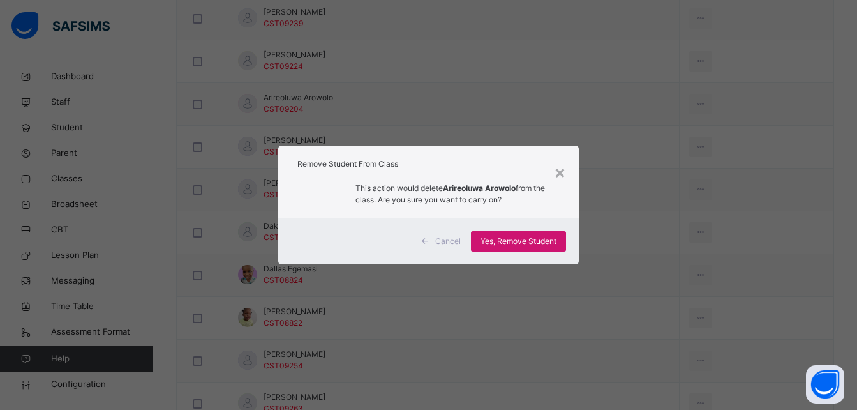
click at [533, 237] on span "Yes, Remove Student" at bounding box center [519, 241] width 76 height 11
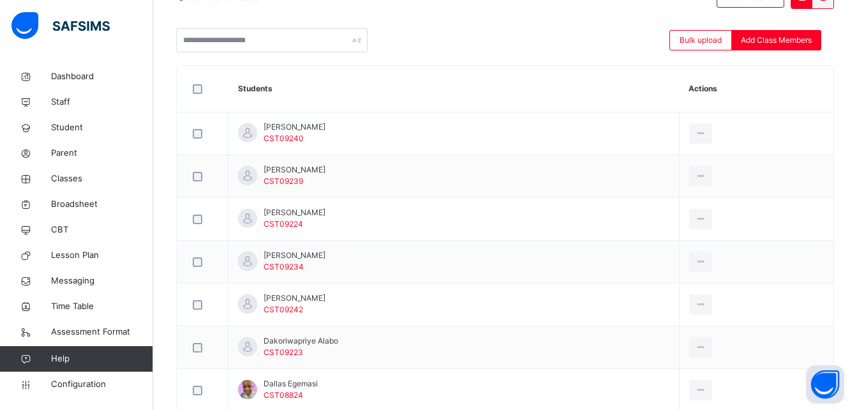
scroll to position [306, 0]
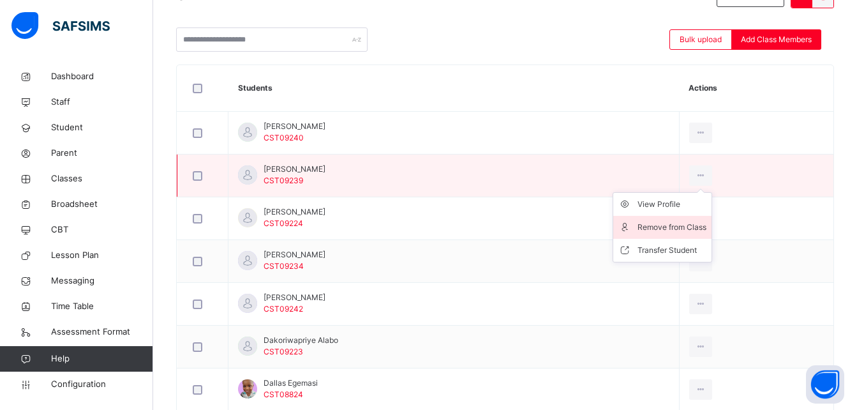
click at [688, 230] on div "Remove from Class" at bounding box center [672, 227] width 69 height 13
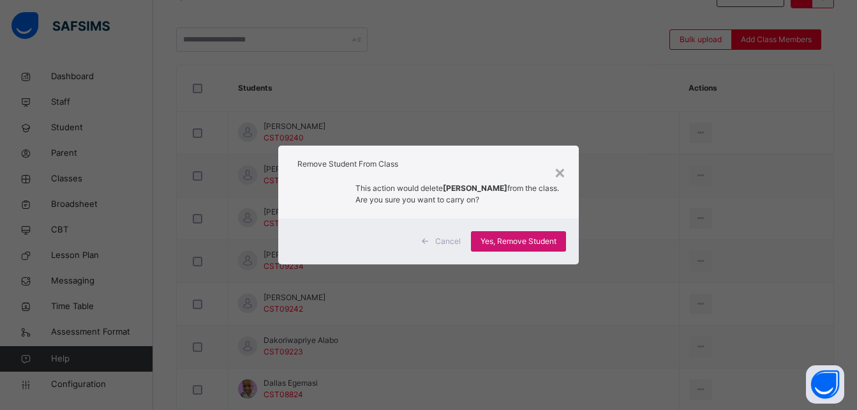
click at [525, 239] on span "Yes, Remove Student" at bounding box center [519, 241] width 76 height 11
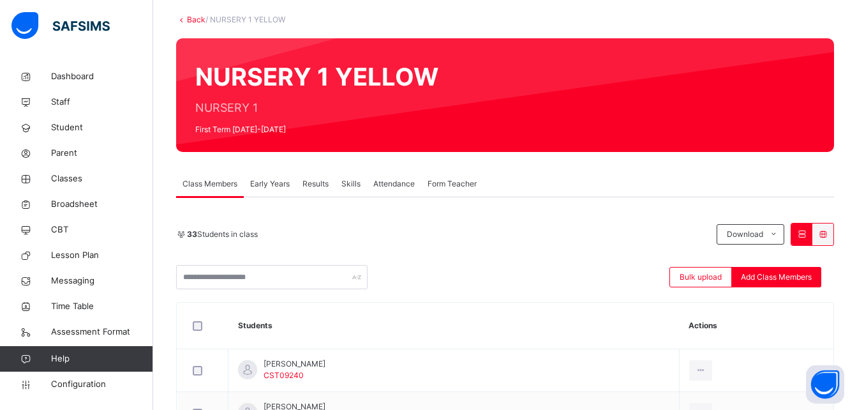
scroll to position [70, 0]
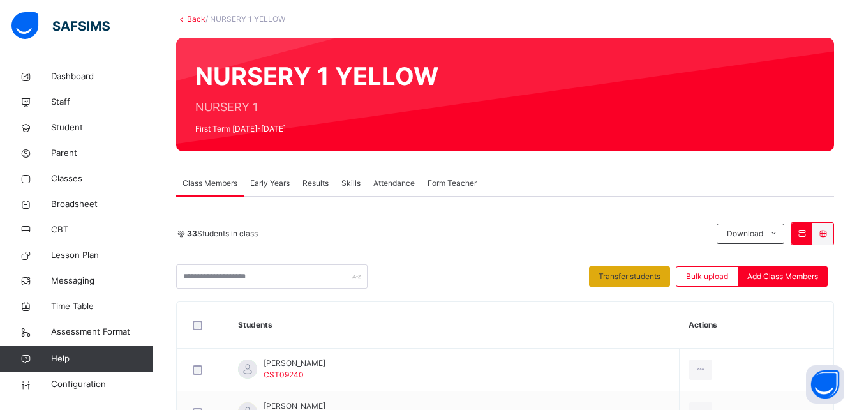
click at [643, 271] on span "Transfer students" at bounding box center [630, 276] width 62 height 11
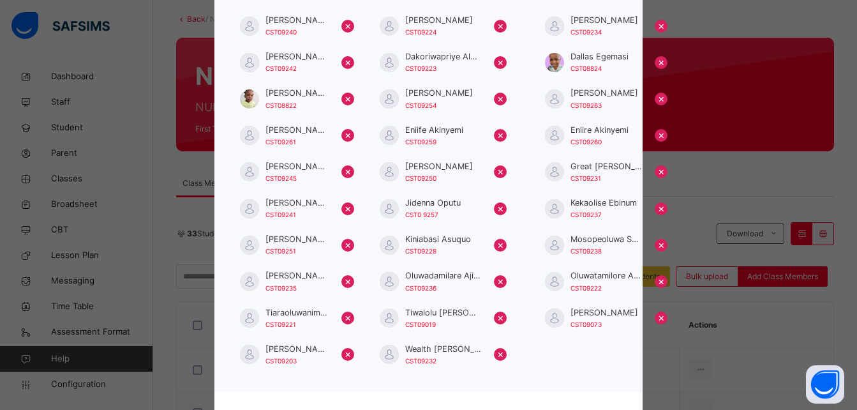
scroll to position [221, 0]
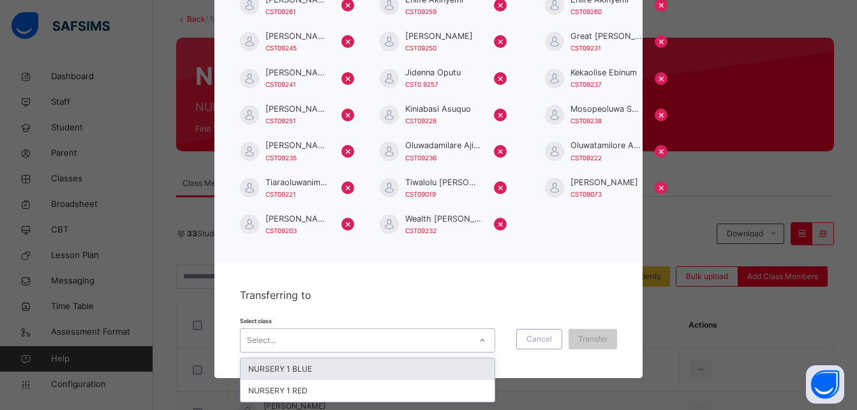
click at [436, 339] on div "Select..." at bounding box center [356, 340] width 230 height 20
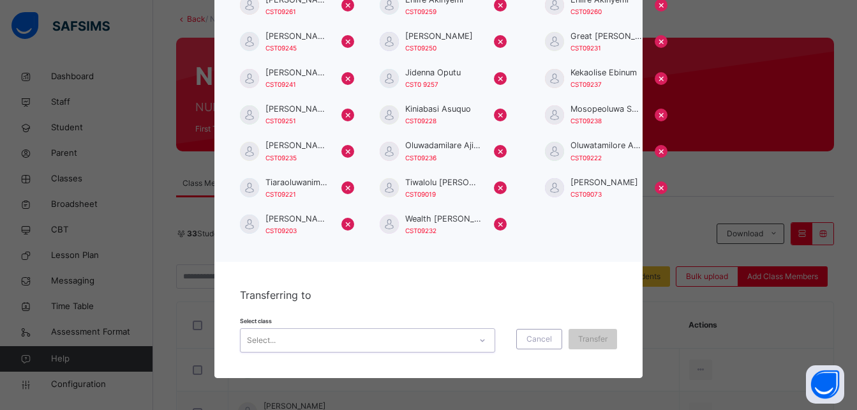
click at [436, 339] on div "Select..." at bounding box center [356, 340] width 230 height 20
click at [533, 336] on span "Cancel" at bounding box center [540, 338] width 26 height 11
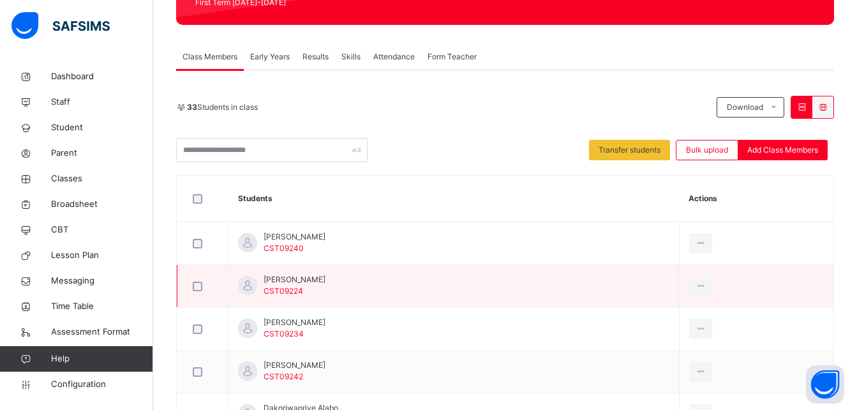
scroll to position [197, 0]
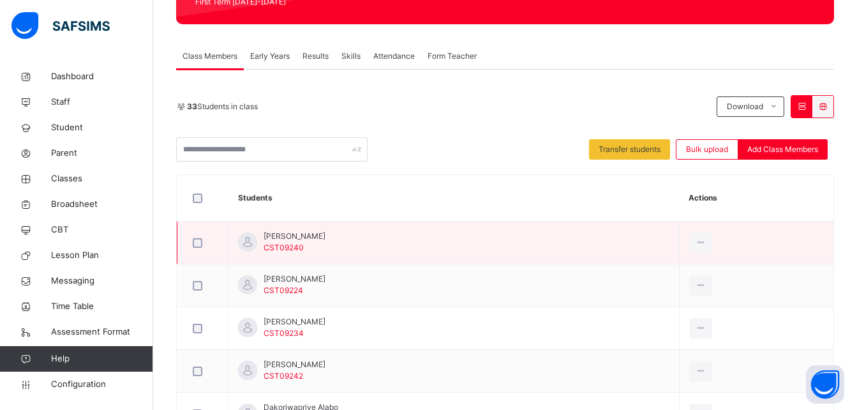
drag, startPoint x: 706, startPoint y: 245, endPoint x: 261, endPoint y: 240, distance: 445.0
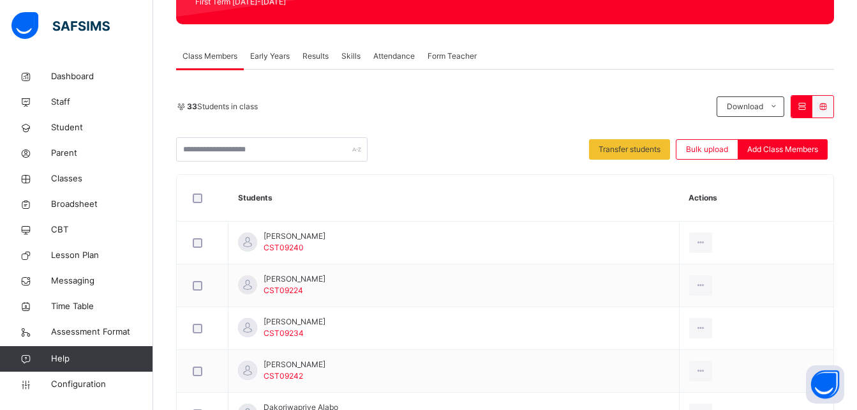
drag, startPoint x: 261, startPoint y: 240, endPoint x: 585, endPoint y: 71, distance: 365.2
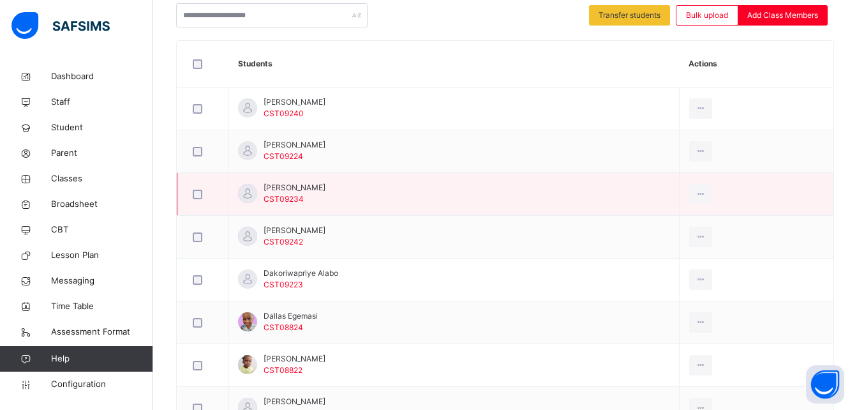
scroll to position [331, 0]
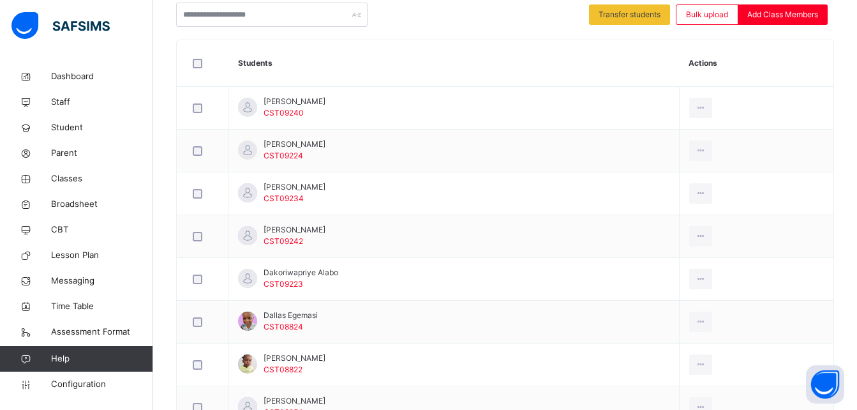
click at [485, 75] on th "Students" at bounding box center [454, 63] width 451 height 47
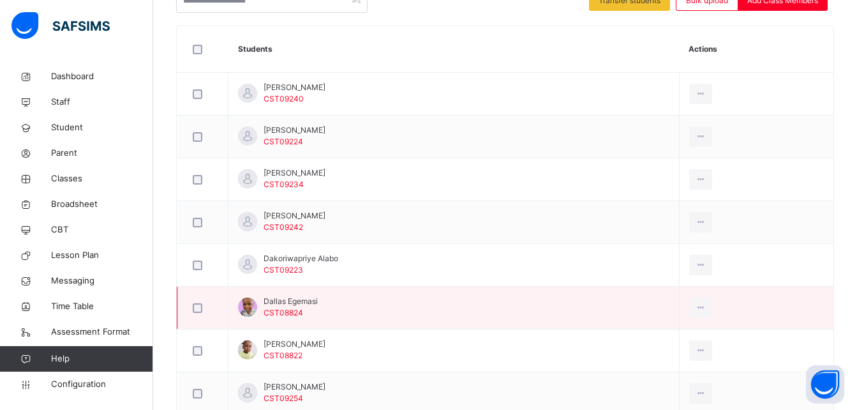
scroll to position [352, 0]
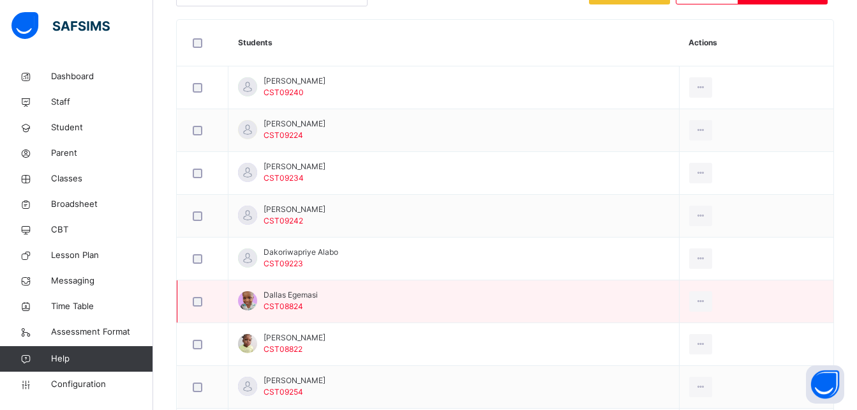
click at [197, 295] on div at bounding box center [202, 301] width 31 height 27
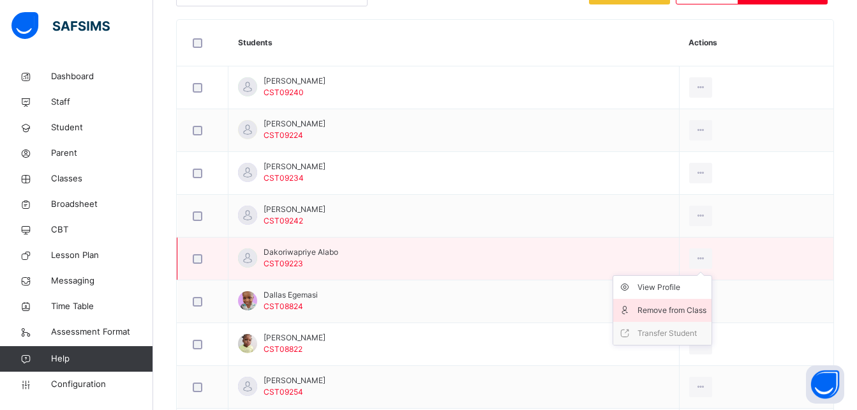
click at [684, 311] on div "Remove from Class" at bounding box center [672, 310] width 69 height 13
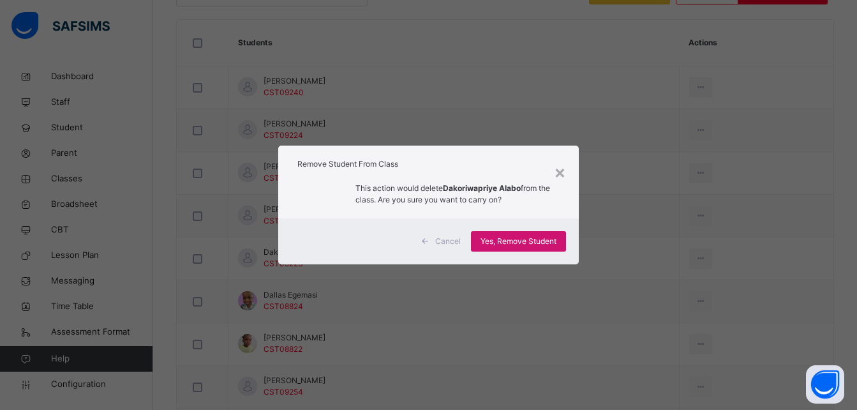
click at [517, 243] on span "Yes, Remove Student" at bounding box center [519, 241] width 76 height 11
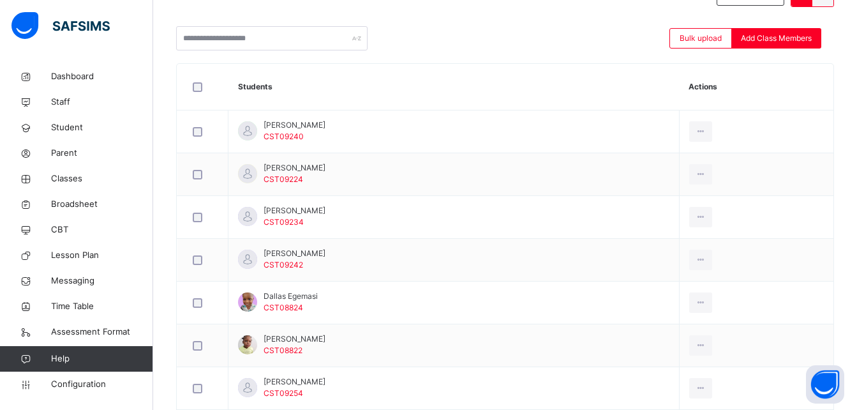
scroll to position [331, 0]
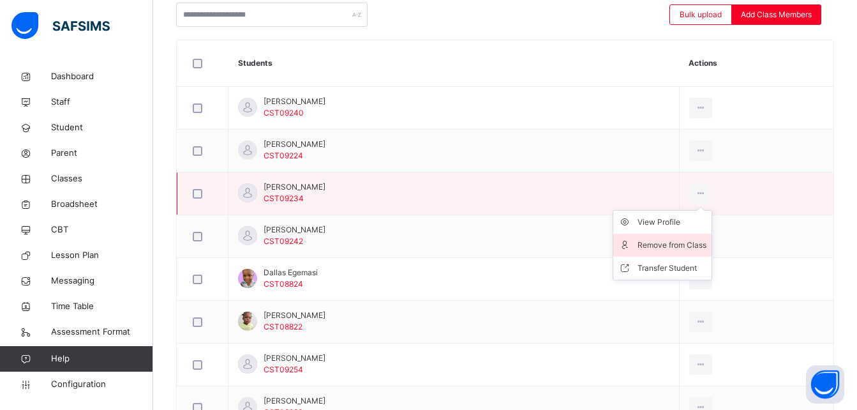
click at [698, 243] on div "Remove from Class" at bounding box center [672, 245] width 69 height 13
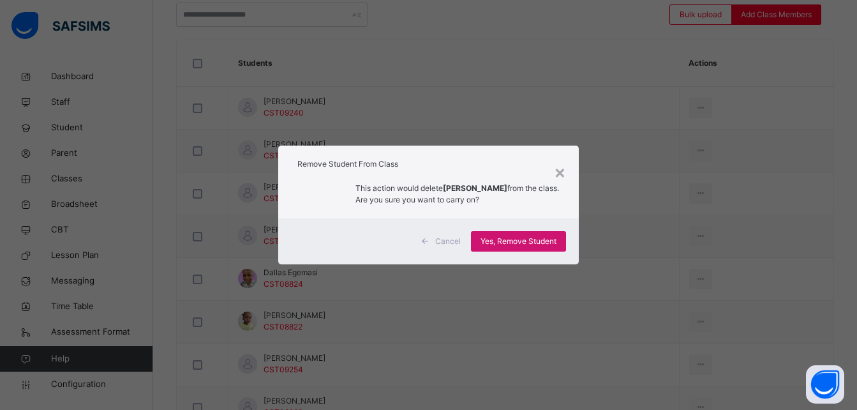
click at [536, 243] on span "Yes, Remove Student" at bounding box center [519, 241] width 76 height 11
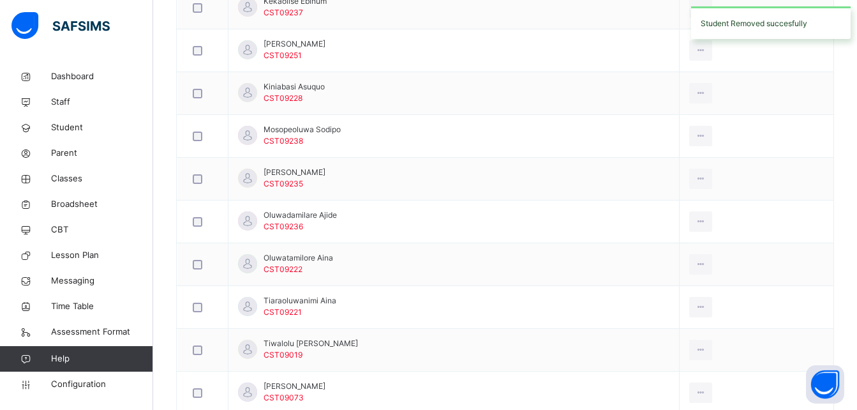
scroll to position [1233, 0]
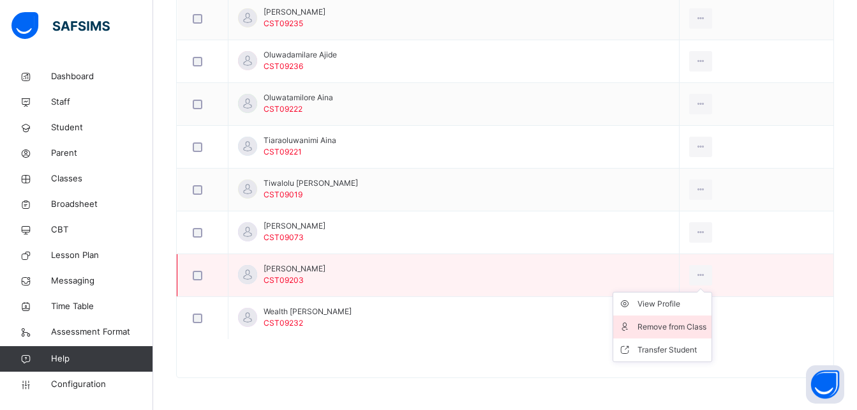
click at [686, 324] on div "Remove from Class" at bounding box center [672, 326] width 69 height 13
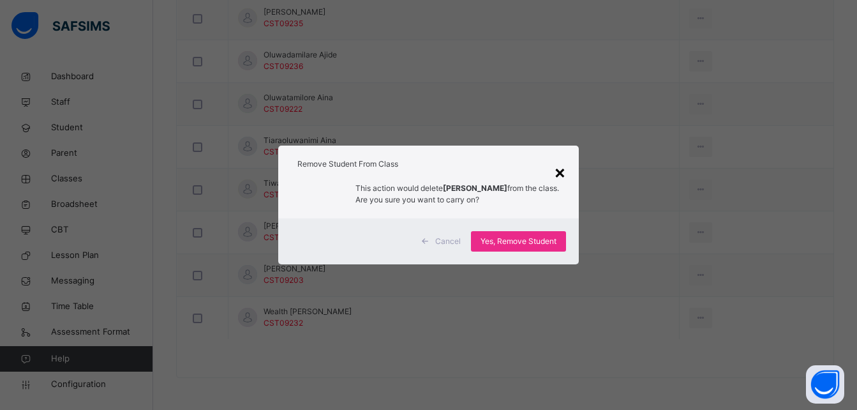
click at [562, 171] on div "×" at bounding box center [560, 171] width 12 height 27
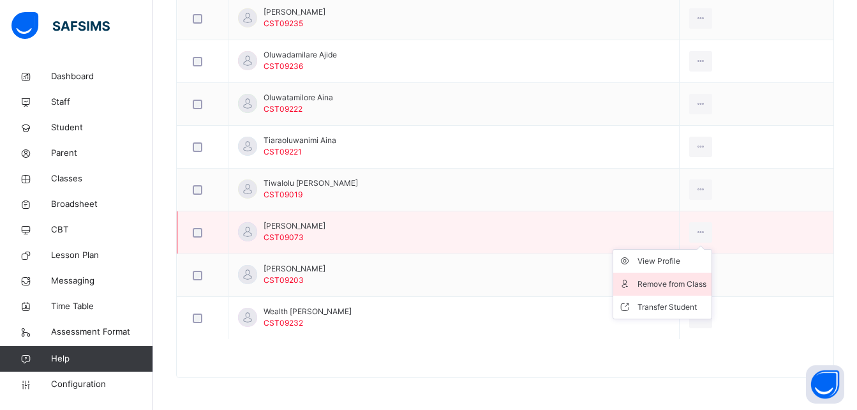
click at [677, 287] on div "Remove from Class" at bounding box center [672, 284] width 69 height 13
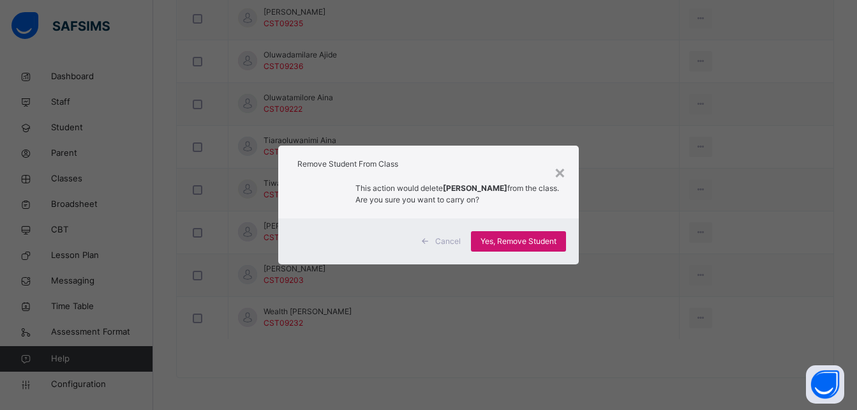
click at [514, 236] on span "Yes, Remove Student" at bounding box center [519, 241] width 76 height 11
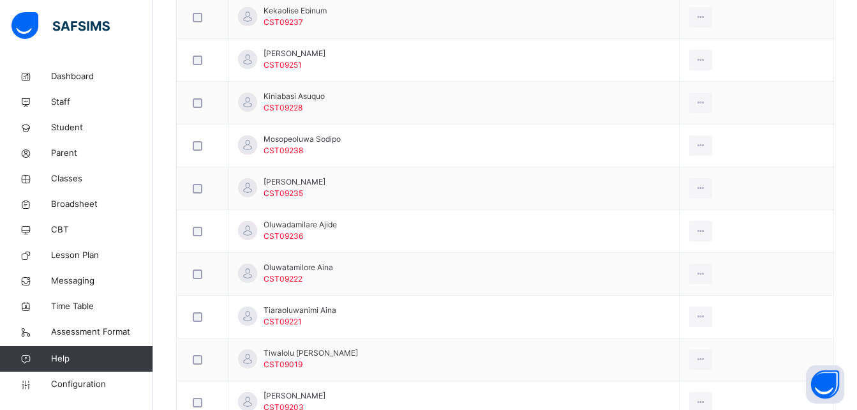
scroll to position [1191, 0]
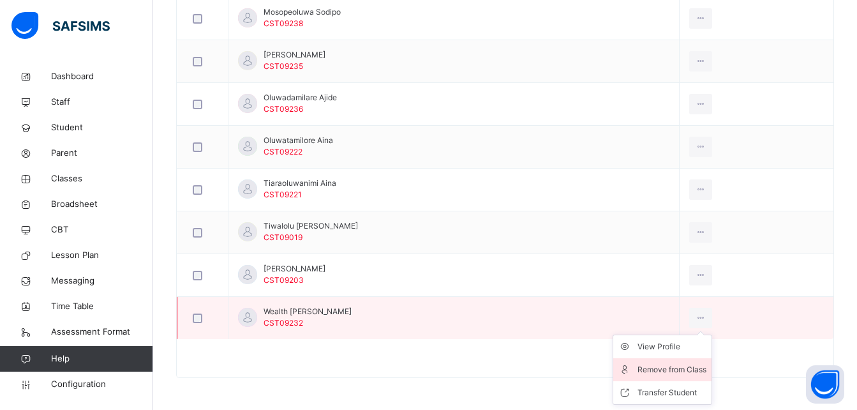
click at [686, 365] on div "Remove from Class" at bounding box center [672, 369] width 69 height 13
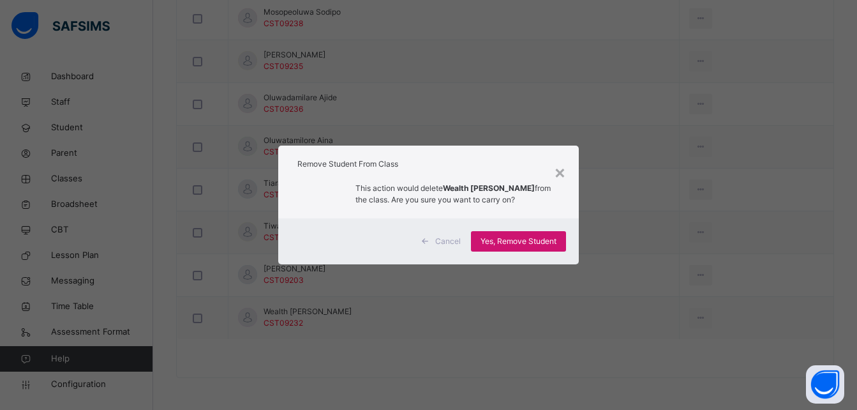
click at [527, 245] on span "Yes, Remove Student" at bounding box center [519, 241] width 76 height 11
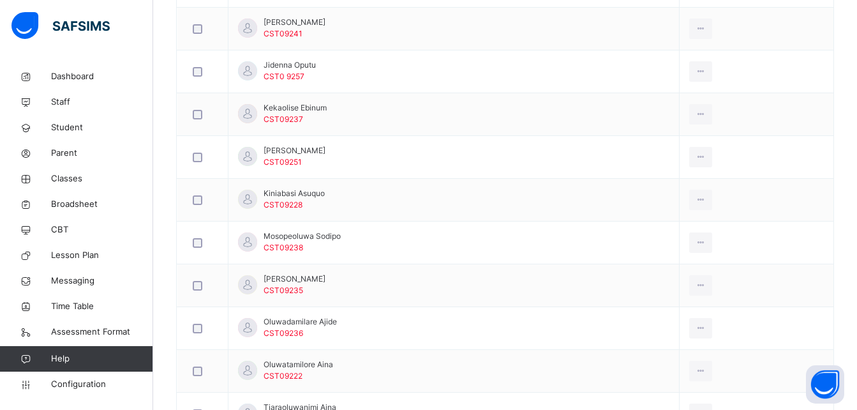
scroll to position [967, 0]
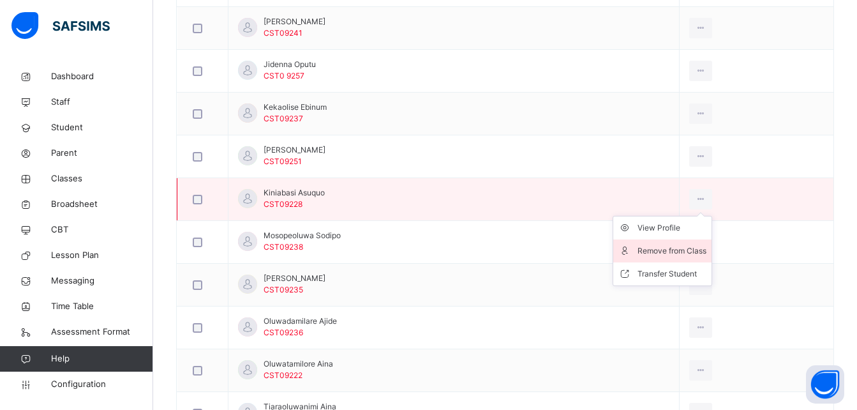
click at [688, 251] on div "Remove from Class" at bounding box center [672, 251] width 69 height 13
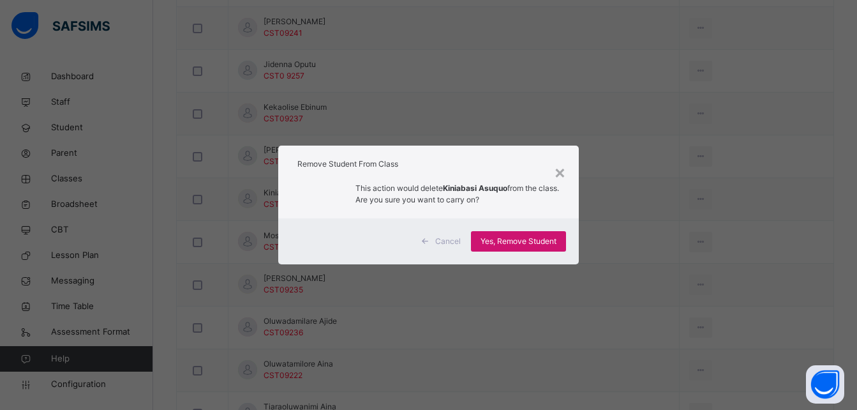
click at [531, 243] on span "Yes, Remove Student" at bounding box center [519, 241] width 76 height 11
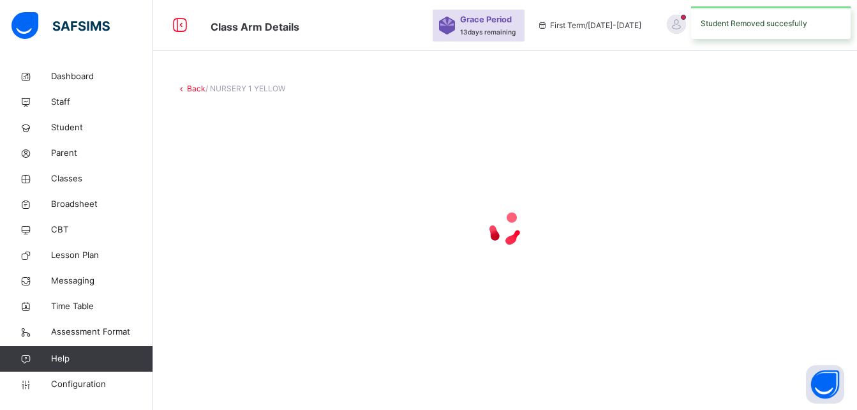
scroll to position [0, 0]
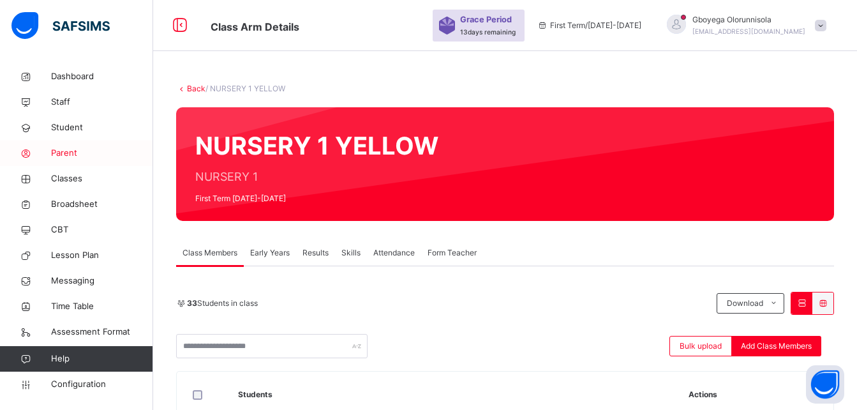
click at [62, 152] on span "Parent" at bounding box center [102, 153] width 102 height 13
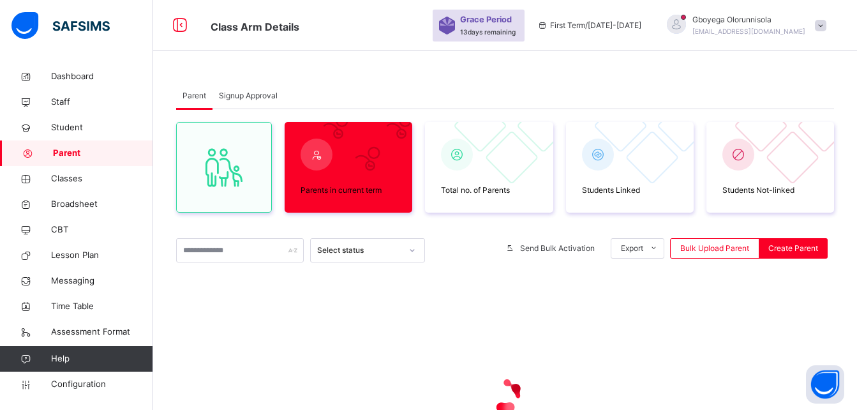
click at [236, 93] on span "Signup Approval" at bounding box center [248, 95] width 59 height 11
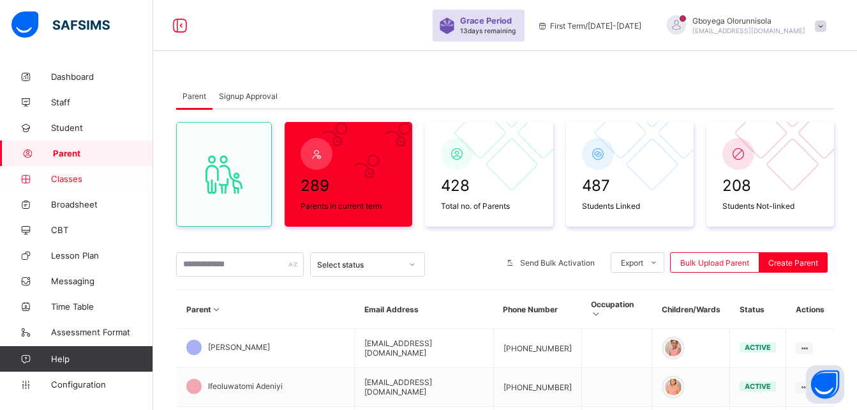
click at [70, 178] on span "Classes" at bounding box center [102, 179] width 102 height 10
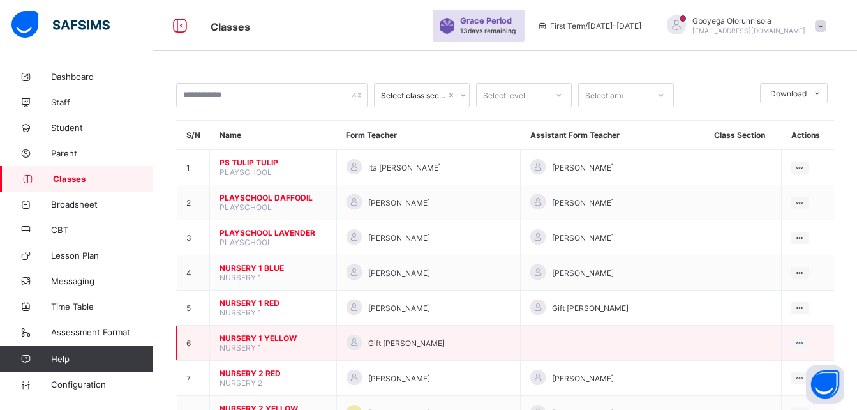
click at [273, 341] on span "NURSERY 1 YELLOW" at bounding box center [273, 338] width 107 height 10
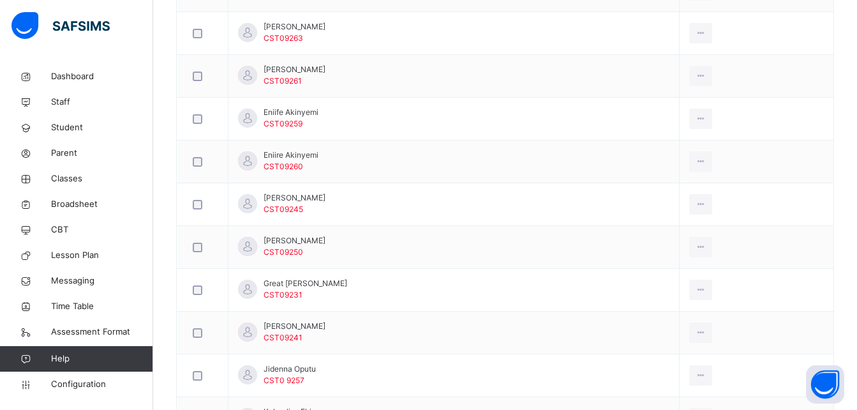
scroll to position [661, 0]
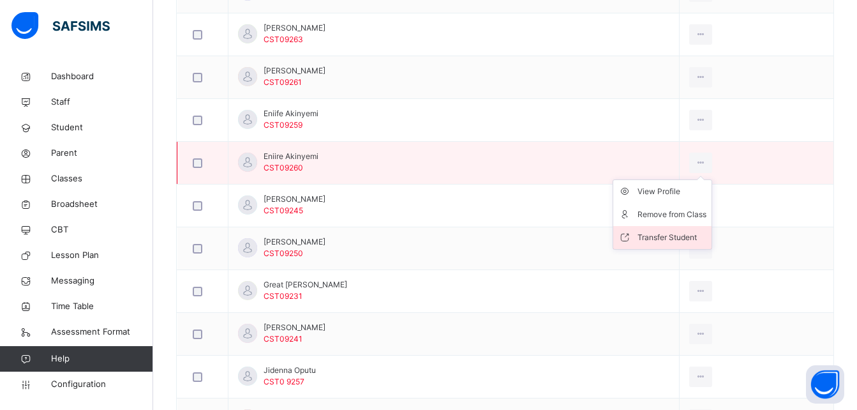
click at [680, 234] on div "Transfer Student" at bounding box center [672, 237] width 69 height 13
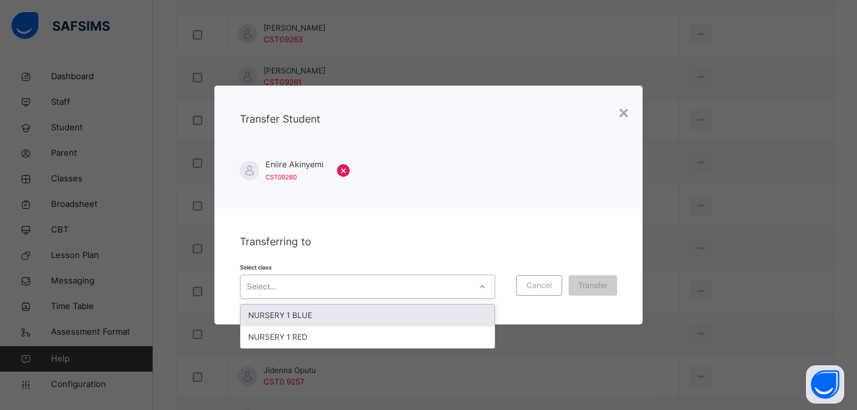
click at [328, 286] on div "Select..." at bounding box center [356, 286] width 230 height 20
click at [318, 319] on div "NURSERY 1 BLUE" at bounding box center [368, 316] width 254 height 22
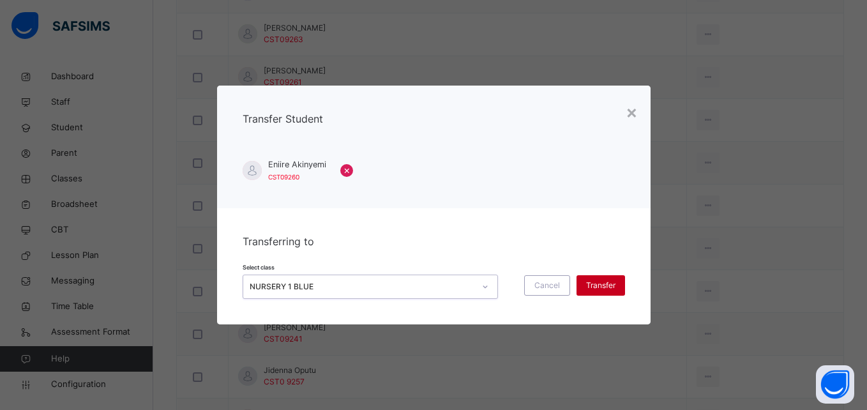
click at [606, 280] on span "Transfer" at bounding box center [600, 285] width 29 height 11
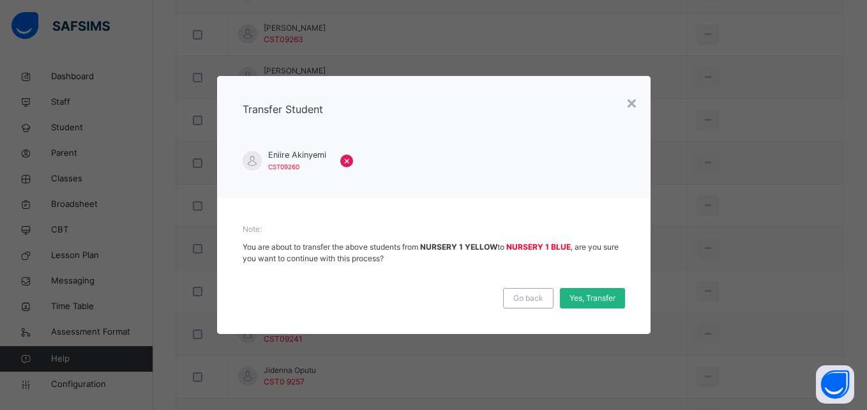
click at [594, 302] on span "Yes, Transfer" at bounding box center [592, 297] width 46 height 11
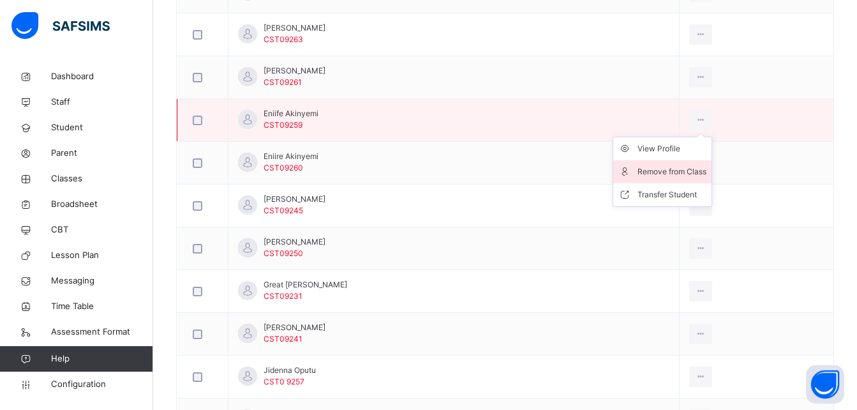
click at [688, 170] on div "Remove from Class" at bounding box center [672, 171] width 69 height 13
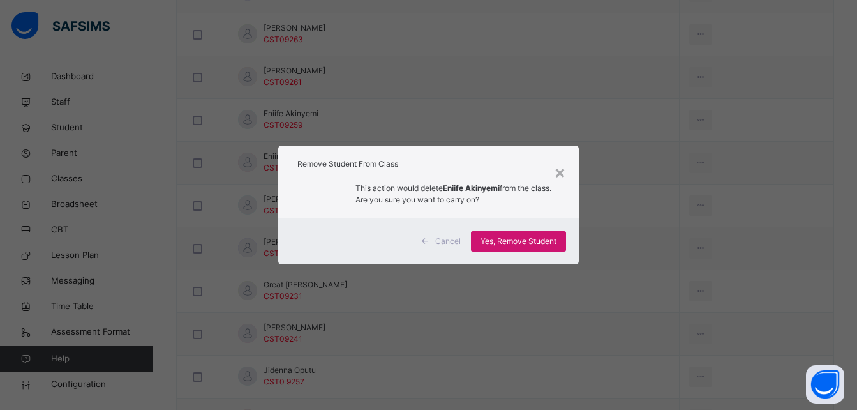
click at [511, 245] on span "Yes, Remove Student" at bounding box center [519, 241] width 76 height 11
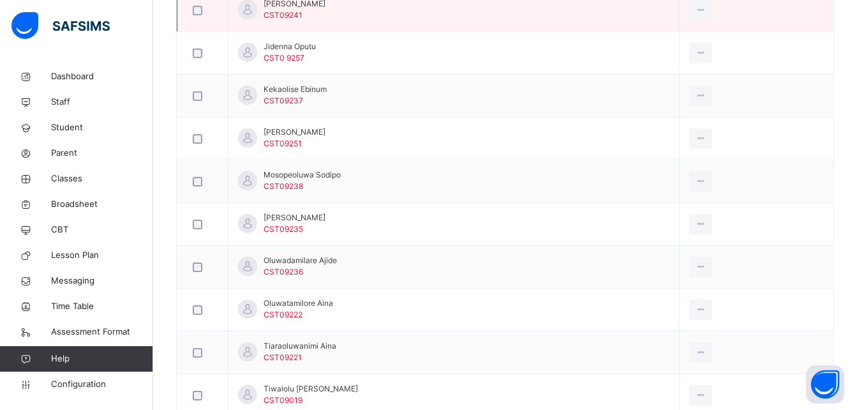
scroll to position [900, 0]
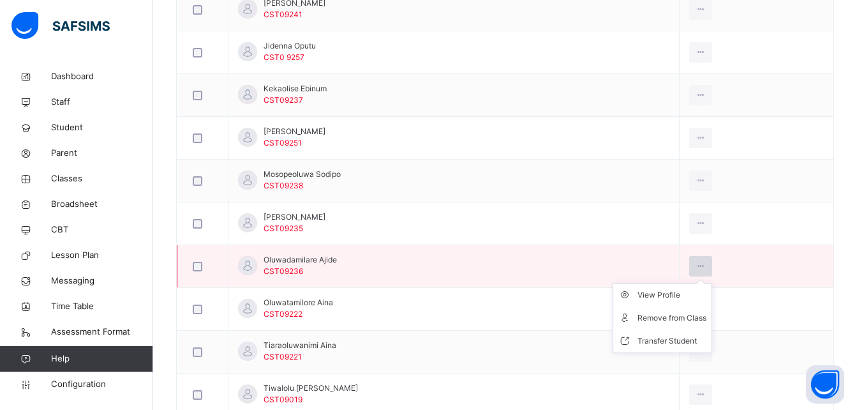
click at [706, 267] on icon at bounding box center [701, 265] width 11 height 11
click at [672, 315] on div "Remove from Class" at bounding box center [672, 318] width 69 height 13
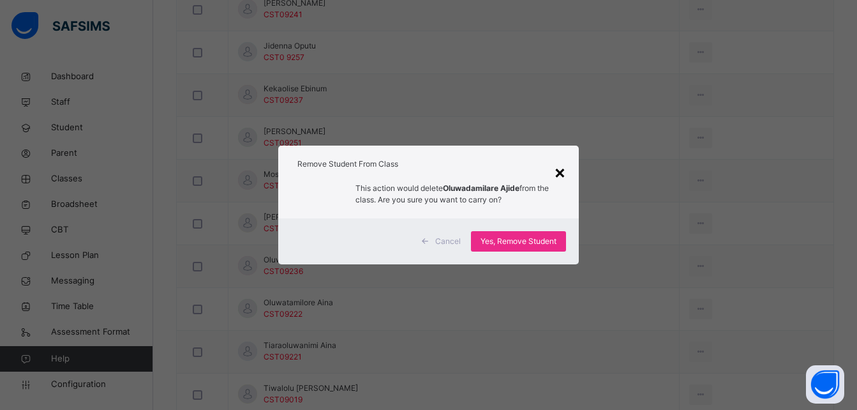
click at [564, 166] on div "×" at bounding box center [560, 171] width 12 height 27
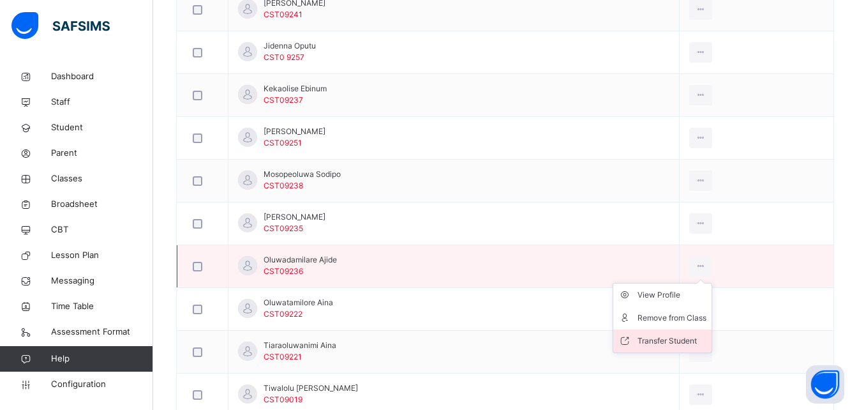
click at [678, 338] on div "Transfer Student" at bounding box center [672, 341] width 69 height 13
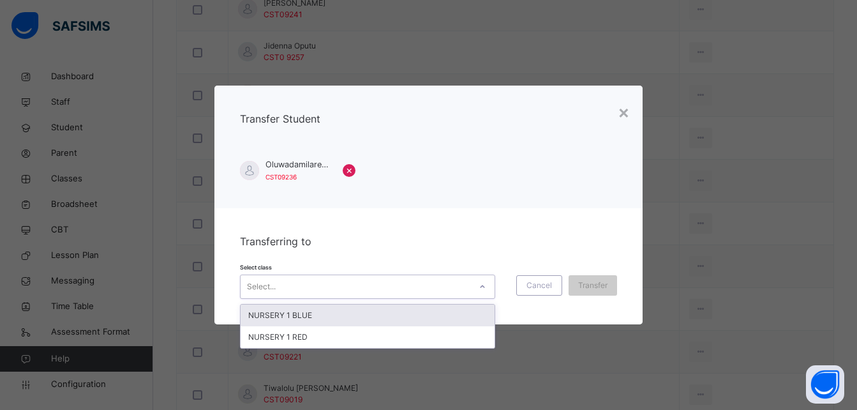
click at [398, 296] on div "Select..." at bounding box center [367, 287] width 255 height 24
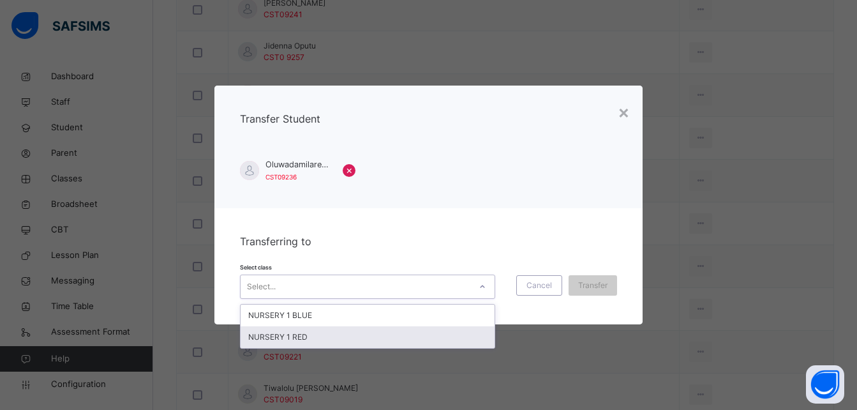
click at [347, 334] on div "NURSERY 1 RED" at bounding box center [368, 337] width 254 height 22
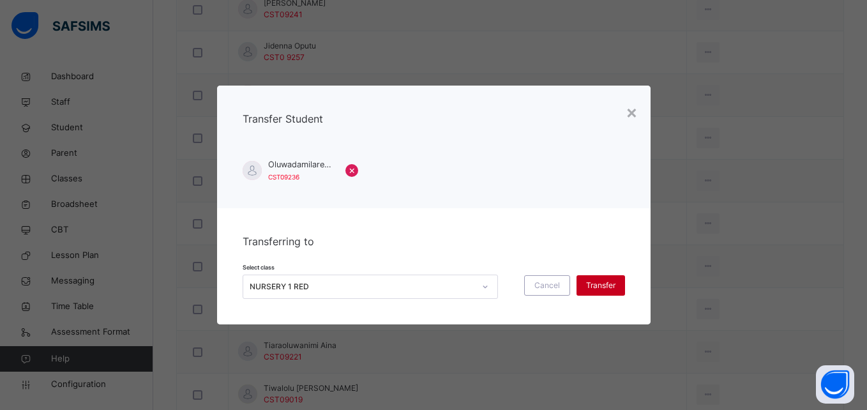
click at [599, 282] on span "Transfer" at bounding box center [600, 285] width 29 height 11
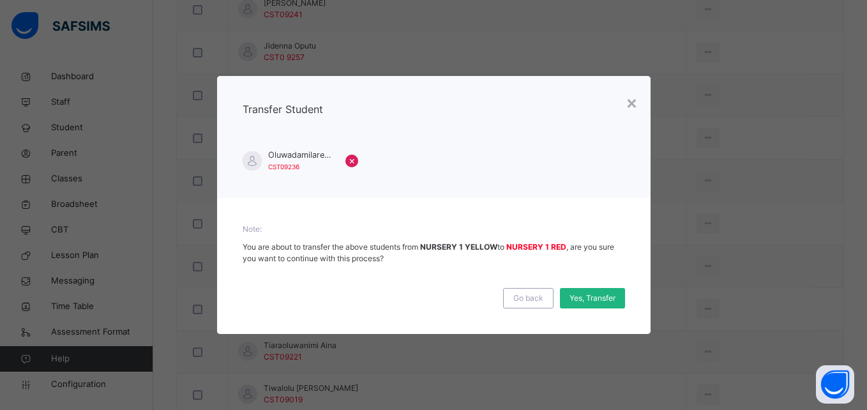
click at [599, 295] on span "Yes, Transfer" at bounding box center [592, 297] width 46 height 11
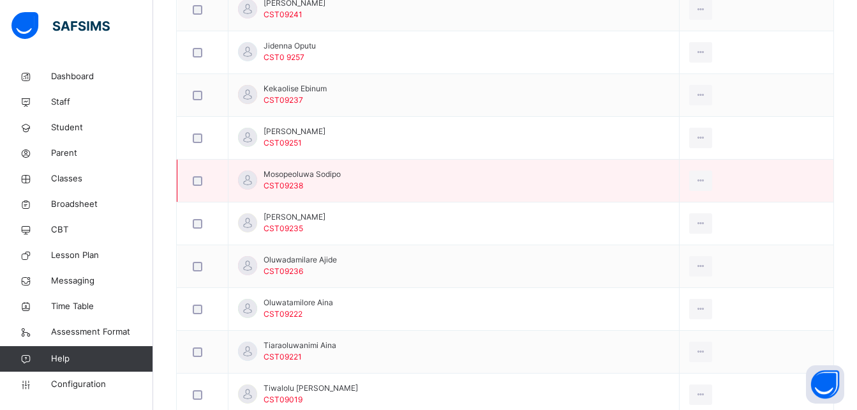
scroll to position [1020, 0]
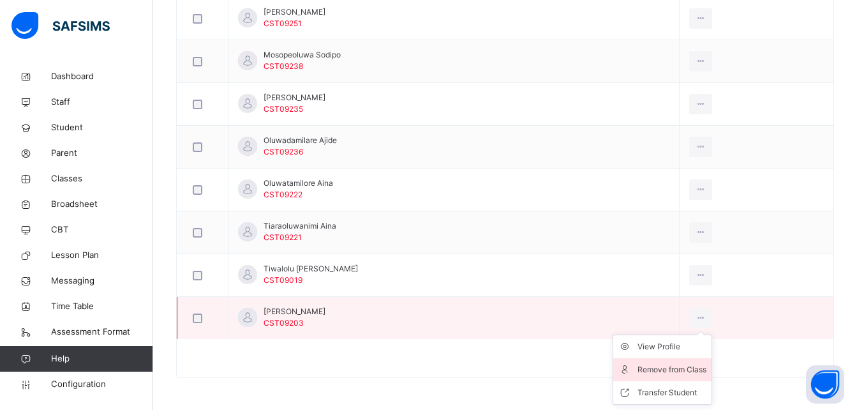
click at [690, 370] on div "Remove from Class" at bounding box center [672, 369] width 69 height 13
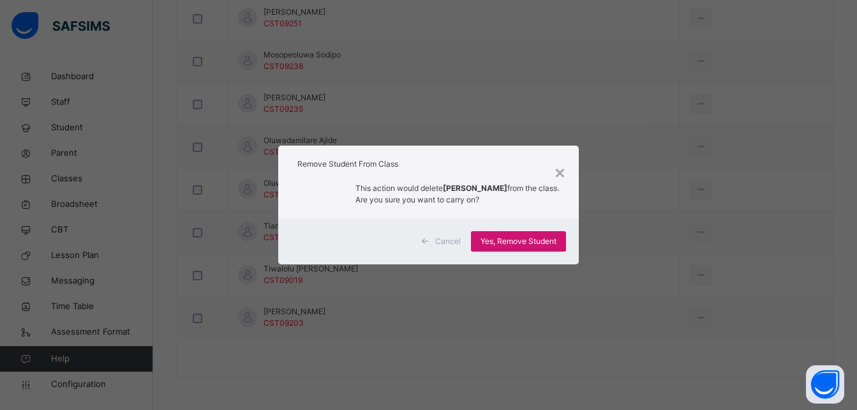
click at [537, 243] on span "Yes, Remove Student" at bounding box center [519, 241] width 76 height 11
click at [537, 243] on div "Yes, Remove Student" at bounding box center [518, 241] width 95 height 20
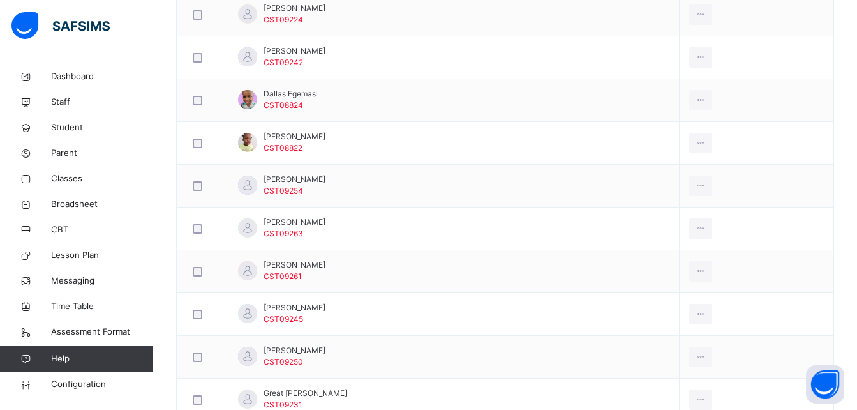
scroll to position [467, 0]
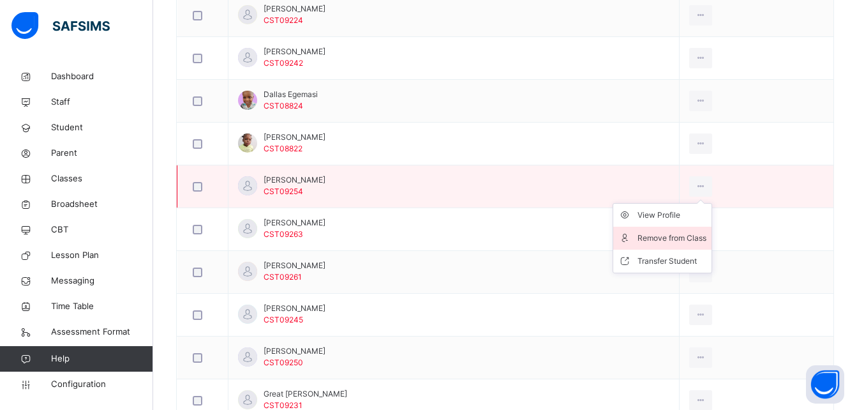
click at [691, 240] on div "Remove from Class" at bounding box center [672, 238] width 69 height 13
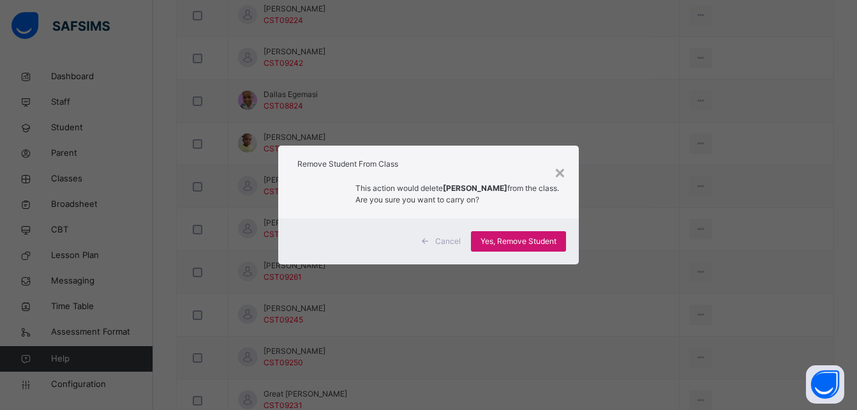
click at [525, 246] on span "Yes, Remove Student" at bounding box center [519, 241] width 76 height 11
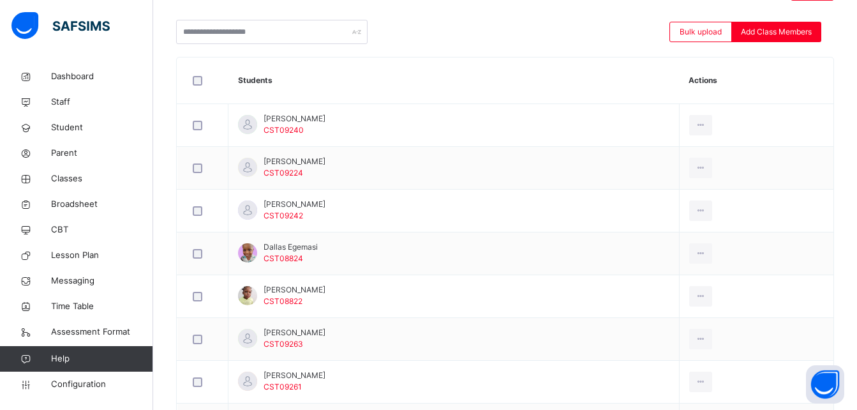
scroll to position [315, 0]
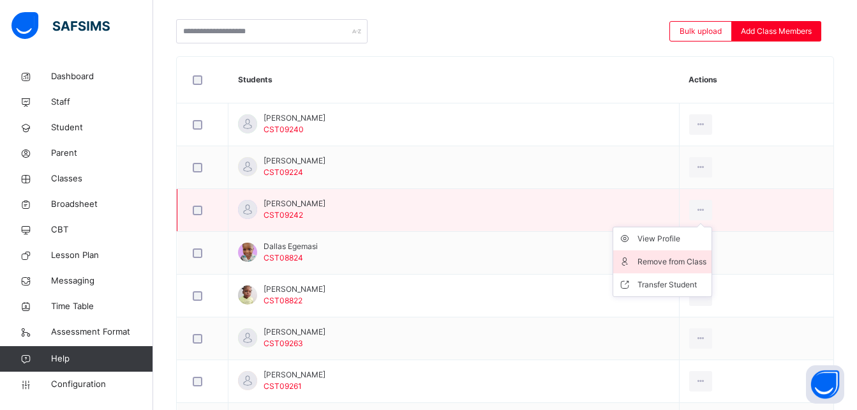
click at [695, 266] on div "Remove from Class" at bounding box center [672, 261] width 69 height 13
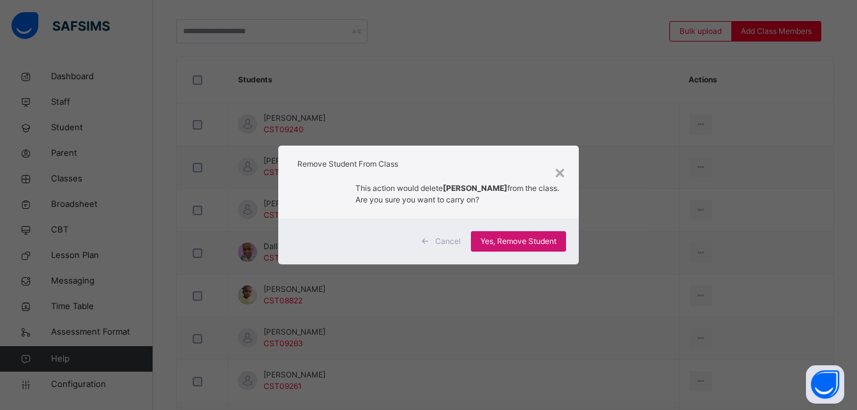
click at [525, 243] on span "Yes, Remove Student" at bounding box center [519, 241] width 76 height 11
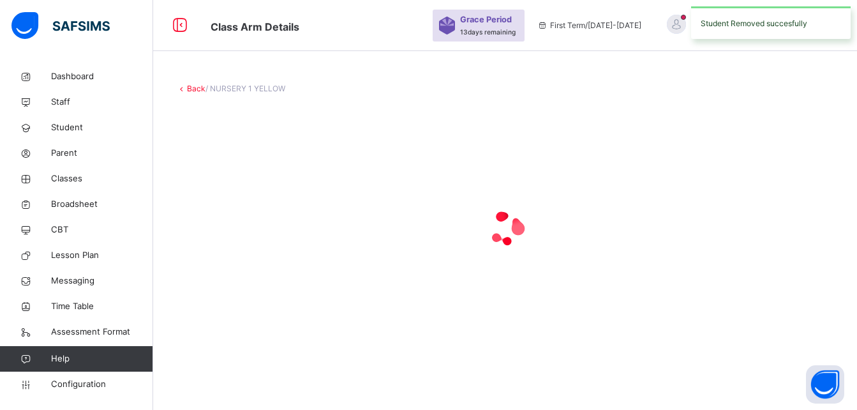
scroll to position [0, 0]
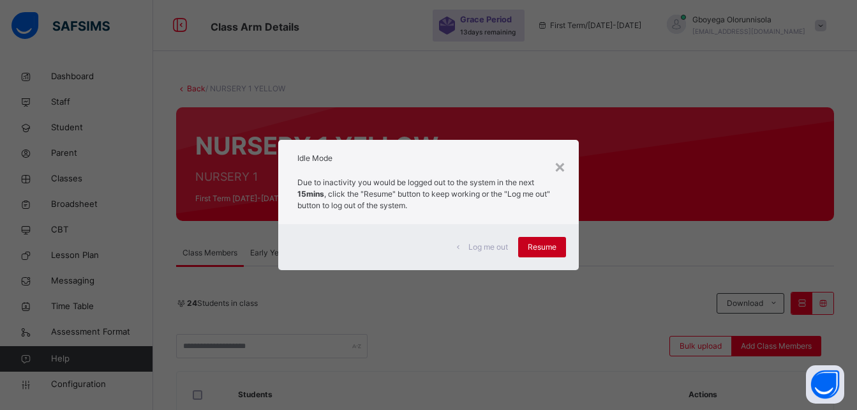
click at [536, 245] on span "Resume" at bounding box center [542, 246] width 29 height 11
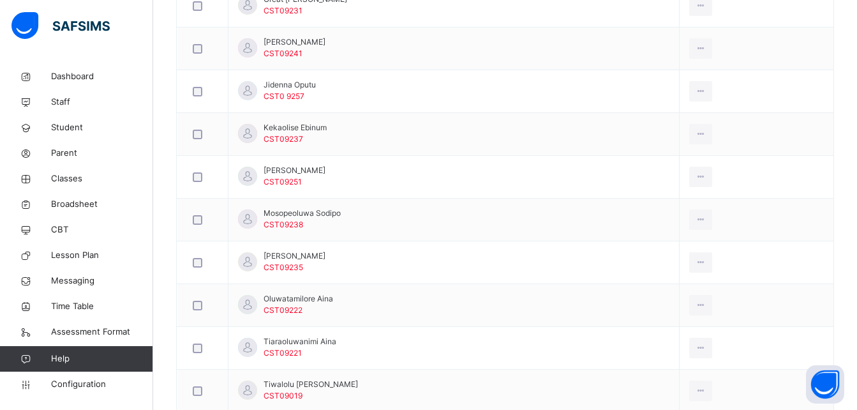
scroll to position [780, 0]
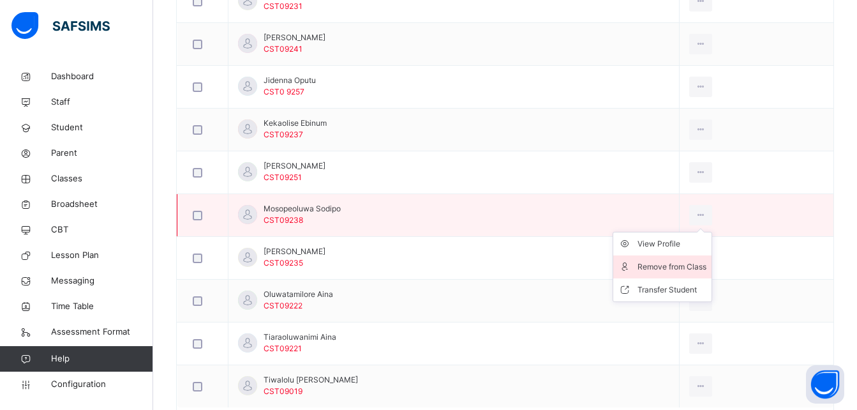
click at [682, 267] on div "Remove from Class" at bounding box center [672, 266] width 69 height 13
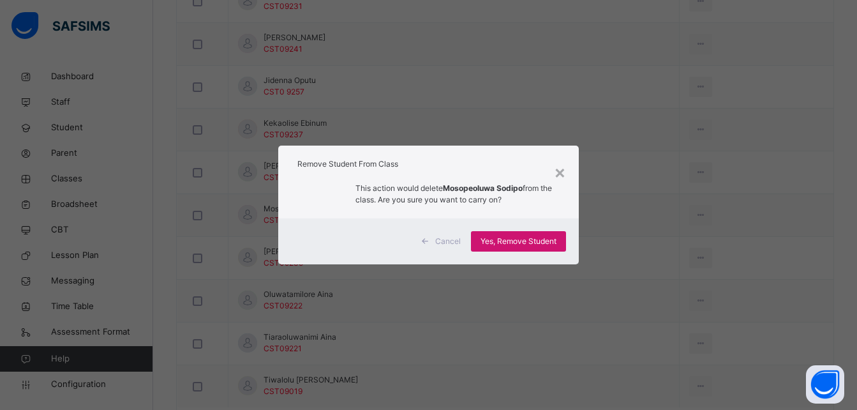
click at [513, 239] on span "Yes, Remove Student" at bounding box center [519, 241] width 76 height 11
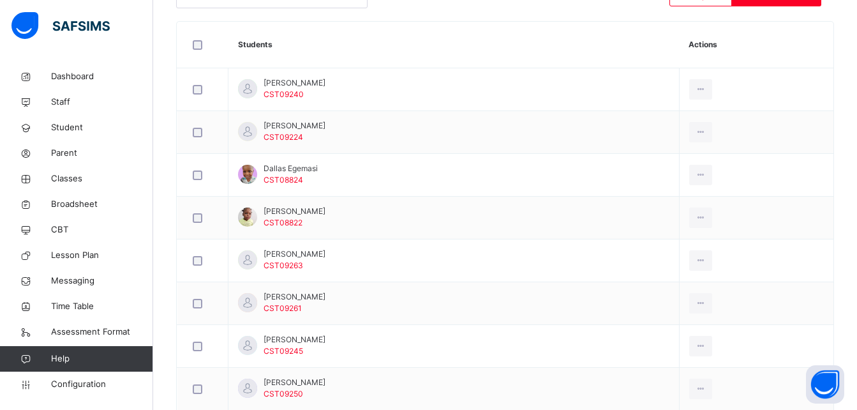
scroll to position [465, 0]
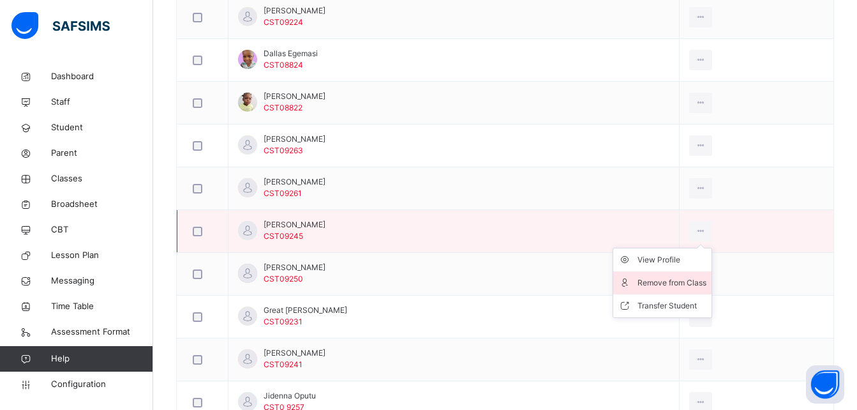
click at [691, 285] on div "Remove from Class" at bounding box center [672, 282] width 69 height 13
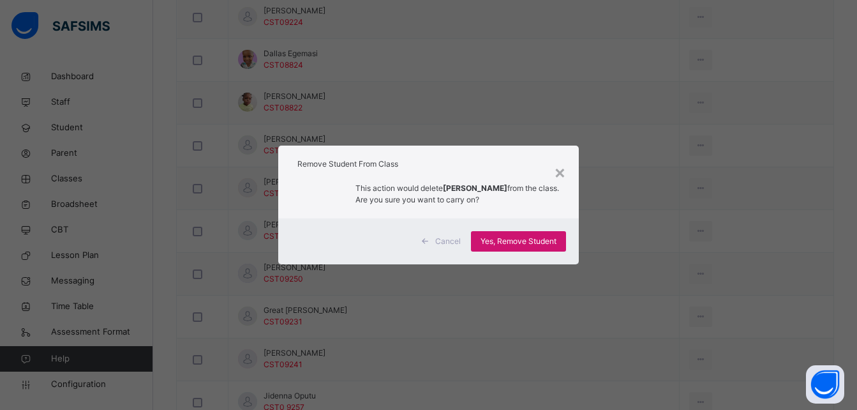
click at [534, 243] on span "Yes, Remove Student" at bounding box center [519, 241] width 76 height 11
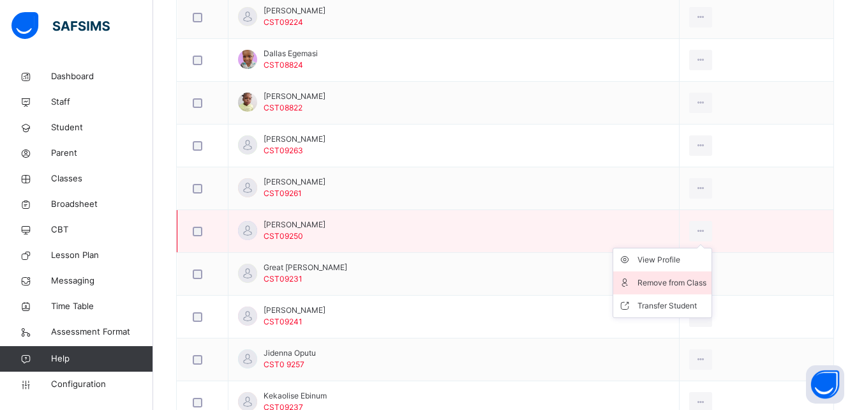
click at [666, 286] on div "Remove from Class" at bounding box center [672, 282] width 69 height 13
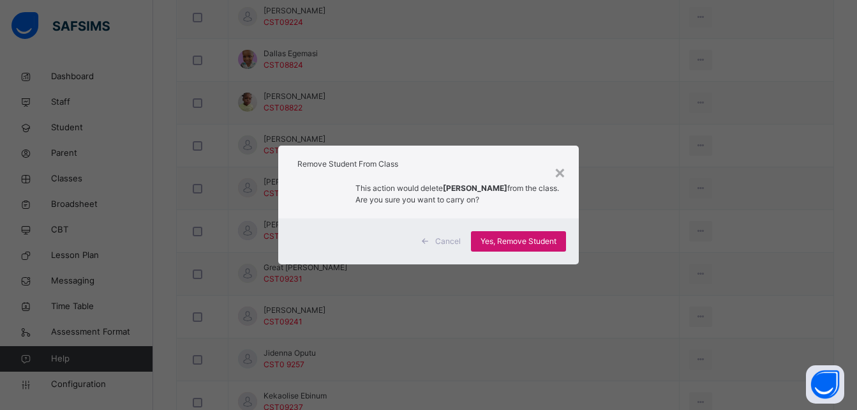
click at [503, 238] on span "Yes, Remove Student" at bounding box center [519, 241] width 76 height 11
click at [503, 238] on div "Yes, Remove Student" at bounding box center [518, 241] width 95 height 20
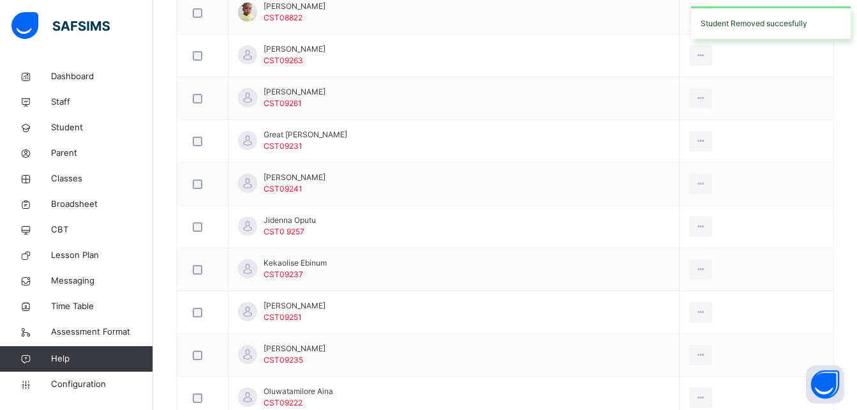
scroll to position [678, 0]
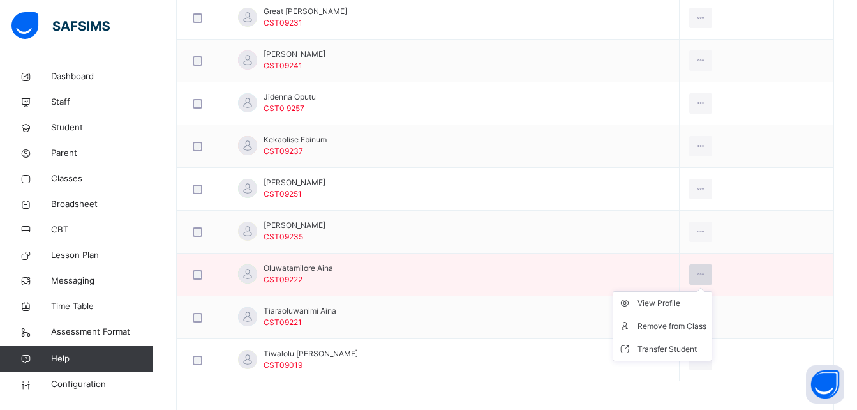
click at [705, 278] on icon at bounding box center [701, 274] width 11 height 11
click at [689, 322] on div "Remove from Class" at bounding box center [672, 326] width 69 height 13
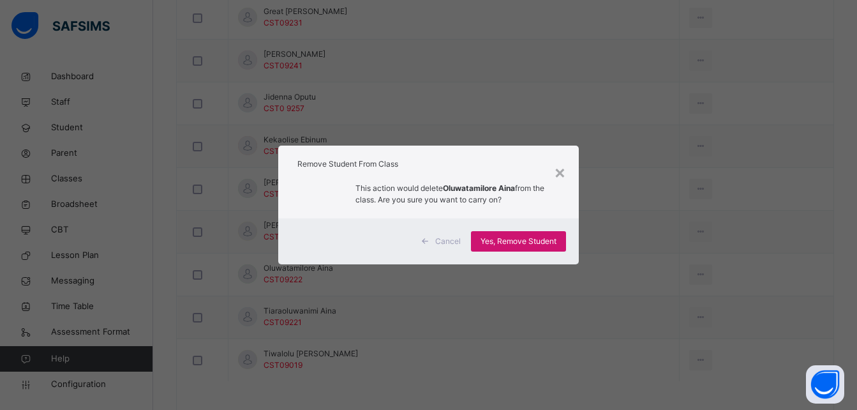
click at [521, 240] on span "Yes, Remove Student" at bounding box center [519, 241] width 76 height 11
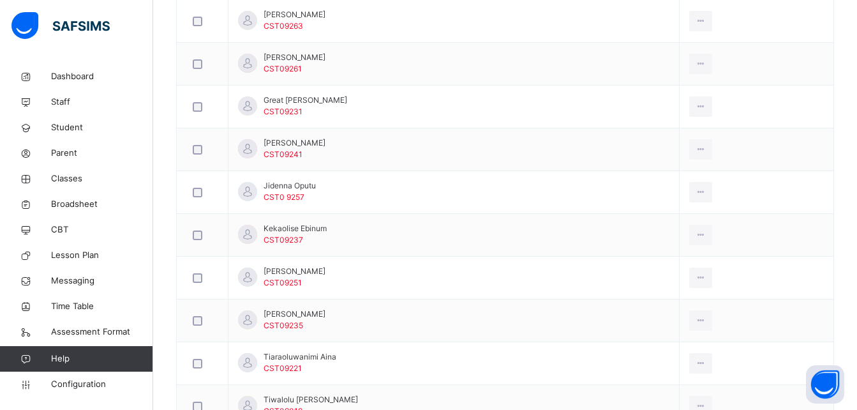
scroll to position [677, 0]
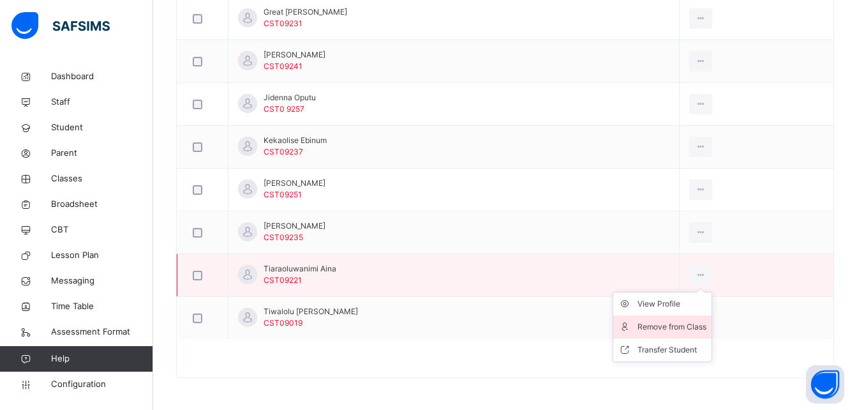
click at [693, 328] on div "Remove from Class" at bounding box center [672, 326] width 69 height 13
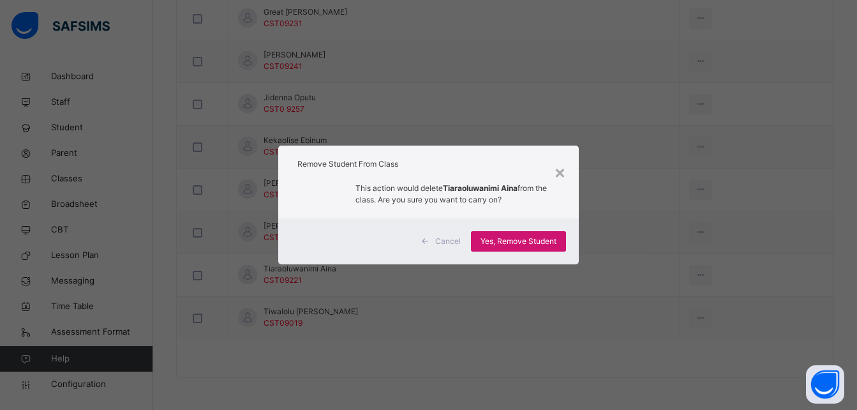
click at [516, 238] on span "Yes, Remove Student" at bounding box center [519, 241] width 76 height 11
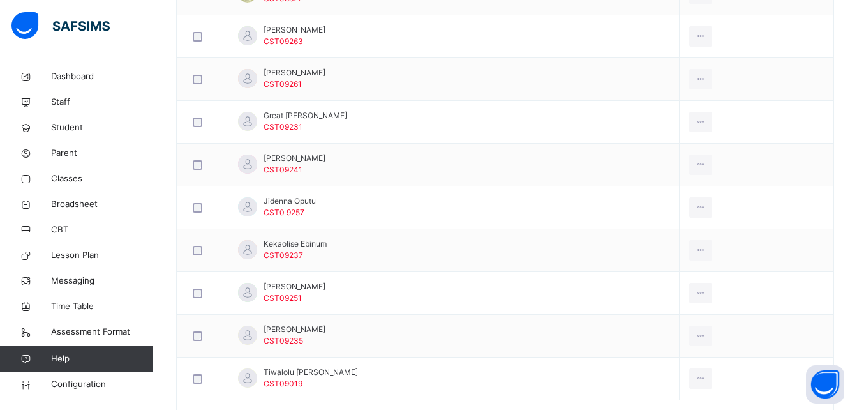
scroll to position [635, 0]
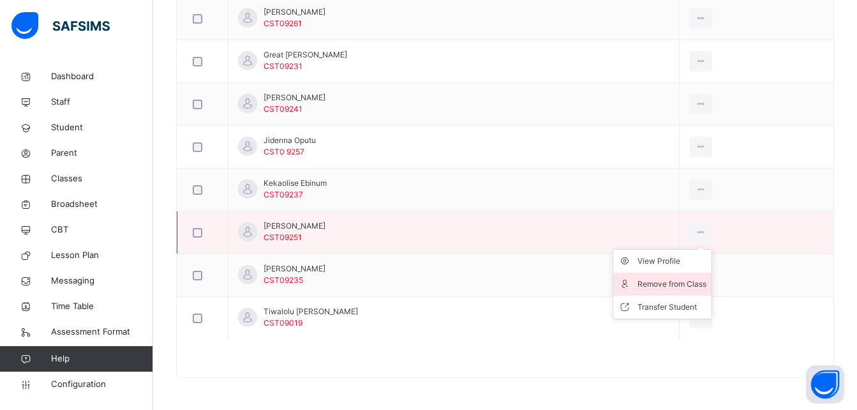
click at [686, 288] on div "Remove from Class" at bounding box center [672, 284] width 69 height 13
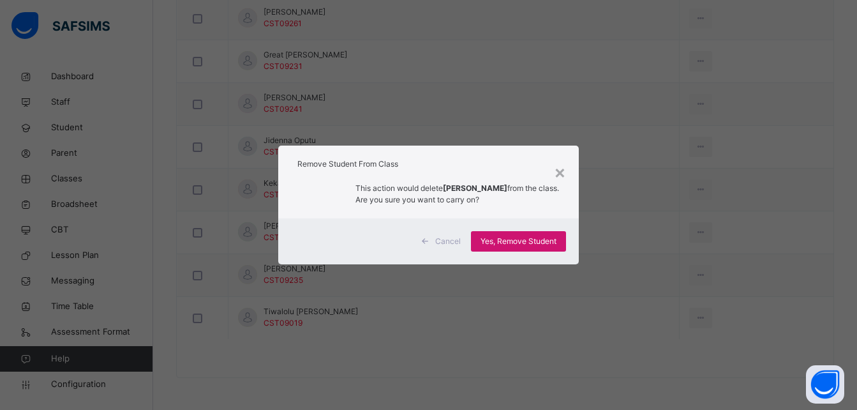
click at [529, 239] on span "Yes, Remove Student" at bounding box center [519, 241] width 76 height 11
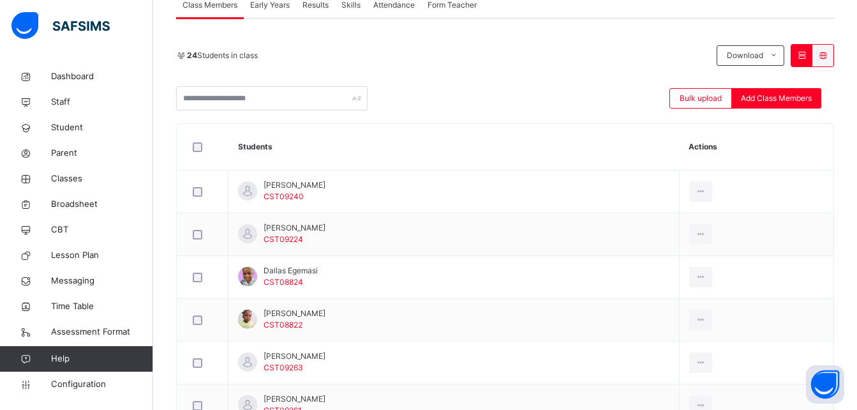
scroll to position [248, 0]
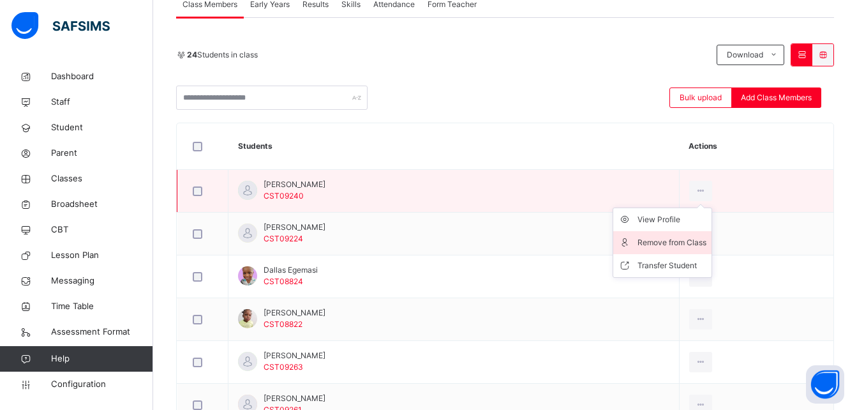
click at [690, 243] on div "Remove from Class" at bounding box center [672, 242] width 69 height 13
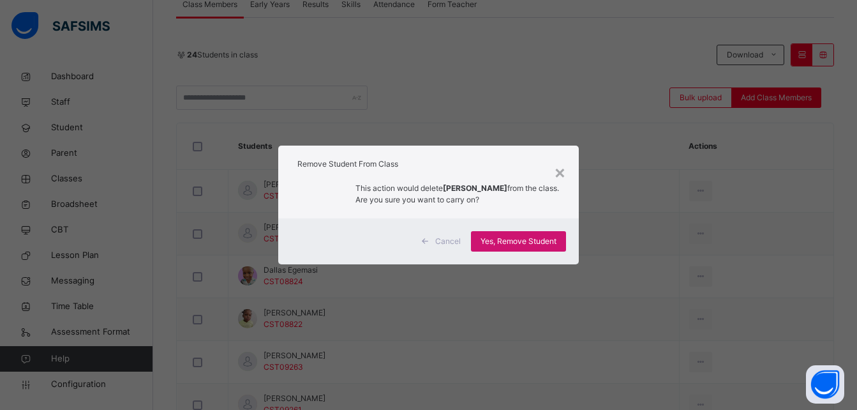
click at [529, 241] on span "Yes, Remove Student" at bounding box center [519, 241] width 76 height 11
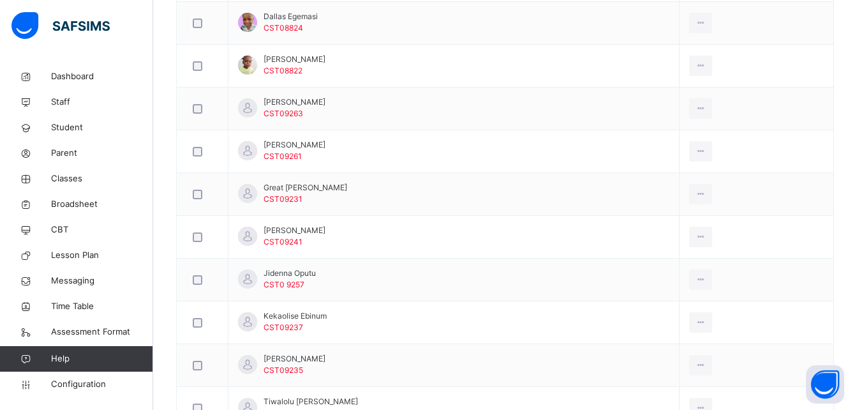
scroll to position [549, 0]
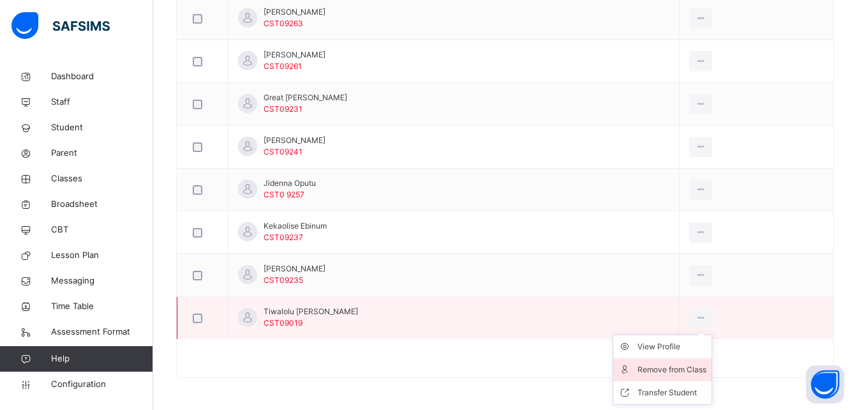
click at [667, 369] on div "Remove from Class" at bounding box center [672, 369] width 69 height 13
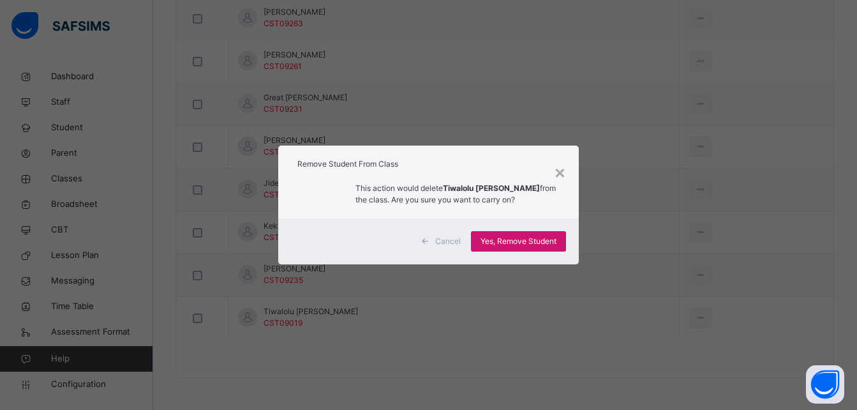
click at [502, 236] on span "Yes, Remove Student" at bounding box center [519, 241] width 76 height 11
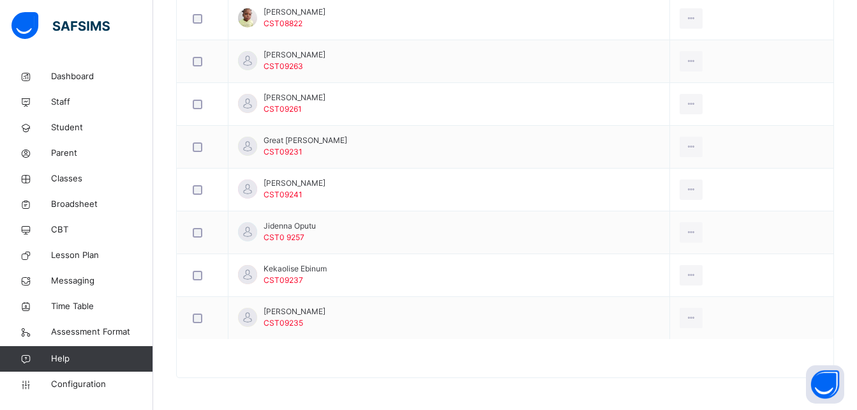
scroll to position [506, 0]
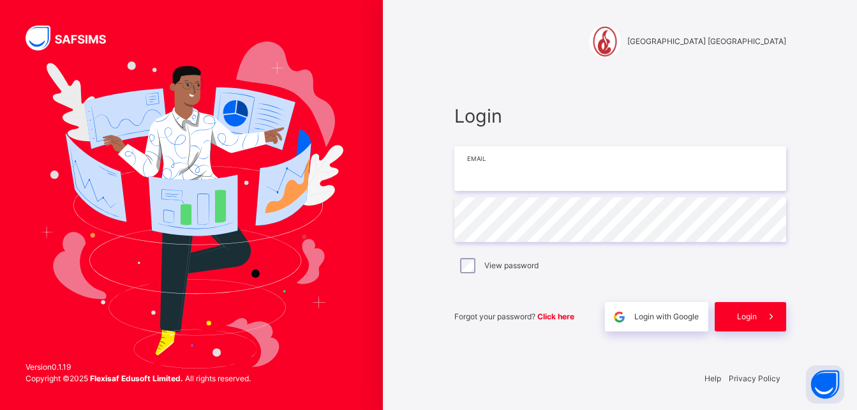
type input "**********"
